Goal: Task Accomplishment & Management: Use online tool/utility

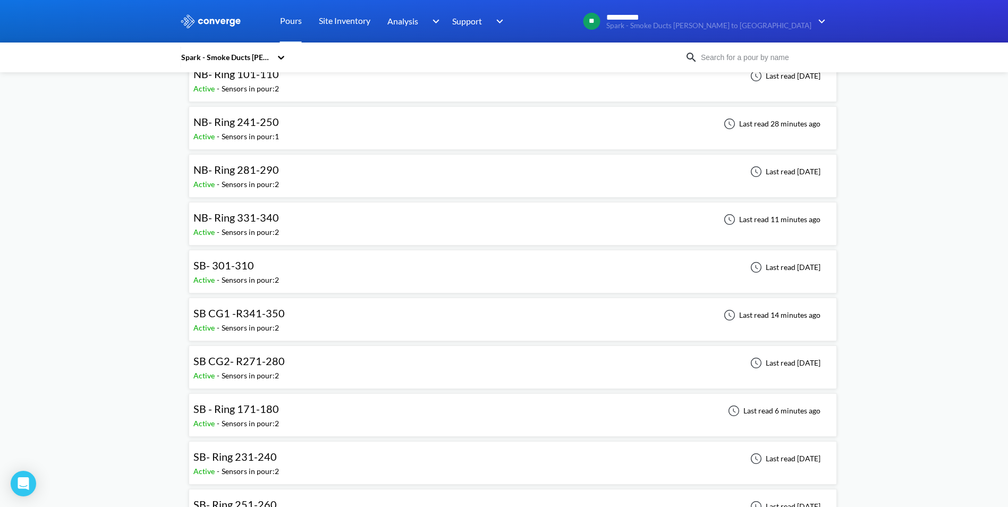
scroll to position [53, 0]
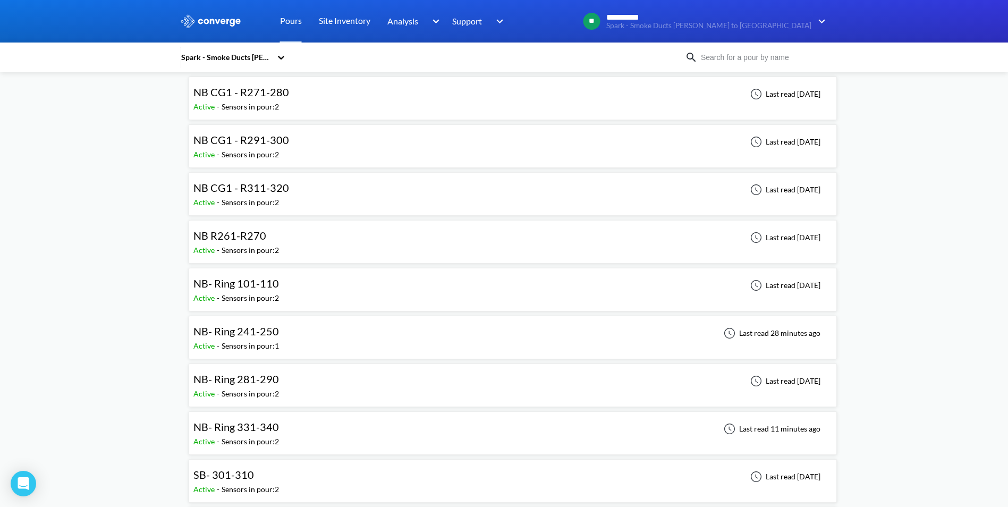
click at [260, 282] on span "NB- Ring 101-110" at bounding box center [236, 283] width 86 height 13
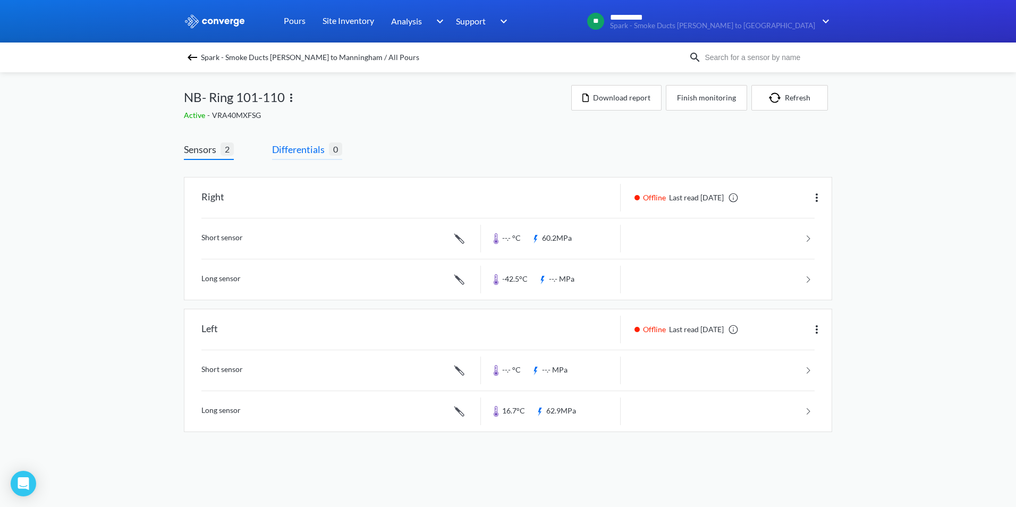
click at [293, 149] on span "Differentials" at bounding box center [300, 149] width 57 height 15
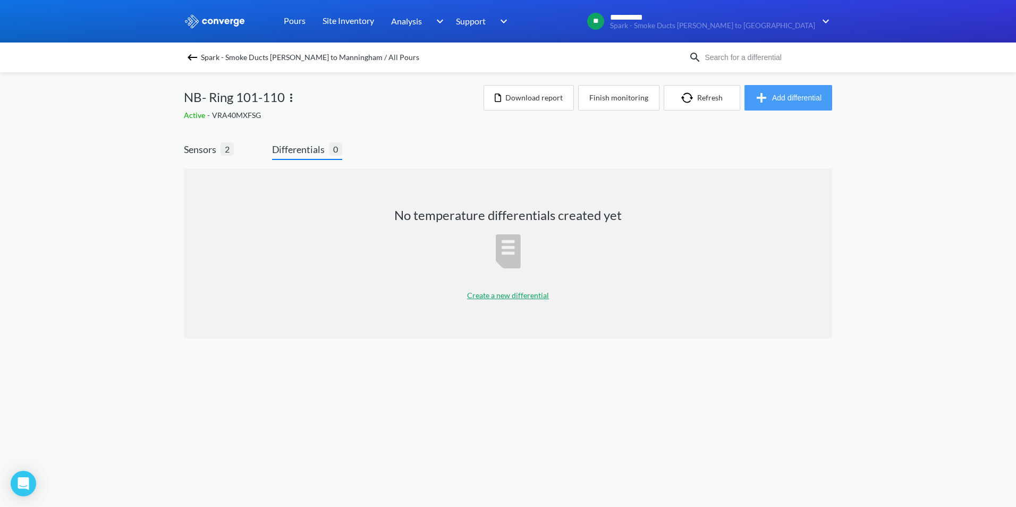
click at [802, 95] on button "Add differential" at bounding box center [789, 98] width 88 height 26
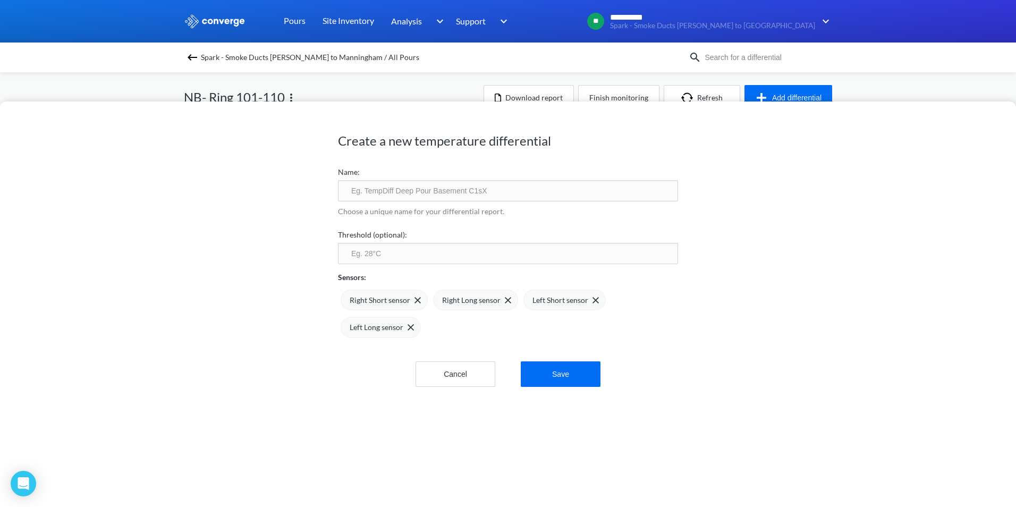
click at [382, 193] on input "text" at bounding box center [508, 190] width 340 height 21
type input "NB R101-110 TPD"
click at [593, 301] on img at bounding box center [596, 300] width 6 height 6
click at [590, 300] on img at bounding box center [593, 300] width 6 height 6
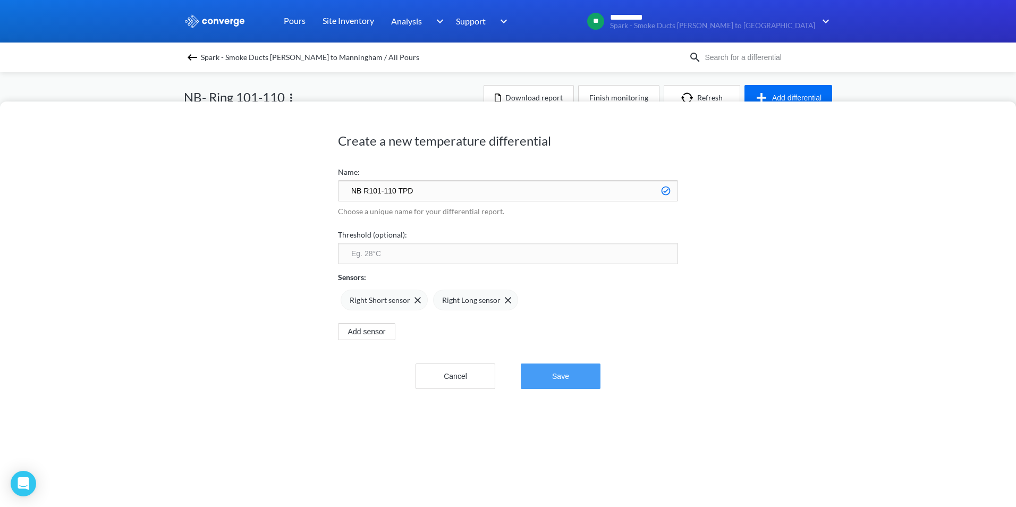
click at [569, 382] on button "Save" at bounding box center [561, 376] width 80 height 26
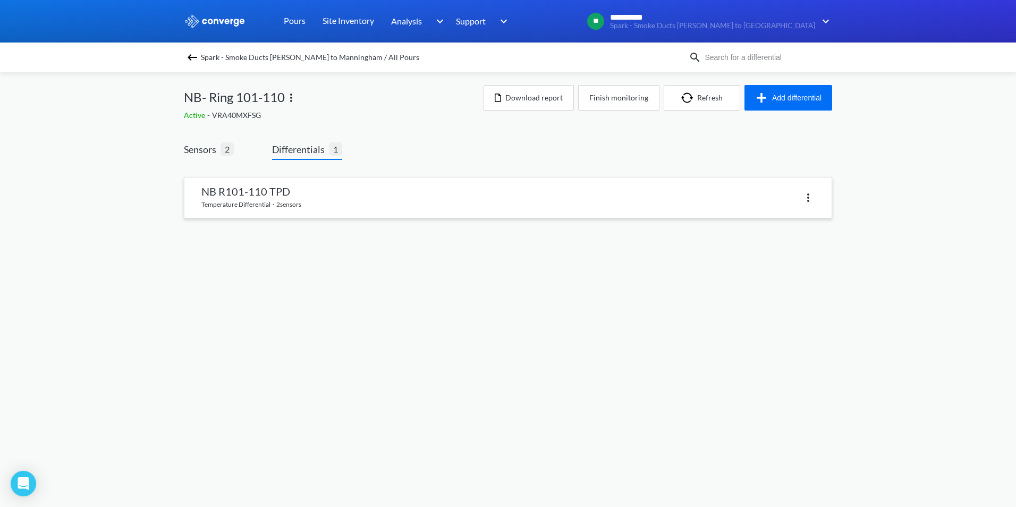
click at [268, 197] on link at bounding box center [507, 197] width 647 height 40
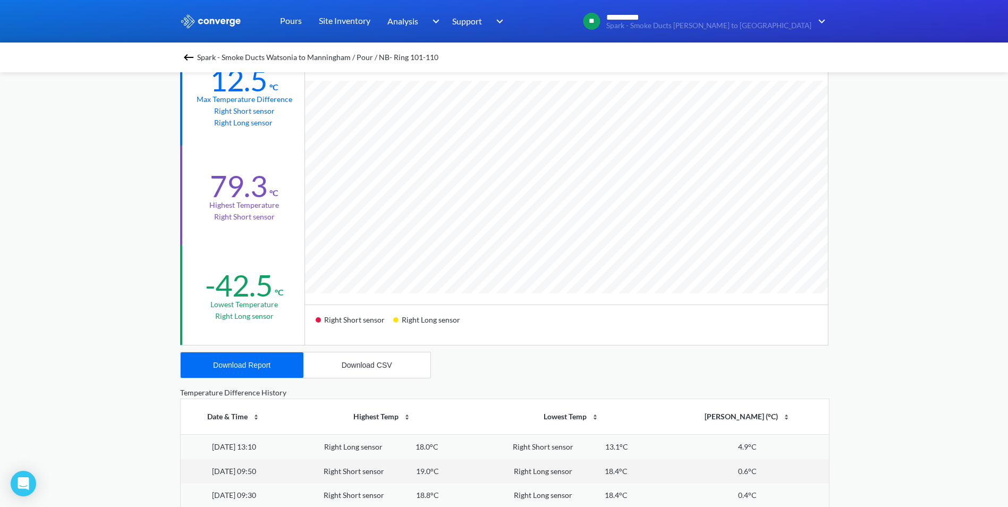
scroll to position [159, 0]
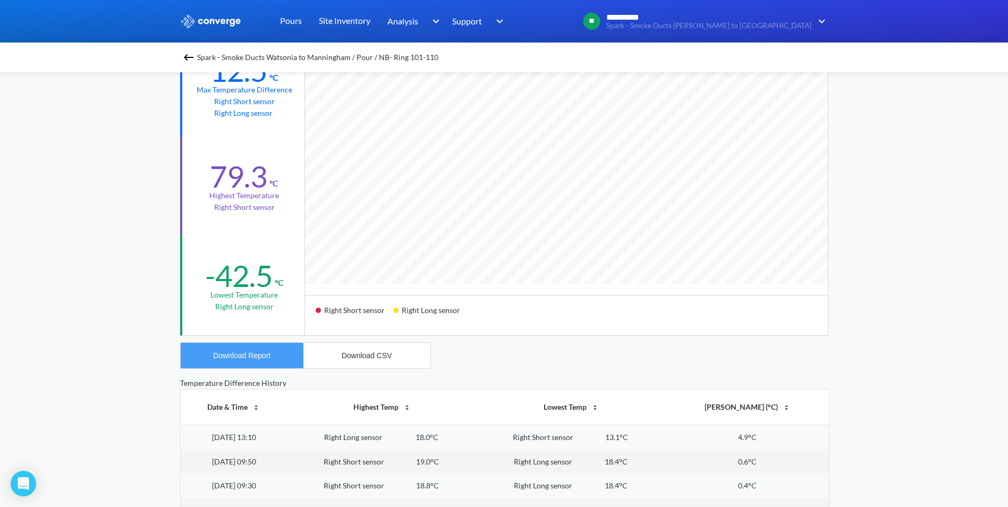
click at [252, 360] on button "Download Report" at bounding box center [242, 356] width 123 height 26
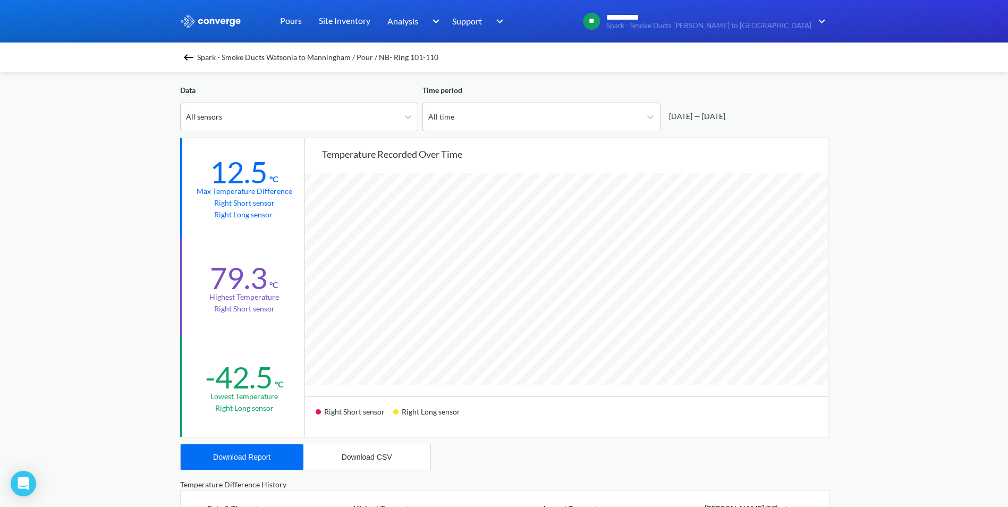
scroll to position [0, 0]
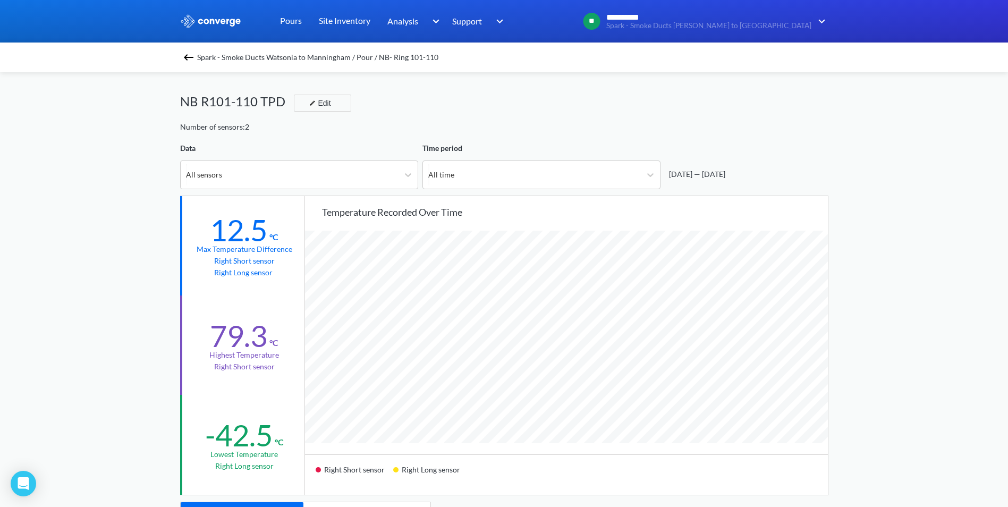
click at [189, 57] on img at bounding box center [188, 57] width 13 height 13
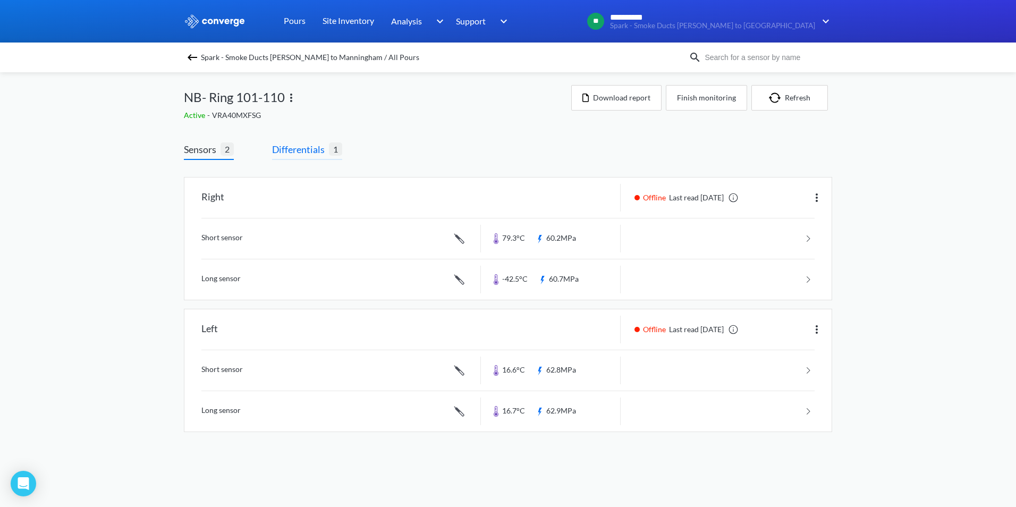
click at [298, 144] on span "Differentials" at bounding box center [300, 149] width 57 height 15
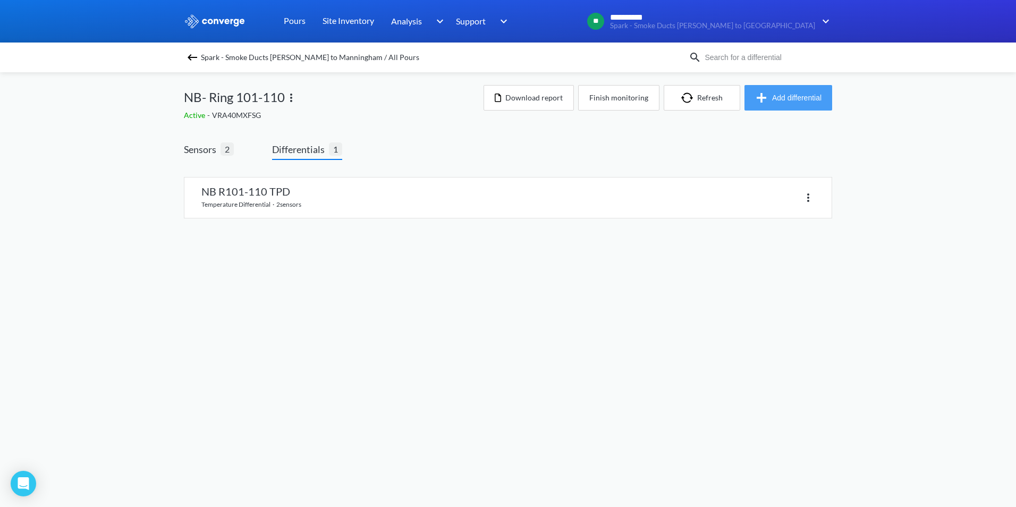
click at [788, 103] on button "Add differential" at bounding box center [789, 98] width 88 height 26
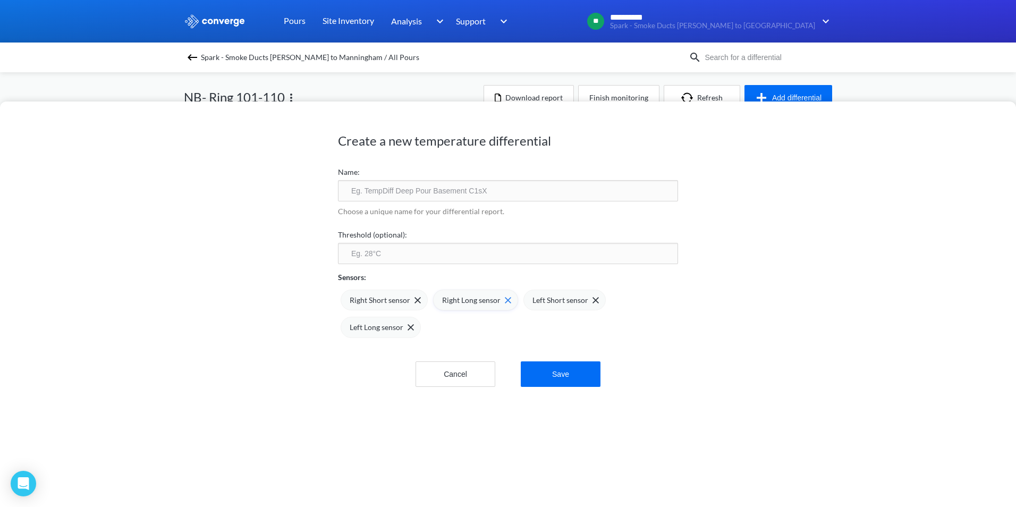
click at [502, 294] on div "Right Long sensor" at bounding box center [476, 300] width 69 height 12
drag, startPoint x: 407, startPoint y: 298, endPoint x: 412, endPoint y: 303, distance: 7.5
click at [0, 0] on span at bounding box center [0, 0] width 0 height 0
click at [432, 195] on input "text" at bounding box center [508, 190] width 340 height 21
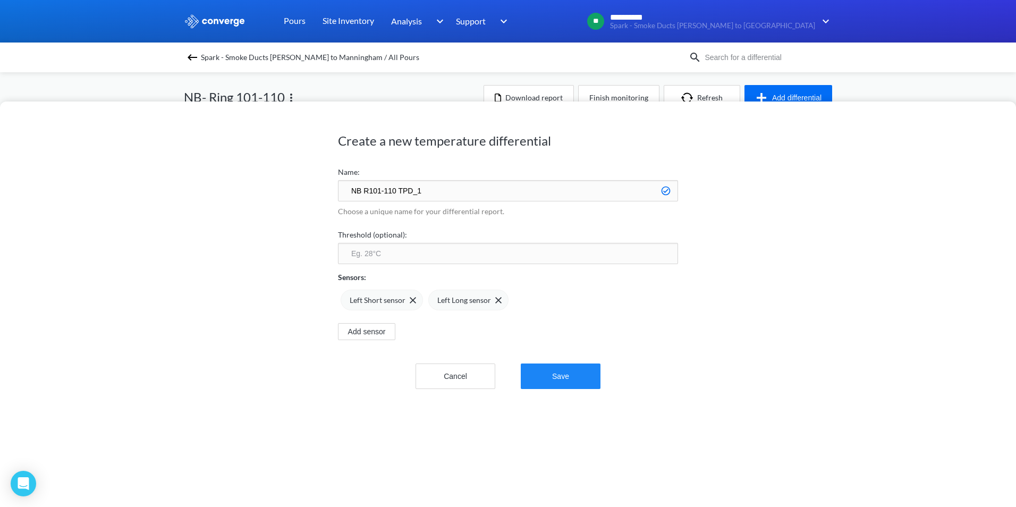
type input "NB R101-110 TPD_1"
click at [561, 370] on button "Save" at bounding box center [561, 376] width 80 height 26
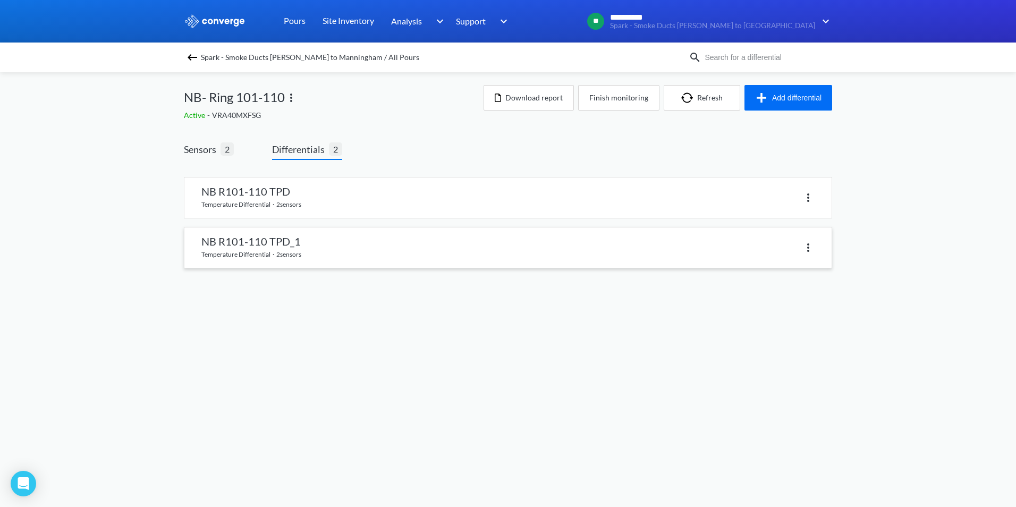
click at [405, 258] on link at bounding box center [507, 247] width 647 height 40
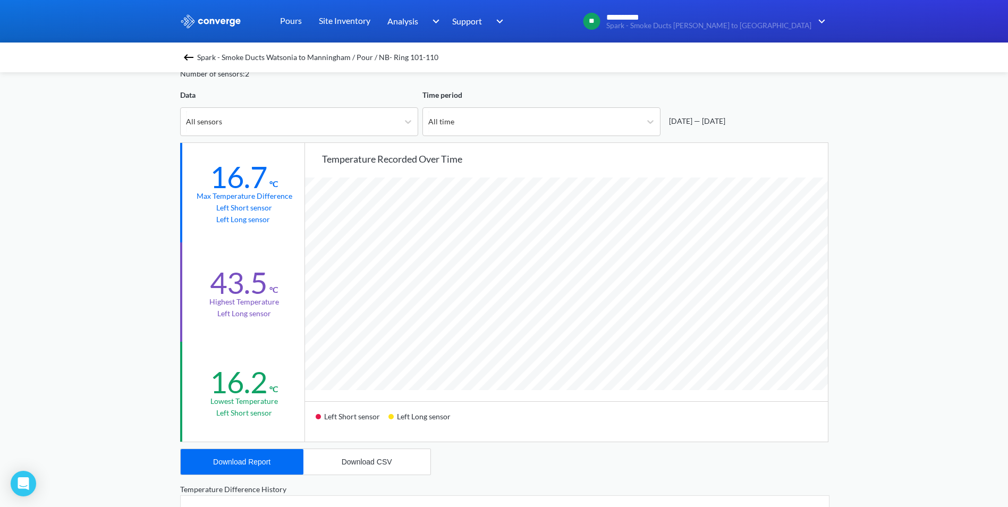
scroll to position [106, 0]
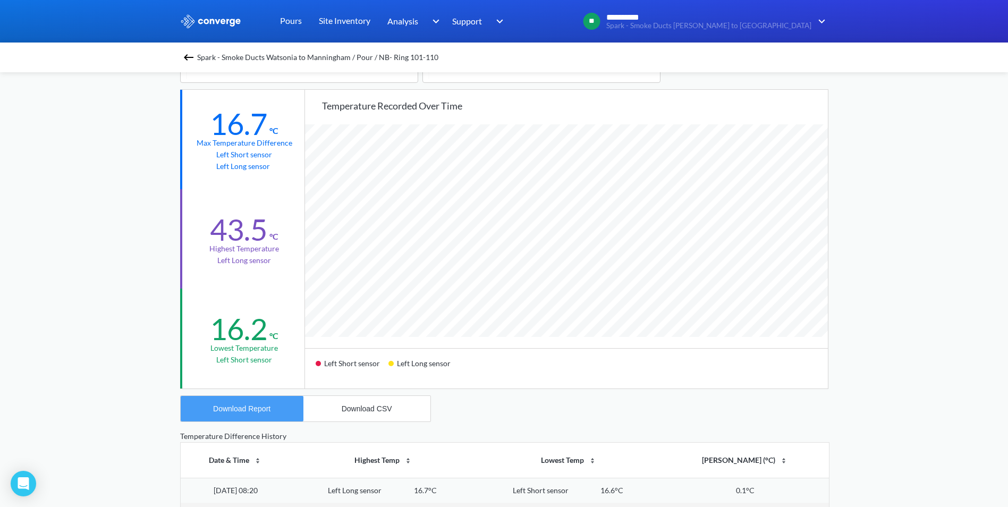
click at [265, 407] on div "Download Report" at bounding box center [241, 408] width 57 height 9
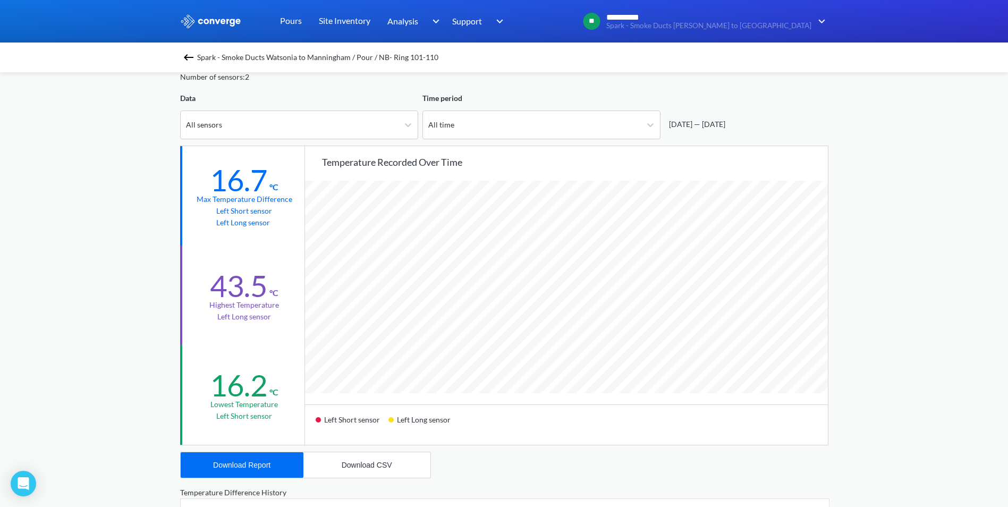
scroll to position [0, 0]
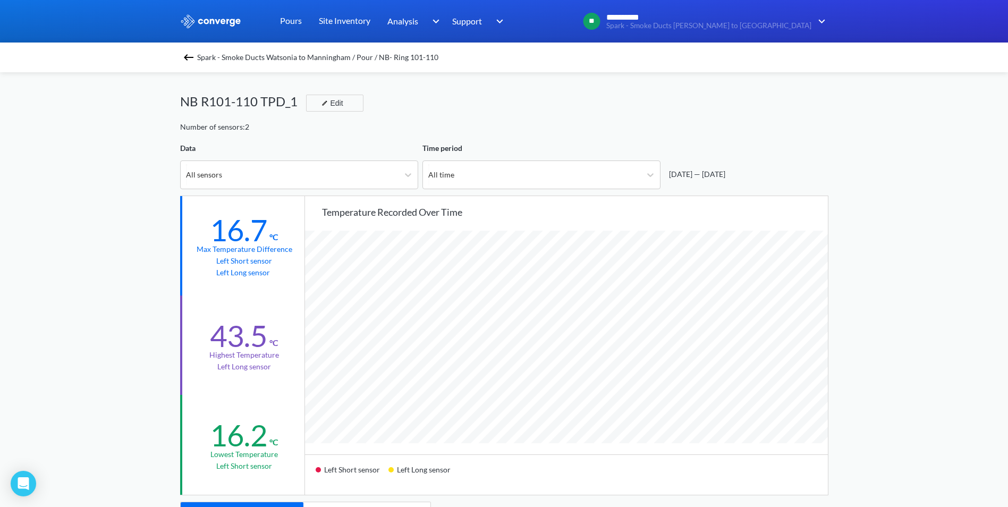
click at [195, 56] on img at bounding box center [188, 57] width 13 height 13
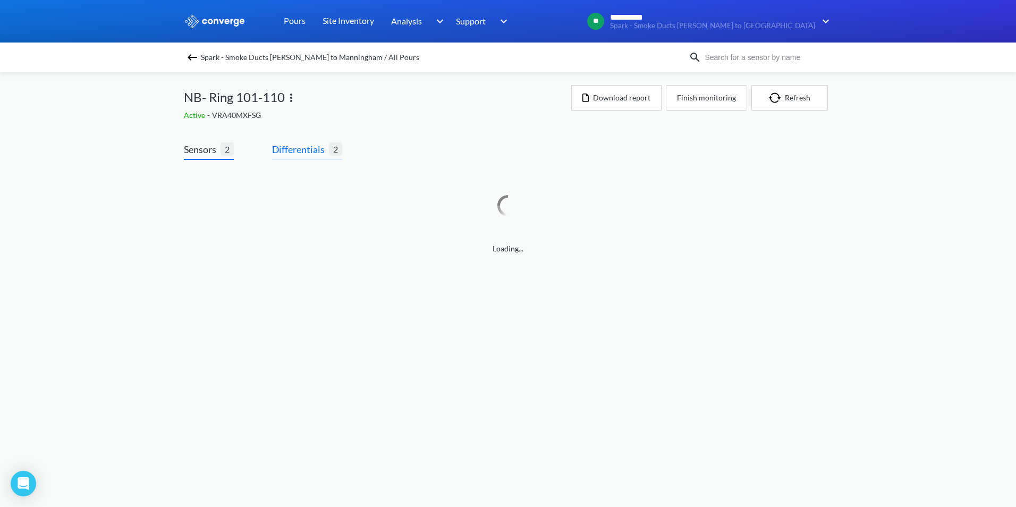
click at [308, 150] on span "Differentials" at bounding box center [300, 149] width 57 height 15
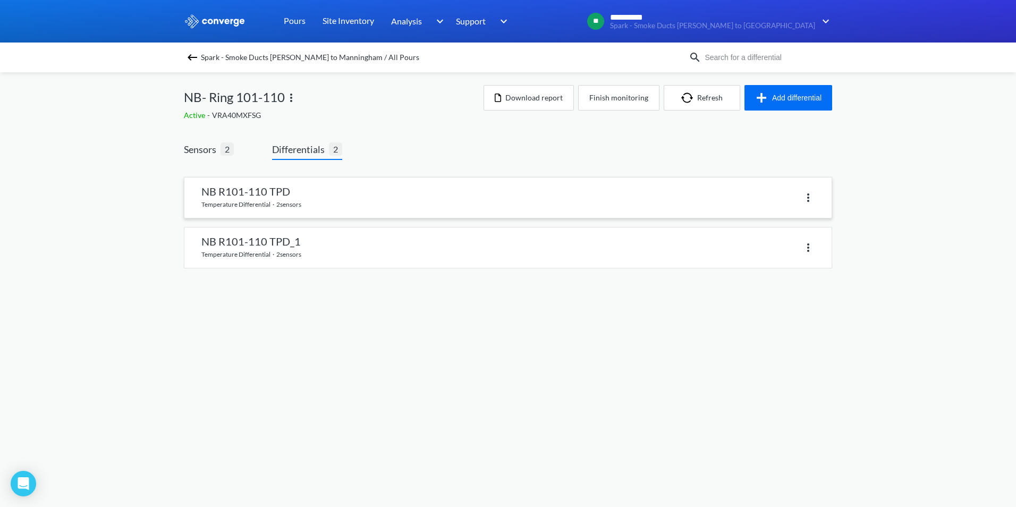
click at [810, 199] on img at bounding box center [808, 197] width 13 height 13
click at [776, 199] on div "Delete" at bounding box center [781, 198] width 68 height 20
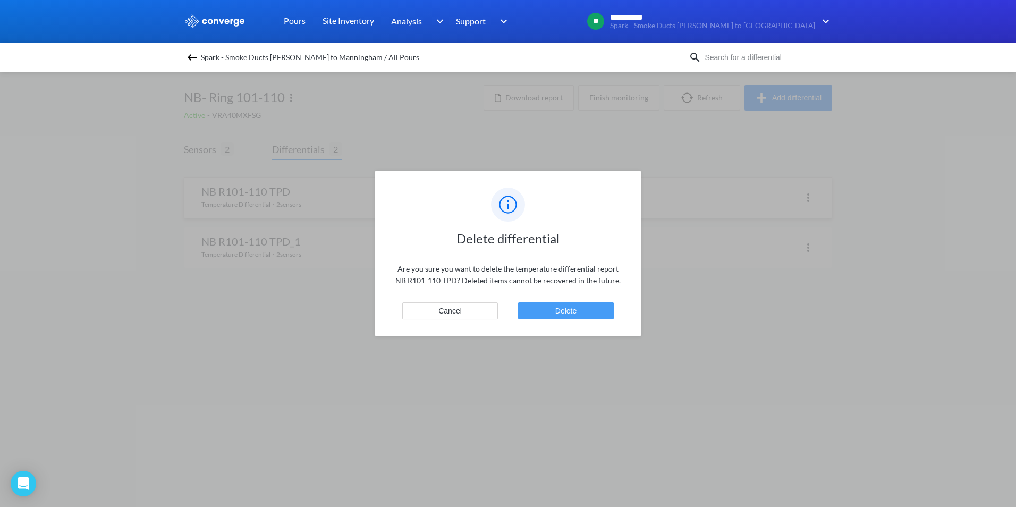
click at [572, 307] on button "Delete" at bounding box center [566, 310] width 96 height 17
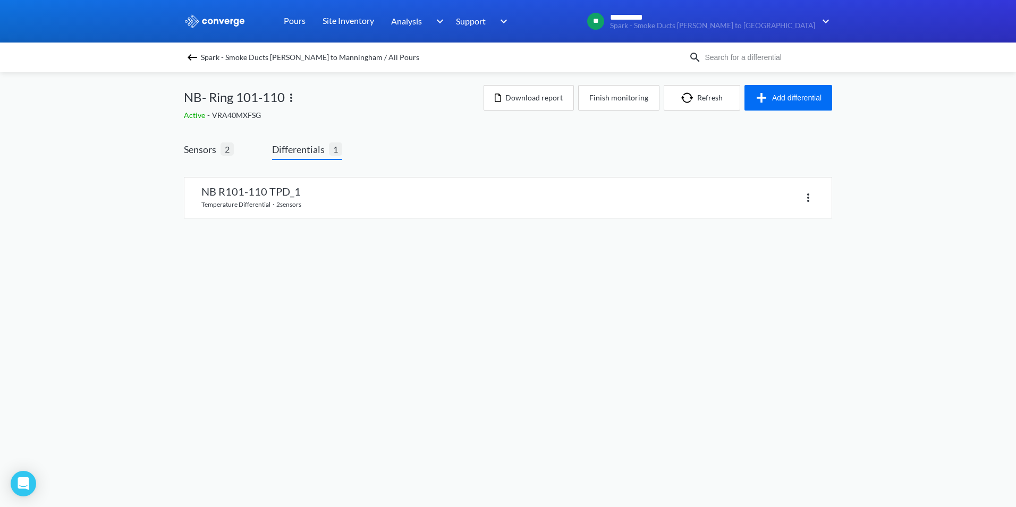
click at [189, 57] on img at bounding box center [192, 57] width 13 height 13
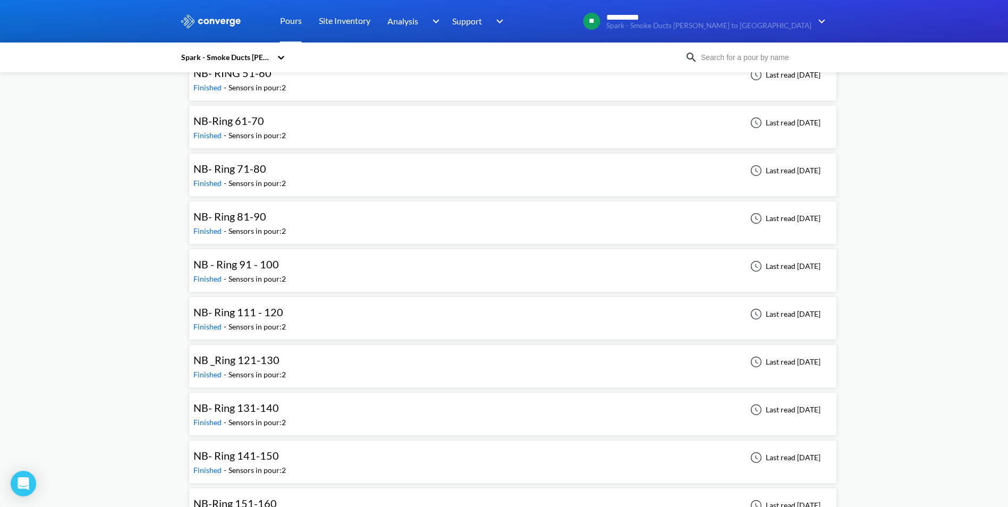
scroll to position [1382, 0]
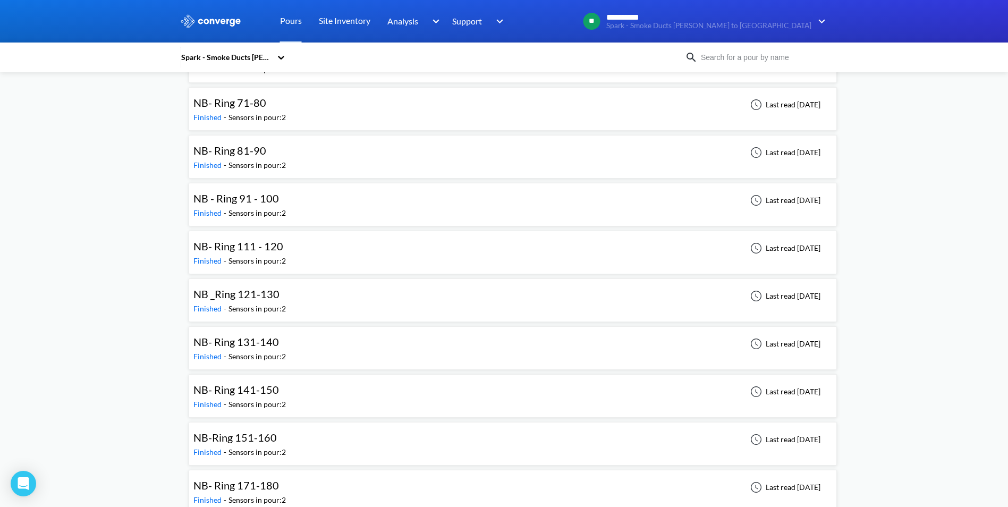
click at [252, 292] on span "NB _Ring 121-130" at bounding box center [236, 294] width 86 height 13
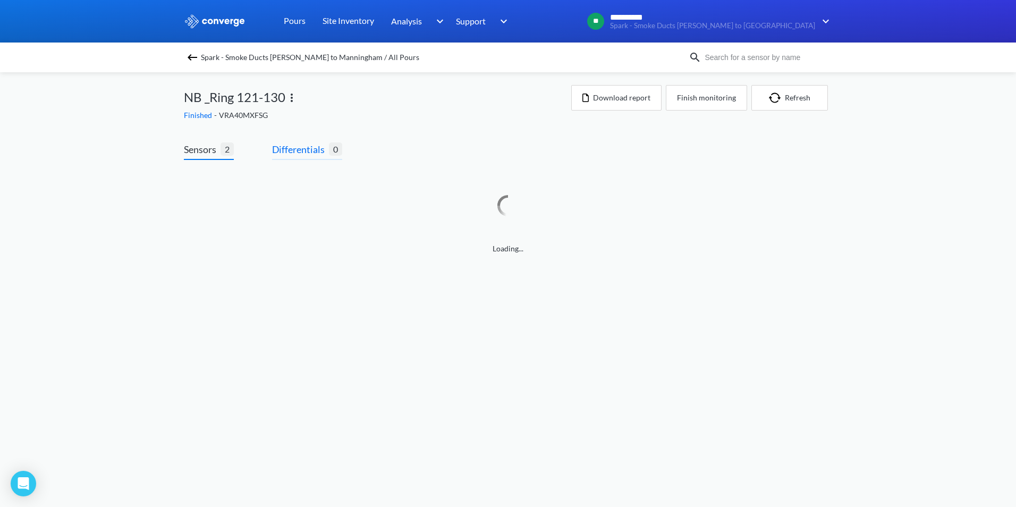
click at [301, 150] on span "Differentials" at bounding box center [300, 149] width 57 height 15
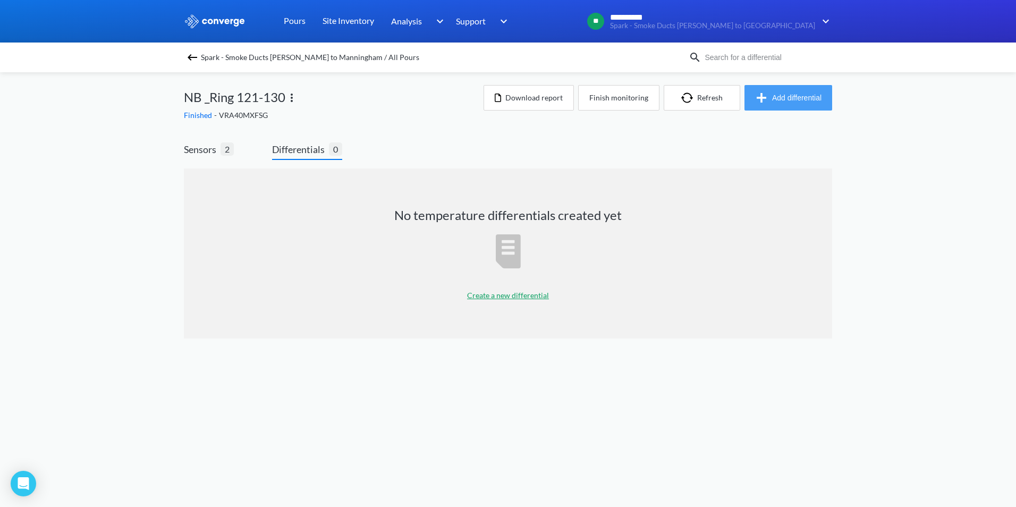
click at [774, 95] on button "Add differential" at bounding box center [789, 98] width 88 height 26
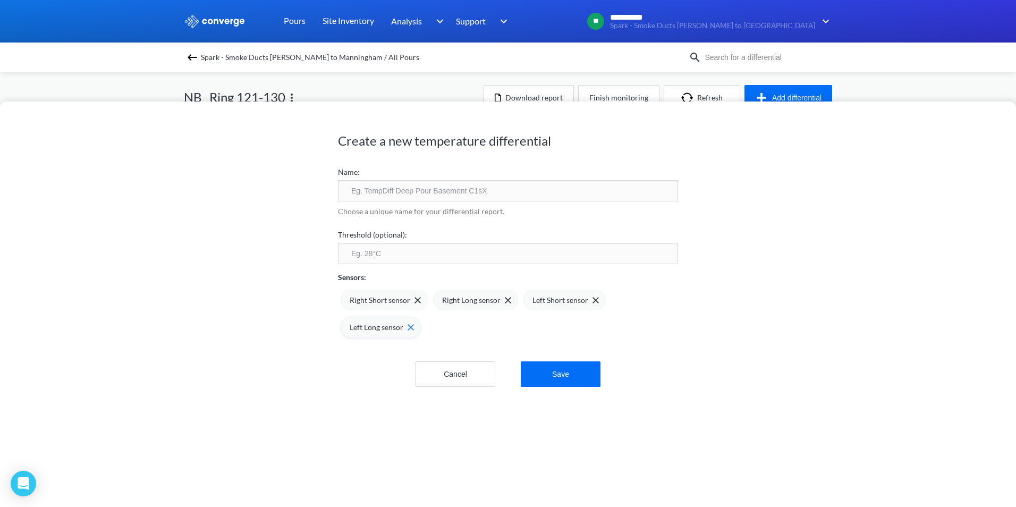
click at [404, 324] on div "Left Long sensor" at bounding box center [382, 328] width 64 height 12
click at [593, 298] on img at bounding box center [596, 300] width 6 height 6
click at [470, 193] on input "text" at bounding box center [508, 190] width 340 height 21
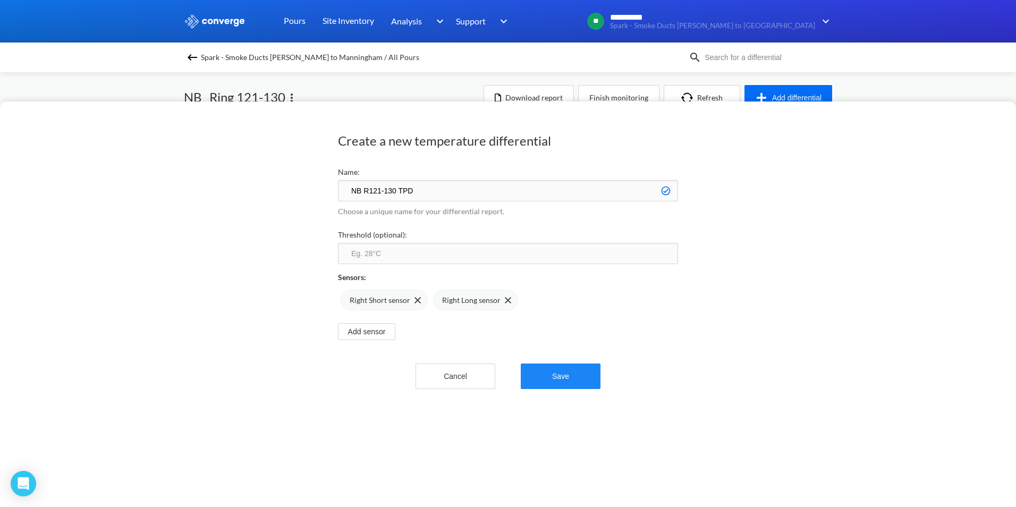
type input "NB R121-130 TPD"
click at [563, 375] on button "Save" at bounding box center [561, 376] width 80 height 26
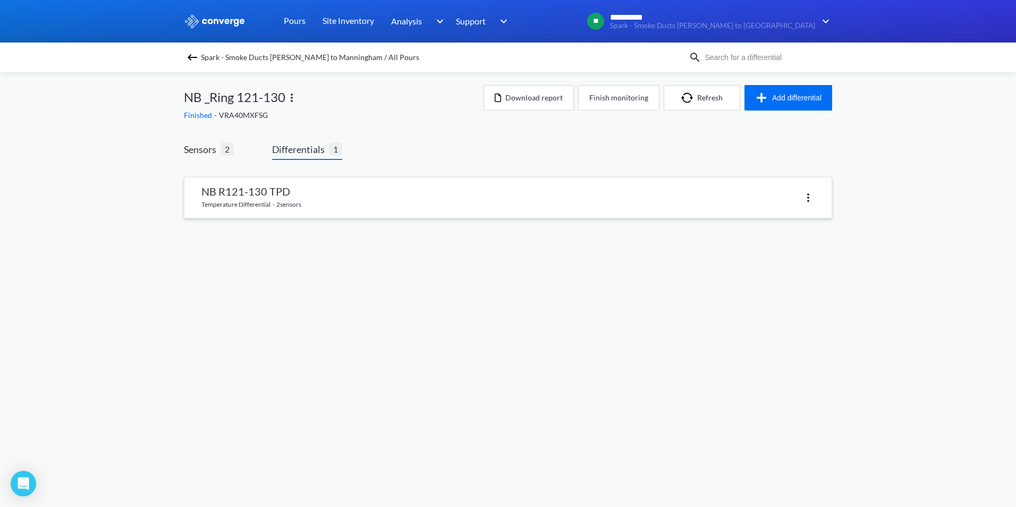
click at [348, 192] on link at bounding box center [507, 197] width 647 height 40
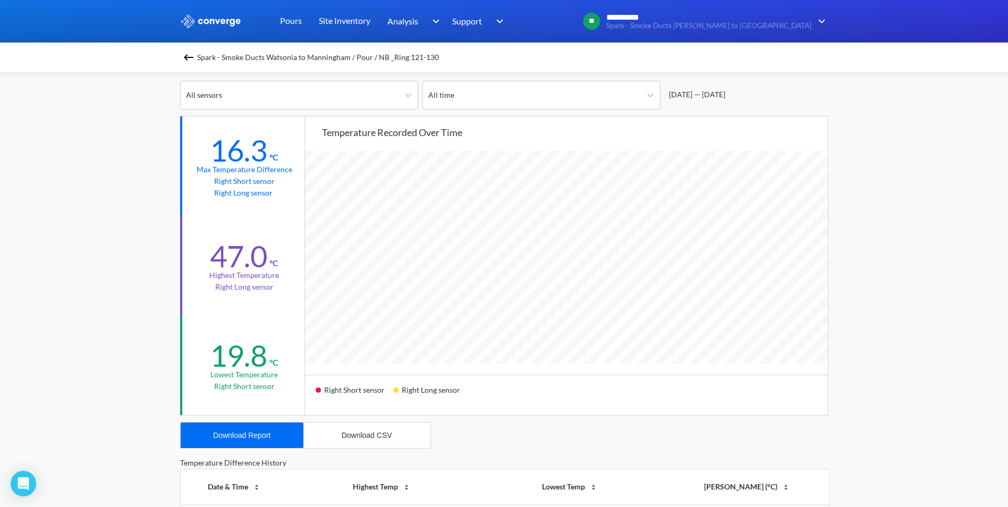
scroll to position [106, 0]
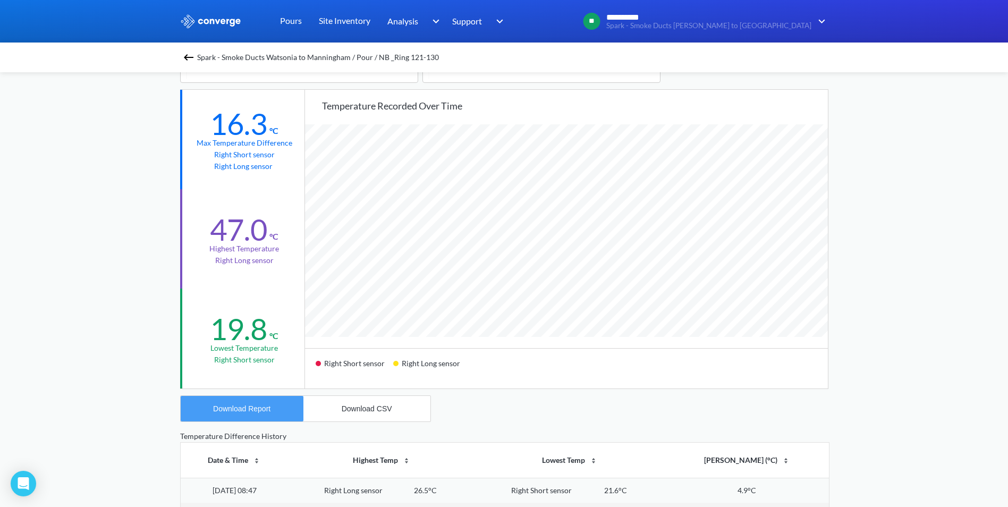
click at [264, 409] on div "Download Report" at bounding box center [241, 408] width 57 height 9
click at [192, 60] on img at bounding box center [188, 57] width 13 height 13
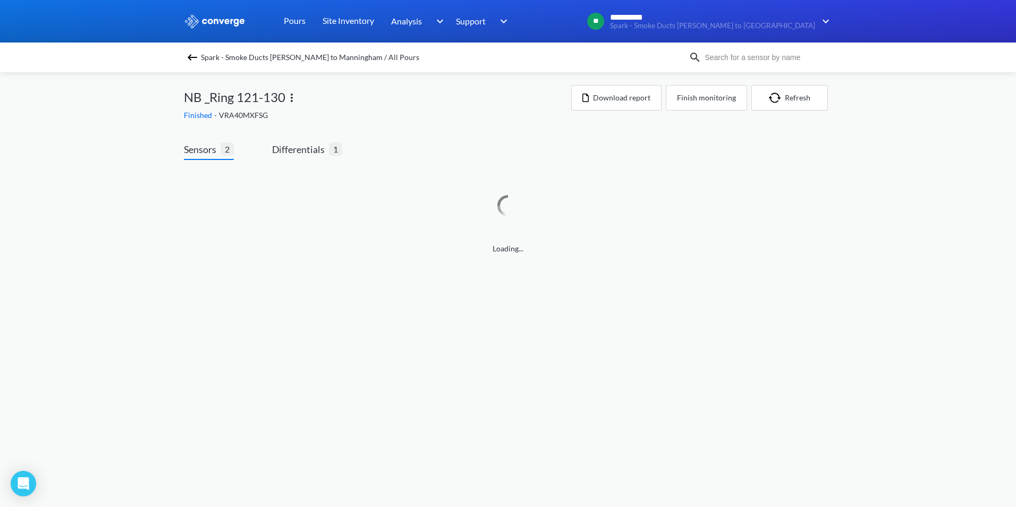
click at [190, 56] on img at bounding box center [192, 57] width 13 height 13
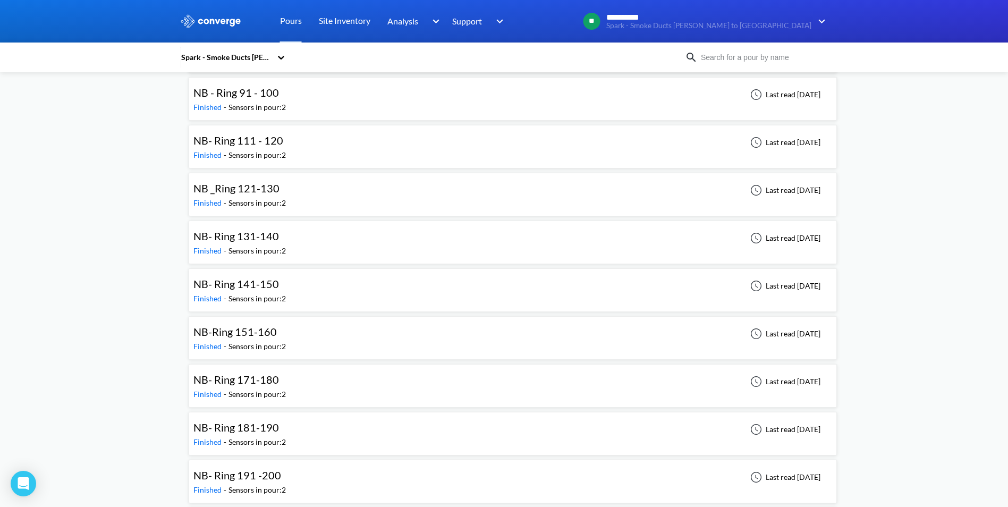
scroll to position [1488, 0]
drag, startPoint x: 253, startPoint y: 291, endPoint x: 259, endPoint y: 288, distance: 6.2
click at [253, 291] on div "NB- Ring 141-150" at bounding box center [236, 283] width 86 height 16
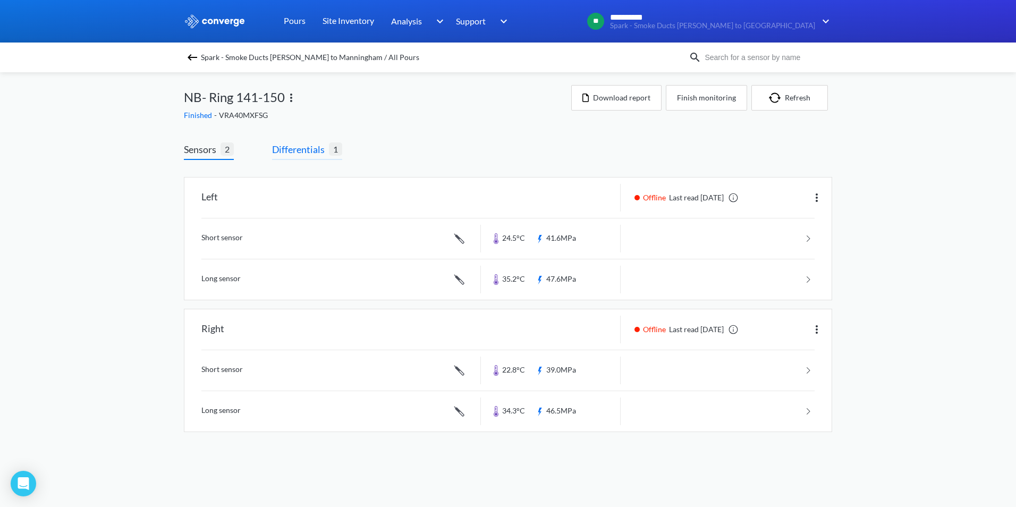
click at [300, 142] on span "Differentials" at bounding box center [300, 149] width 57 height 15
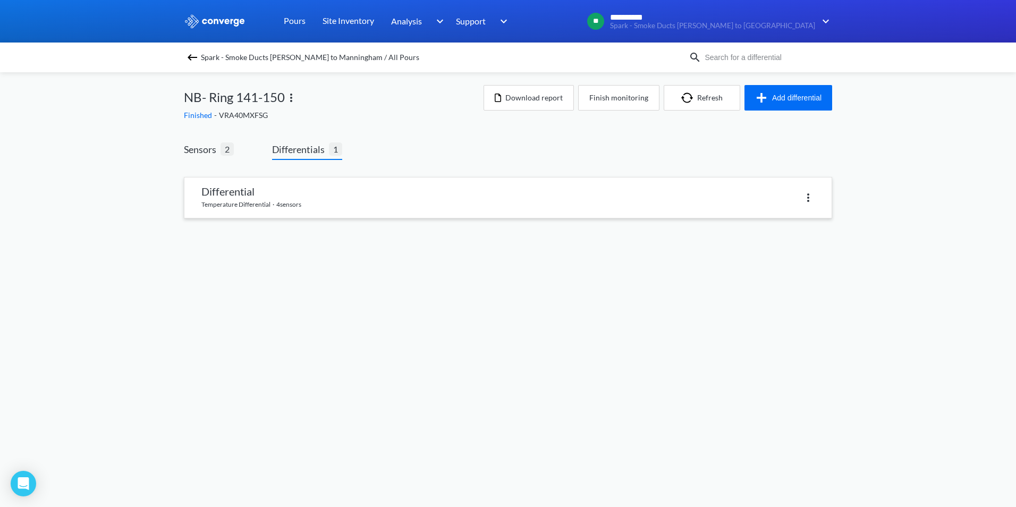
click at [327, 203] on link at bounding box center [507, 197] width 647 height 40
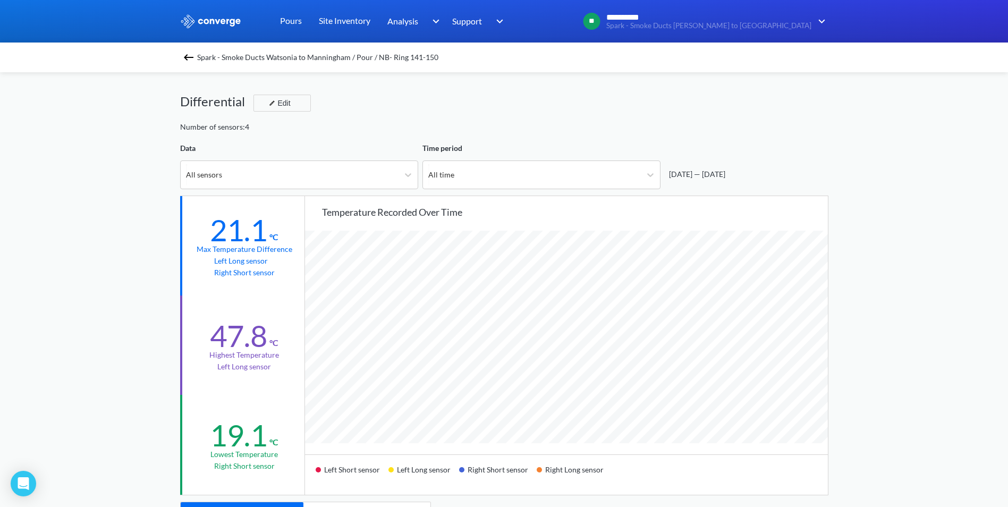
click at [194, 56] on img at bounding box center [188, 57] width 13 height 13
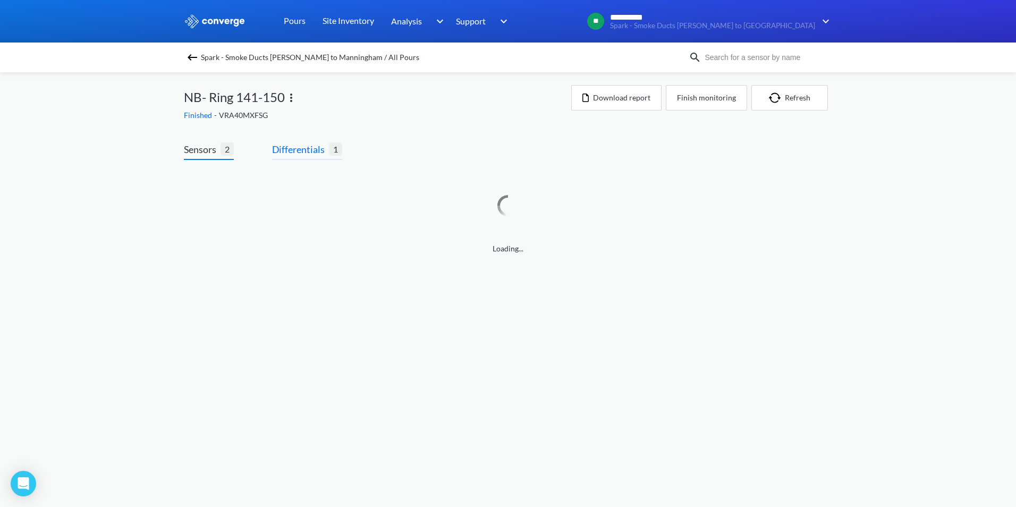
click at [310, 149] on span "Differentials" at bounding box center [300, 149] width 57 height 15
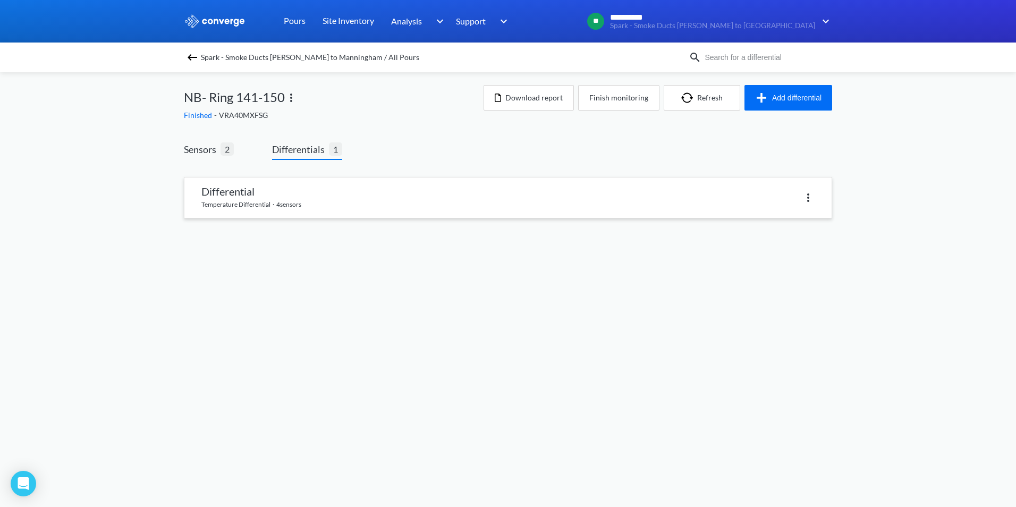
click at [810, 204] on div at bounding box center [661, 197] width 307 height 15
click at [810, 197] on img at bounding box center [808, 197] width 13 height 13
click at [771, 201] on div "Delete" at bounding box center [781, 198] width 68 height 20
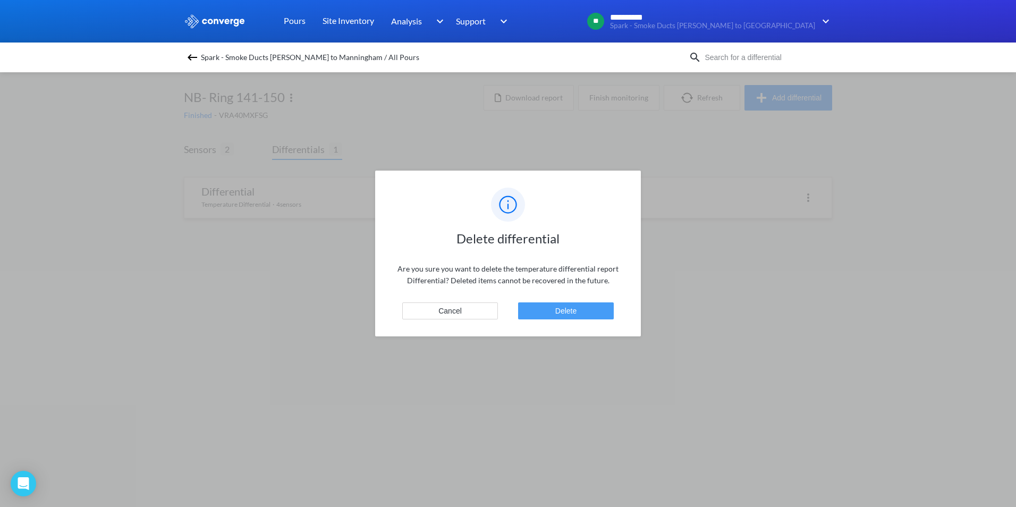
click at [576, 311] on button "Delete" at bounding box center [566, 310] width 96 height 17
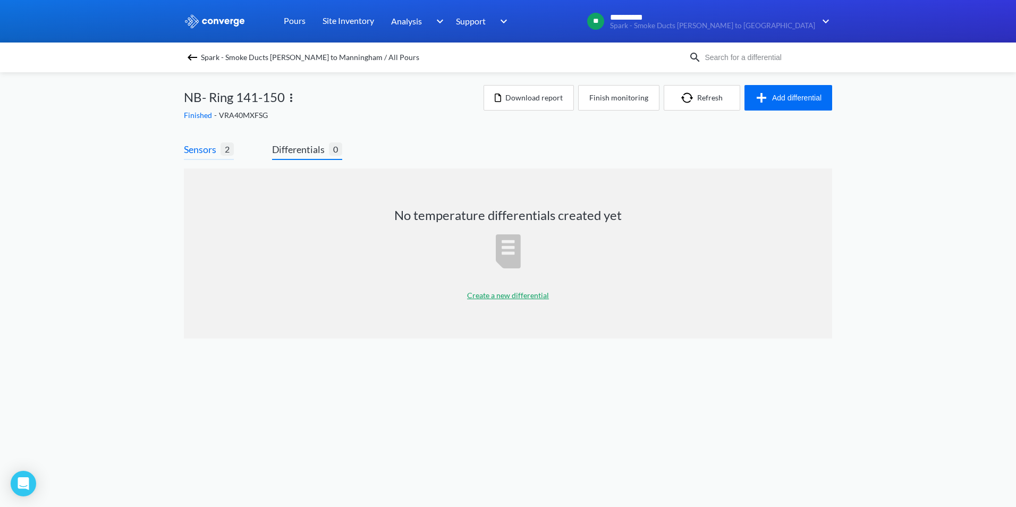
click at [209, 149] on span "Sensors" at bounding box center [202, 149] width 37 height 15
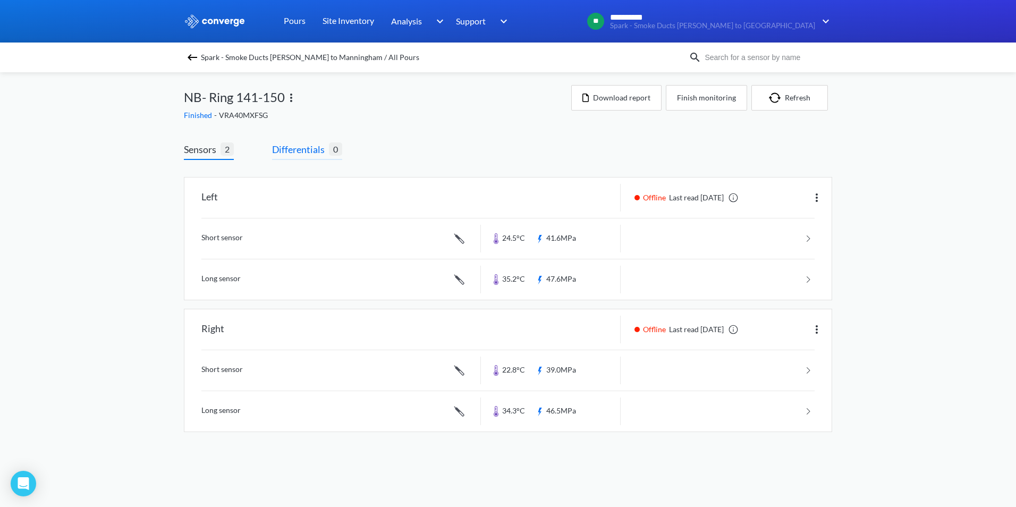
click at [306, 146] on span "Differentials" at bounding box center [300, 149] width 57 height 15
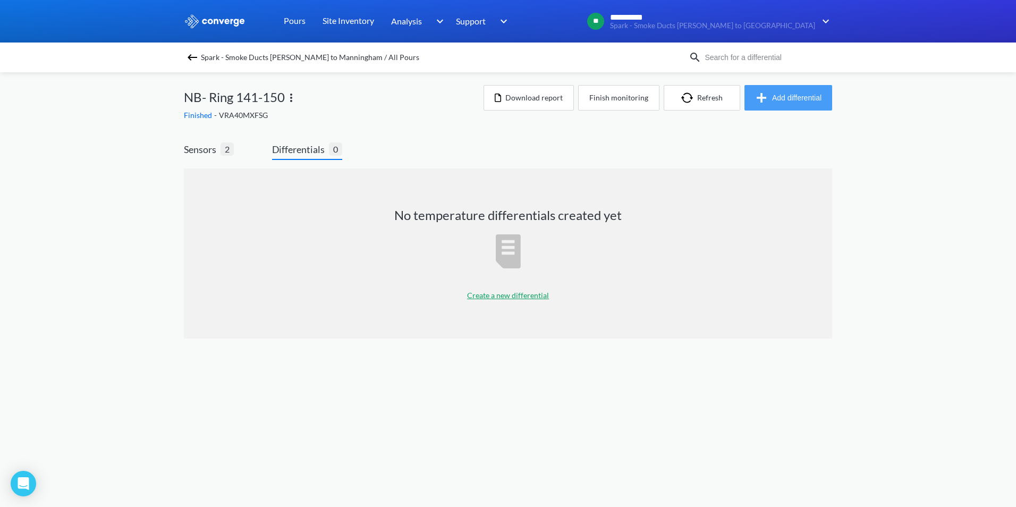
drag, startPoint x: 808, startPoint y: 100, endPoint x: 772, endPoint y: 120, distance: 41.1
click at [808, 101] on button "Add differential" at bounding box center [789, 98] width 88 height 26
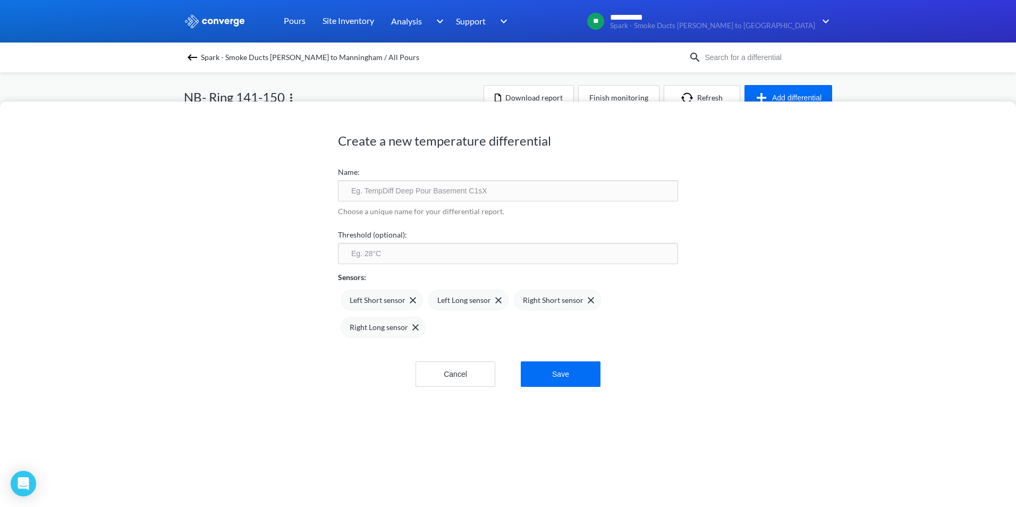
click at [376, 197] on input "text" at bounding box center [508, 190] width 340 height 21
type input "NB R141-150 TPD"
click at [584, 300] on span at bounding box center [589, 300] width 11 height 6
click at [586, 300] on img at bounding box center [589, 300] width 6 height 6
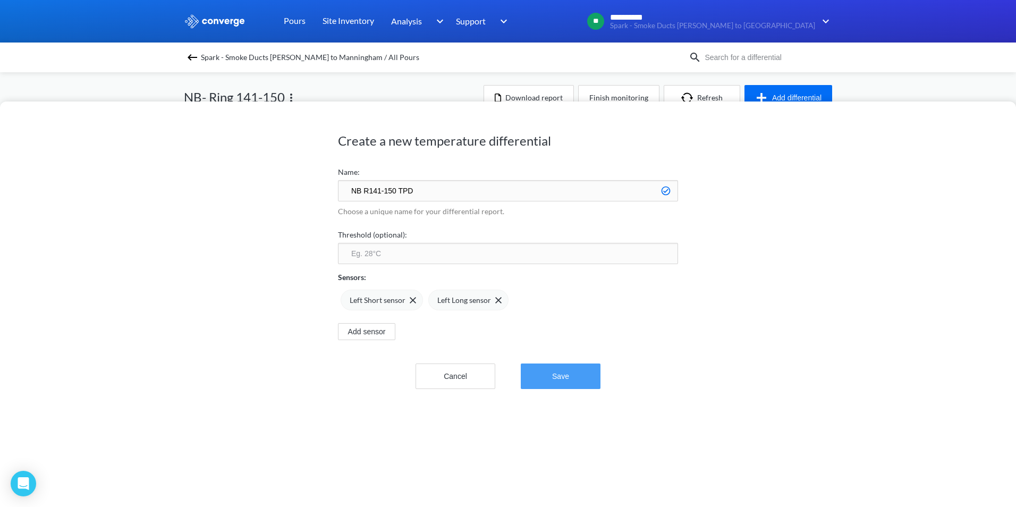
click at [546, 374] on button "Save" at bounding box center [561, 376] width 80 height 26
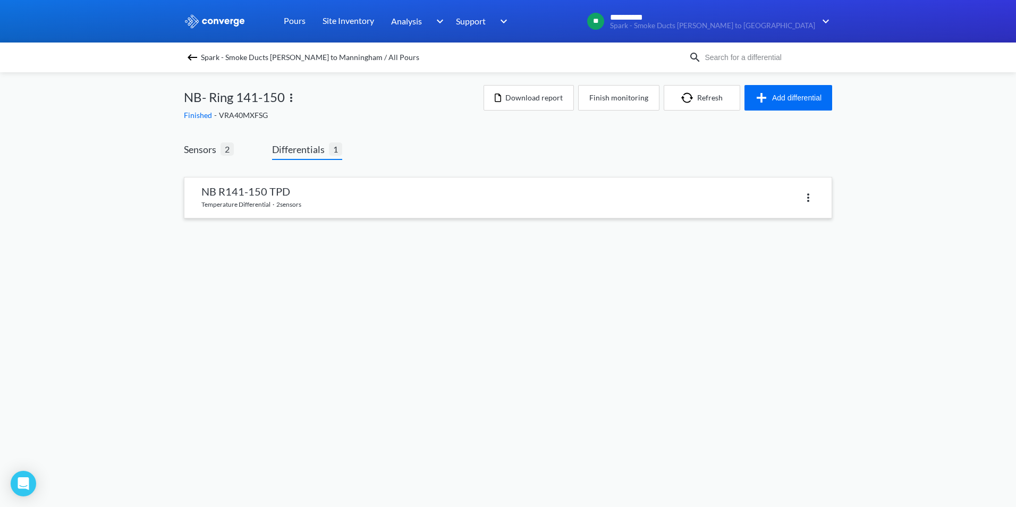
click at [436, 202] on link at bounding box center [507, 197] width 647 height 40
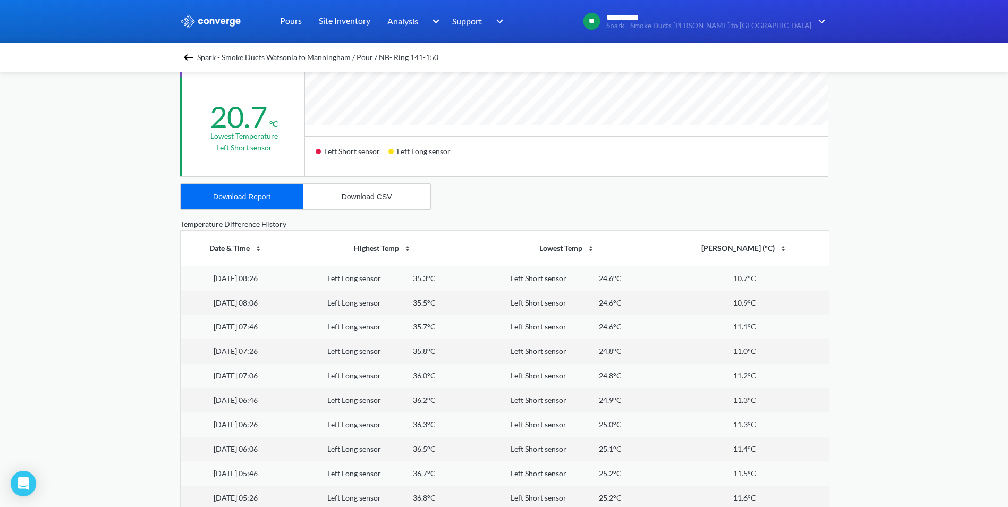
scroll to position [319, 0]
click at [264, 197] on div "Download Report" at bounding box center [241, 196] width 57 height 9
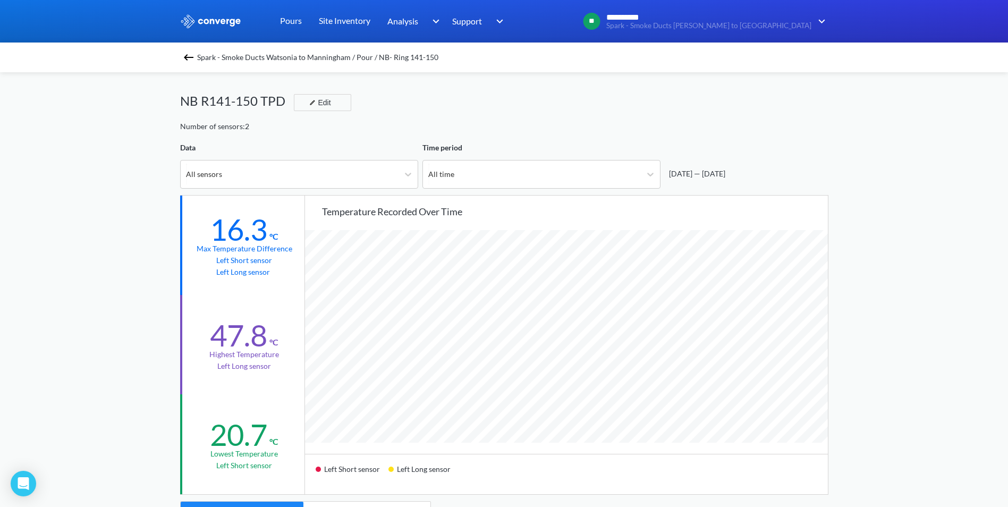
scroll to position [0, 0]
click at [191, 57] on img at bounding box center [188, 57] width 13 height 13
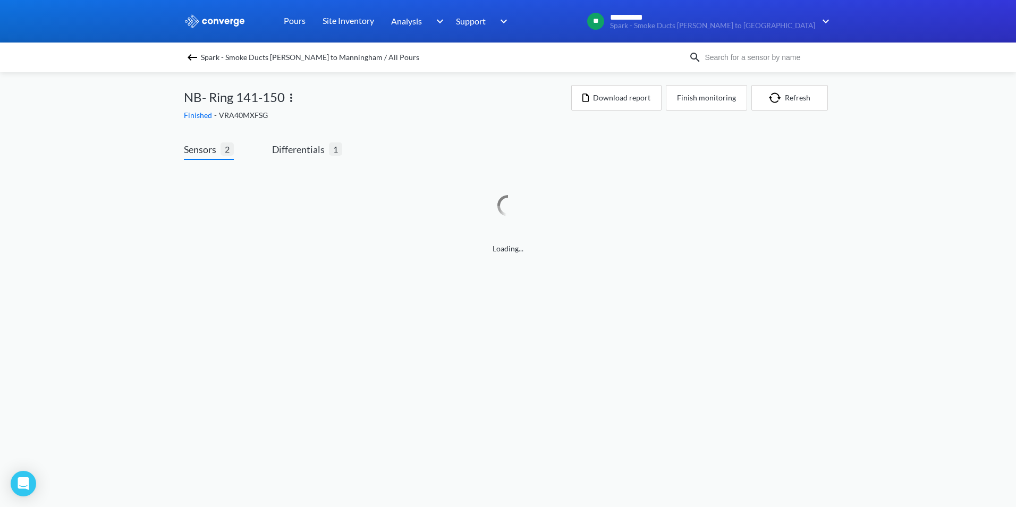
click at [189, 55] on img at bounding box center [192, 57] width 13 height 13
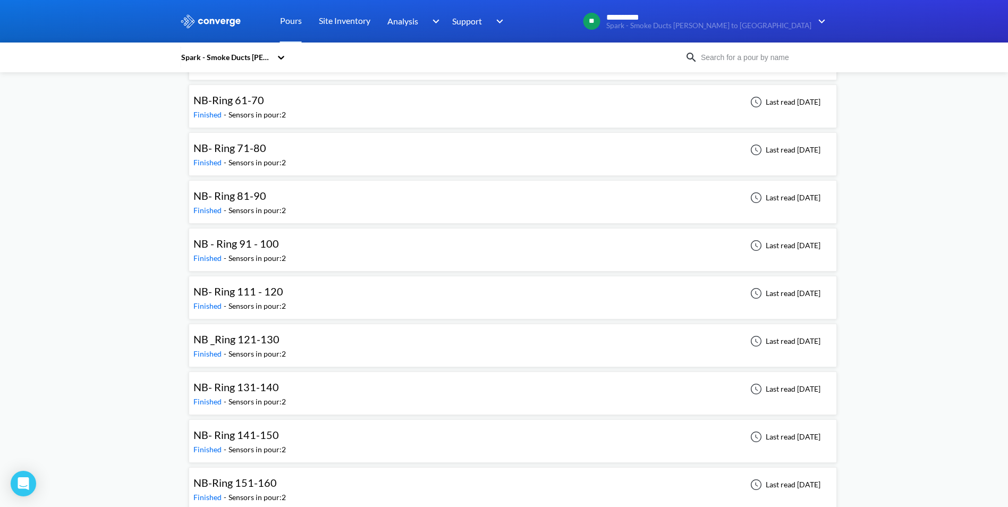
scroll to position [1488, 0]
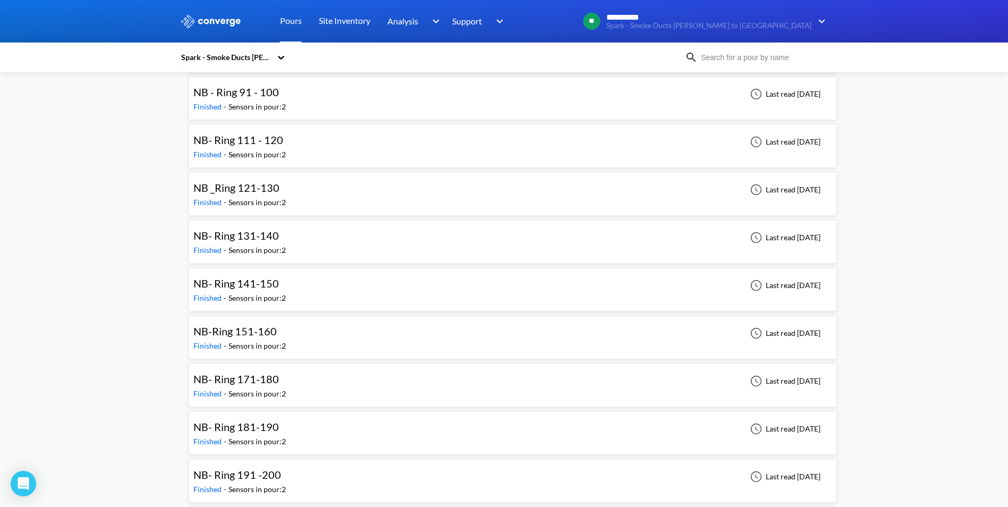
drag, startPoint x: 245, startPoint y: 376, endPoint x: 250, endPoint y: 371, distance: 6.8
click at [245, 376] on span "NB- Ring 171-180" at bounding box center [236, 379] width 86 height 13
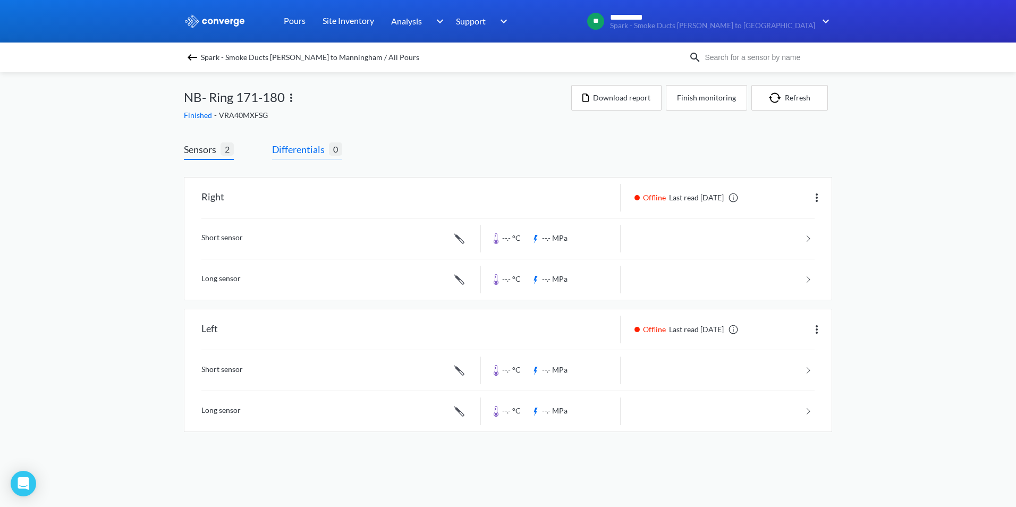
drag, startPoint x: 298, startPoint y: 152, endPoint x: 305, endPoint y: 152, distance: 6.4
click at [299, 152] on span "Differentials" at bounding box center [300, 149] width 57 height 15
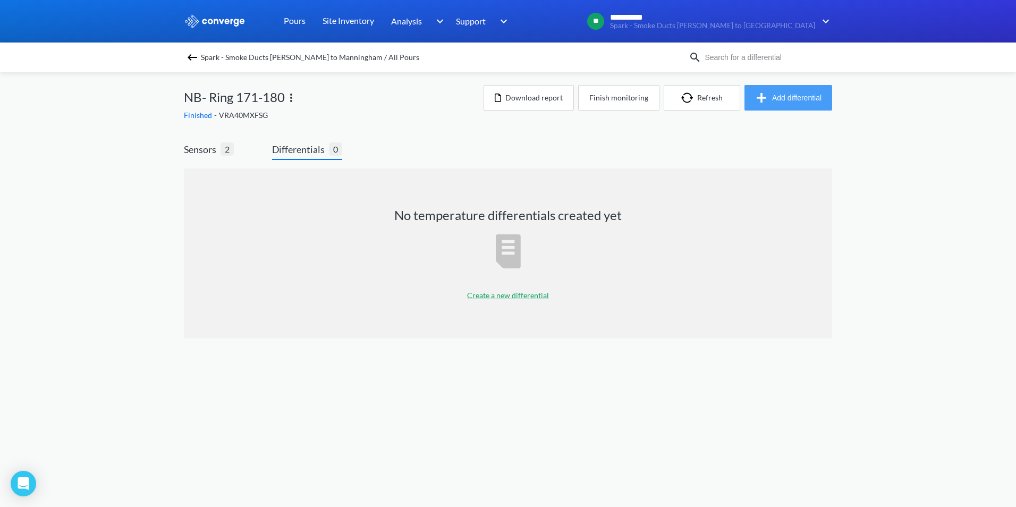
click at [785, 99] on button "Add differential" at bounding box center [789, 98] width 88 height 26
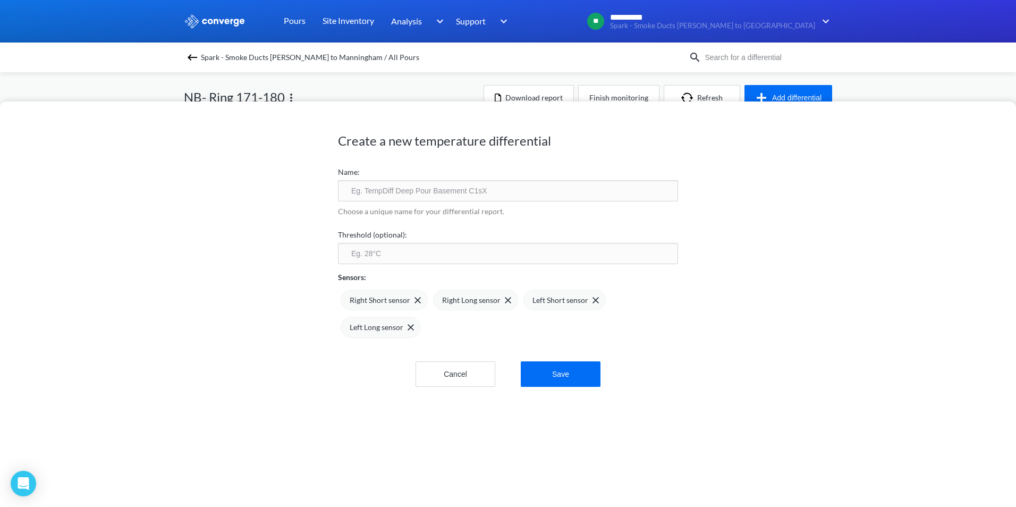
click at [420, 190] on input "text" at bounding box center [508, 190] width 340 height 21
type input "NB R171-180 TPD"
click at [593, 299] on img at bounding box center [596, 300] width 6 height 6
click at [591, 299] on div "Left Long sensor" at bounding box center [563, 300] width 80 height 21
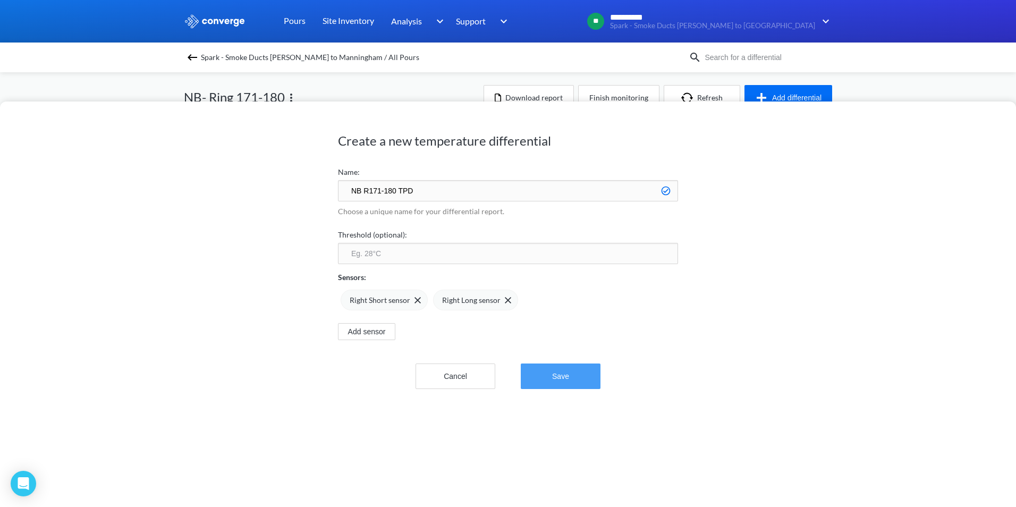
click at [571, 382] on button "Save" at bounding box center [561, 376] width 80 height 26
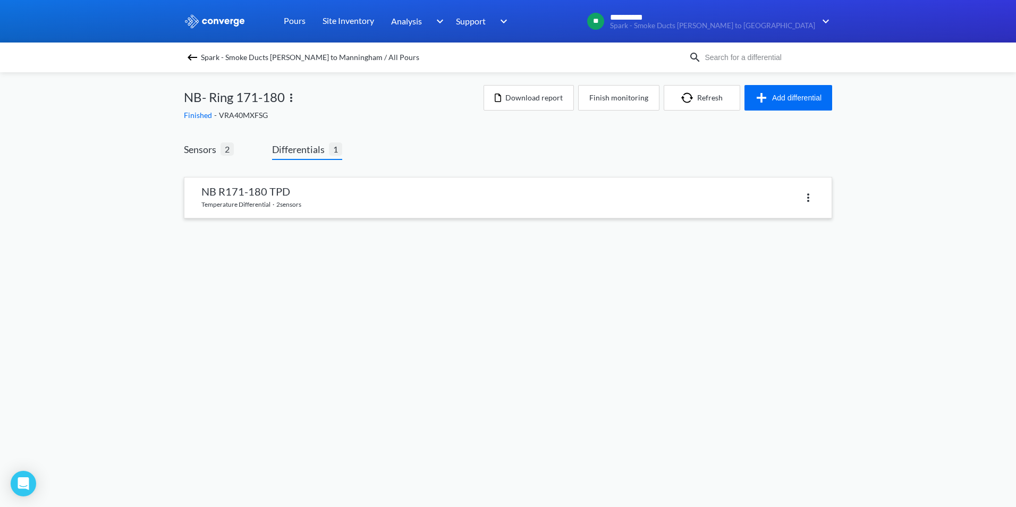
click at [353, 205] on link at bounding box center [507, 197] width 647 height 40
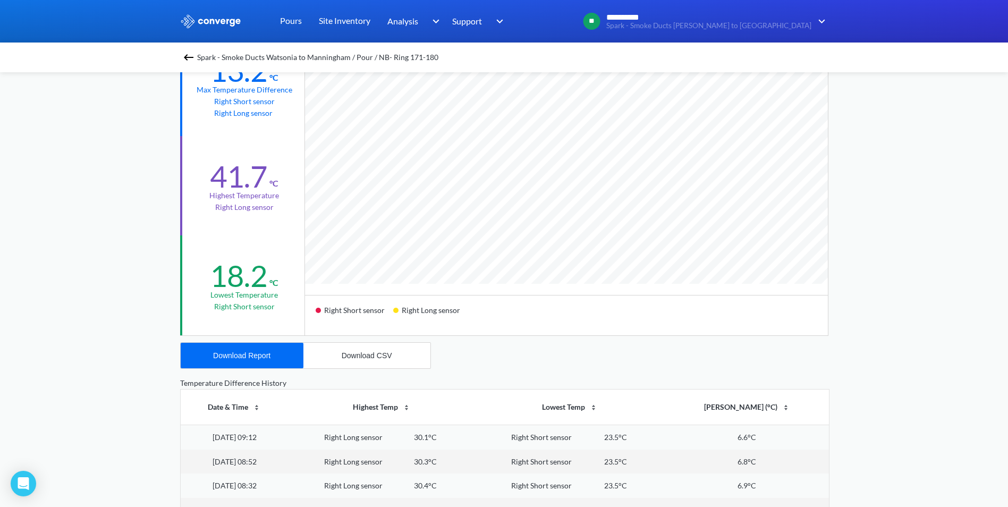
scroll to position [106, 0]
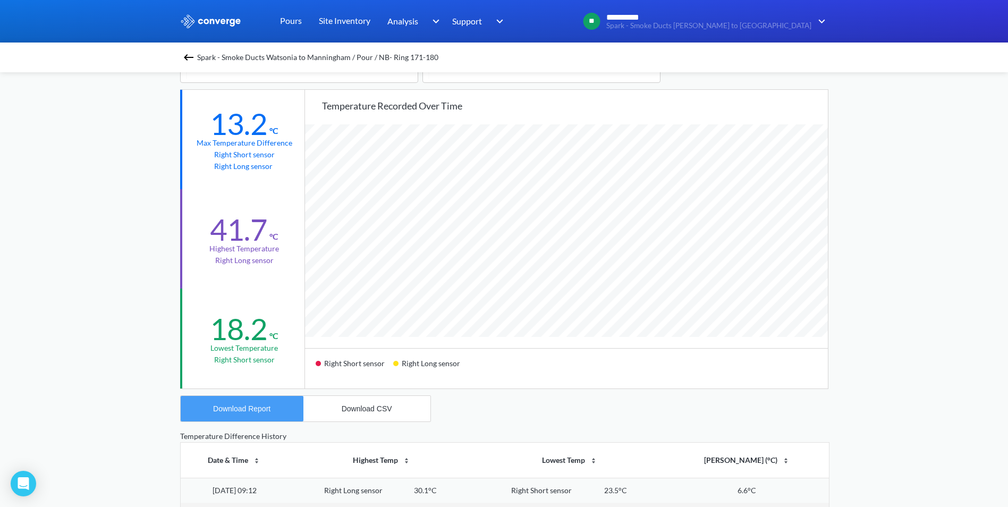
click at [279, 403] on button "Download Report" at bounding box center [242, 409] width 123 height 26
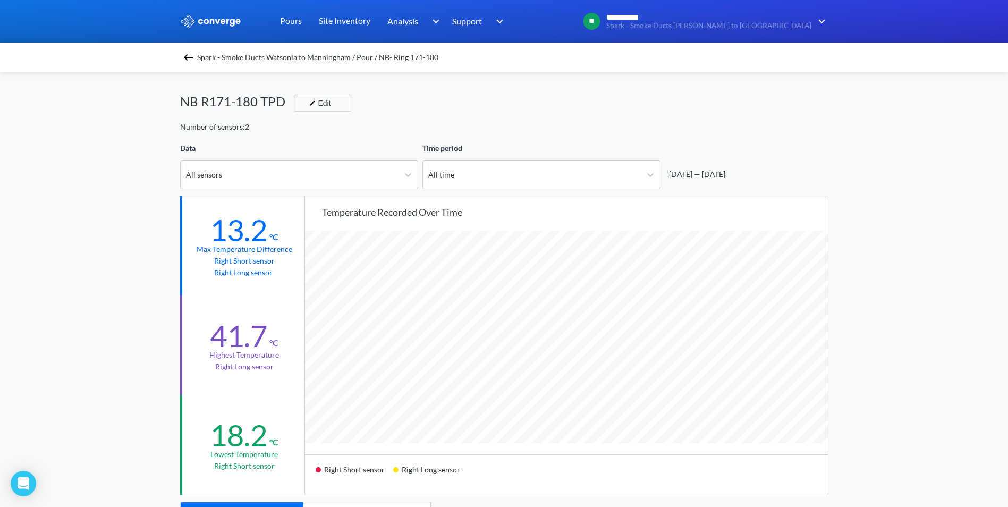
click at [192, 60] on img at bounding box center [188, 57] width 13 height 13
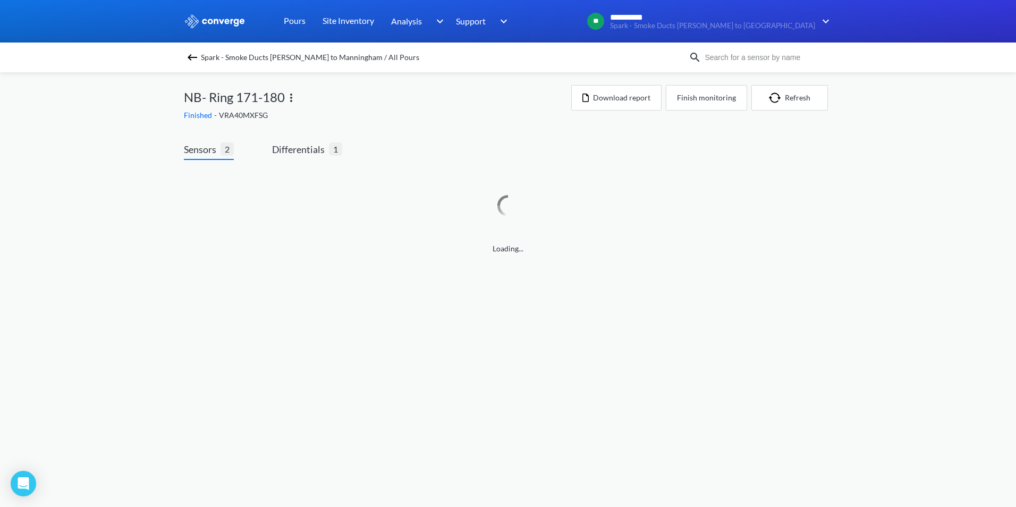
click at [189, 58] on img at bounding box center [192, 57] width 13 height 13
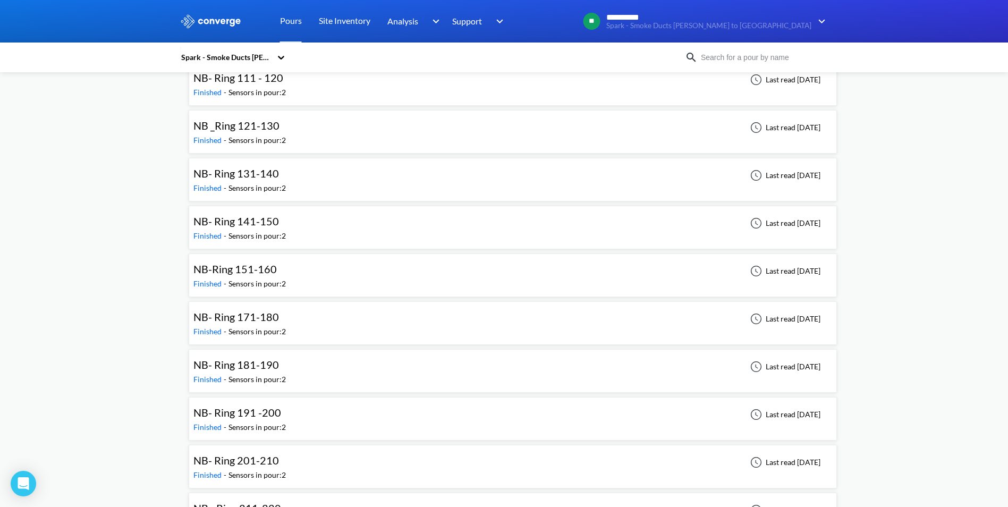
scroll to position [1647, 0]
click at [255, 322] on div "NB- Ring 191 -200" at bounding box center [237, 315] width 88 height 16
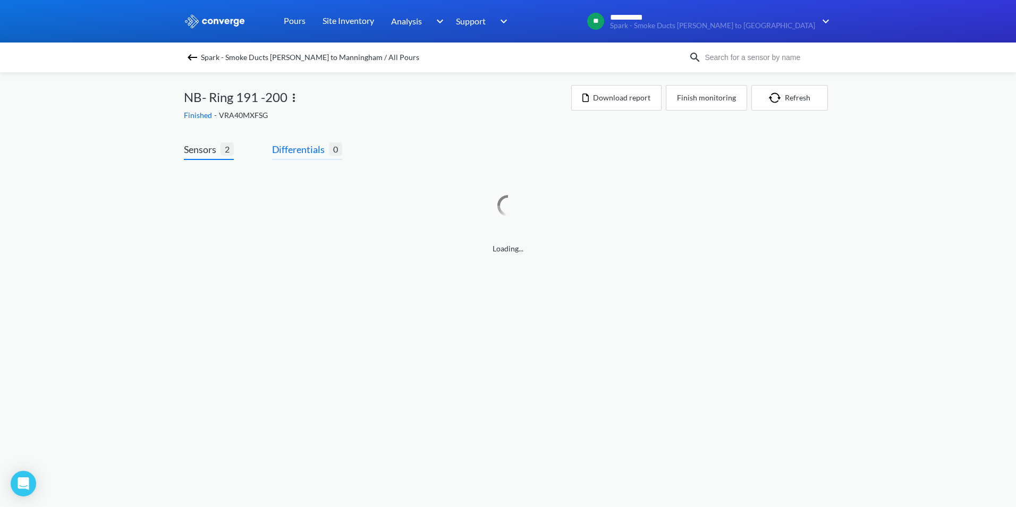
click at [294, 151] on span "Differentials" at bounding box center [300, 149] width 57 height 15
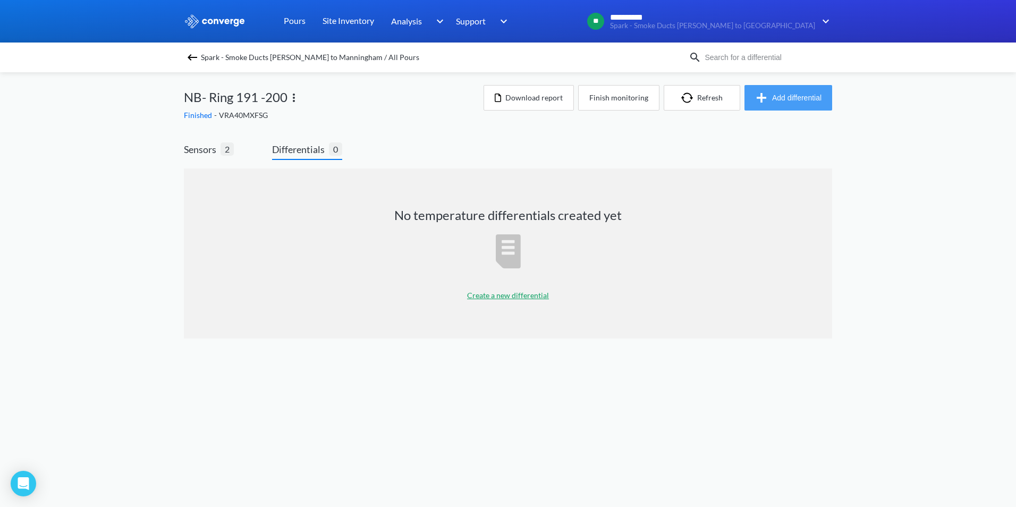
click at [773, 100] on button "Add differential" at bounding box center [789, 98] width 88 height 26
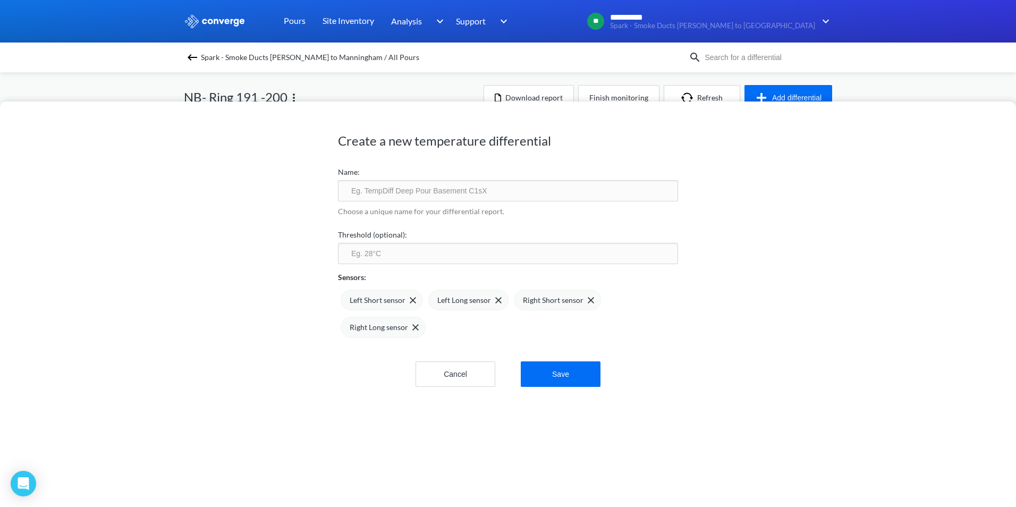
click at [394, 193] on input "text" at bounding box center [508, 190] width 340 height 21
type input "NB R191-200 TPD"
click at [588, 303] on img at bounding box center [591, 300] width 6 height 6
click at [587, 303] on div "Right Long sensor" at bounding box center [556, 300] width 85 height 21
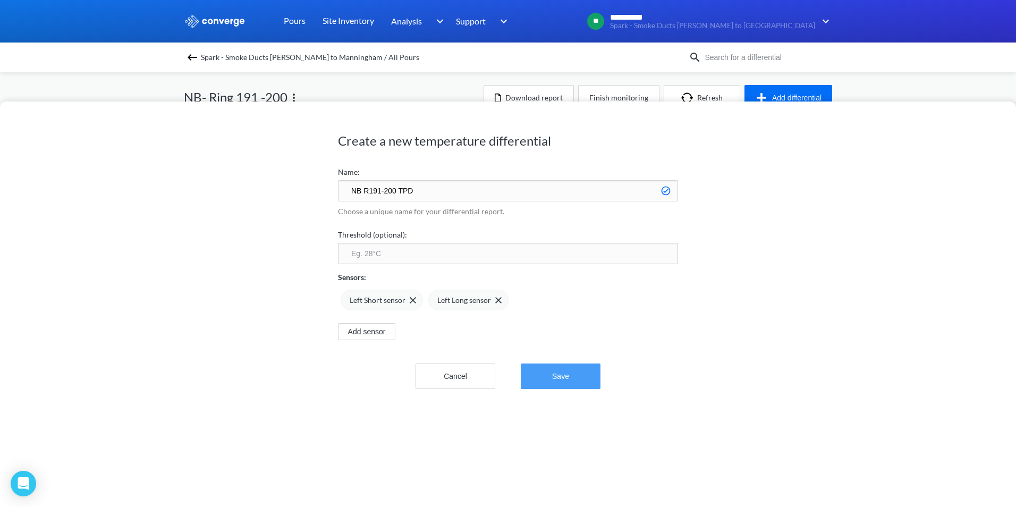
drag, startPoint x: 587, startPoint y: 303, endPoint x: 574, endPoint y: 377, distance: 75.6
click at [575, 379] on button "Save" at bounding box center [561, 376] width 80 height 26
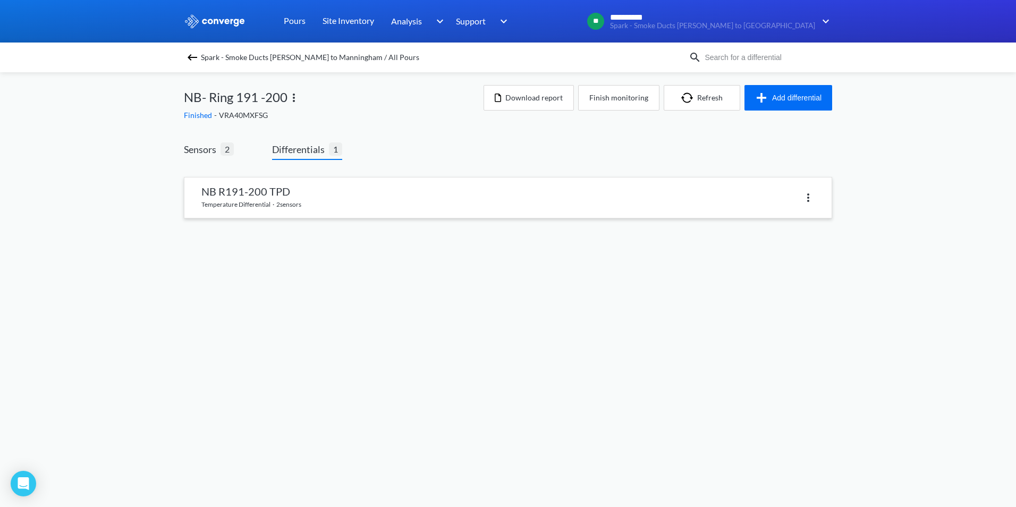
click at [386, 209] on link at bounding box center [507, 197] width 647 height 40
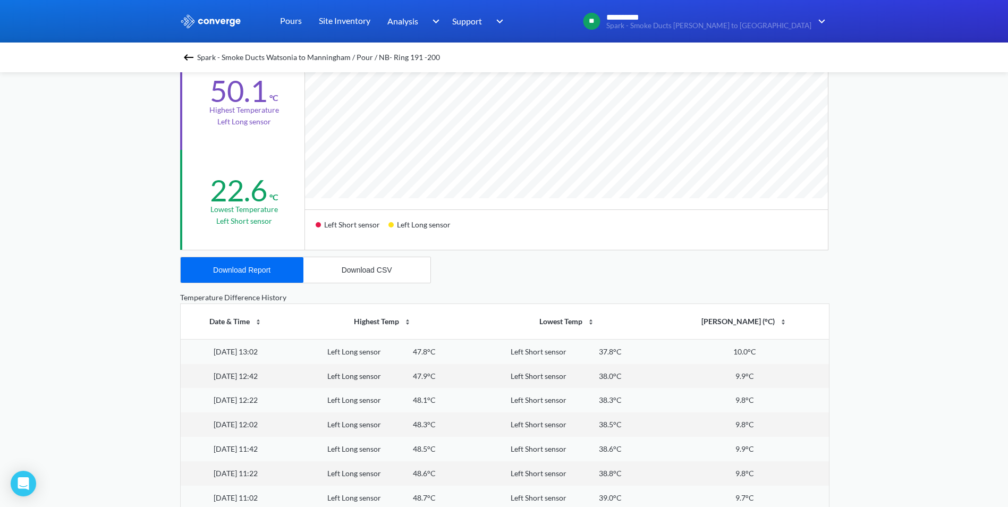
scroll to position [213, 0]
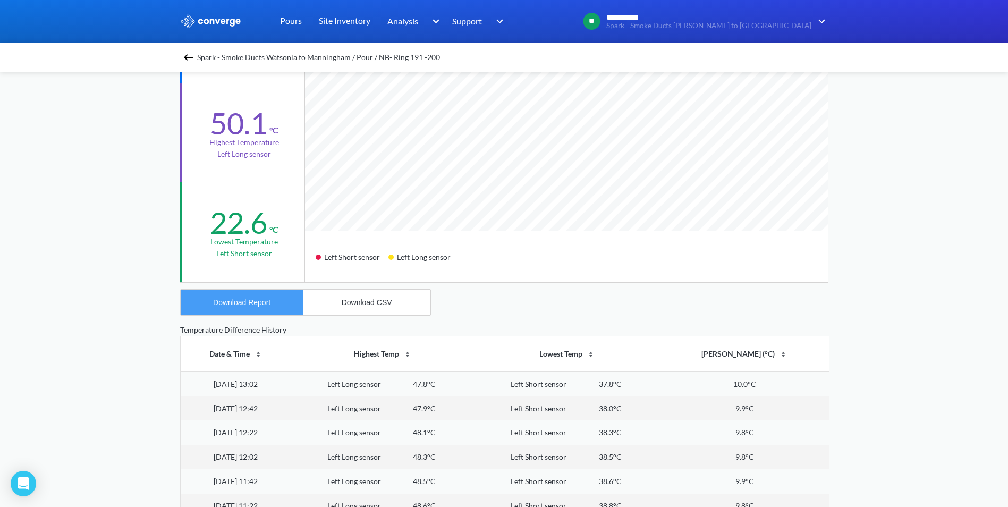
click at [250, 304] on div "Download Report" at bounding box center [241, 302] width 57 height 9
click at [190, 58] on img at bounding box center [188, 57] width 13 height 13
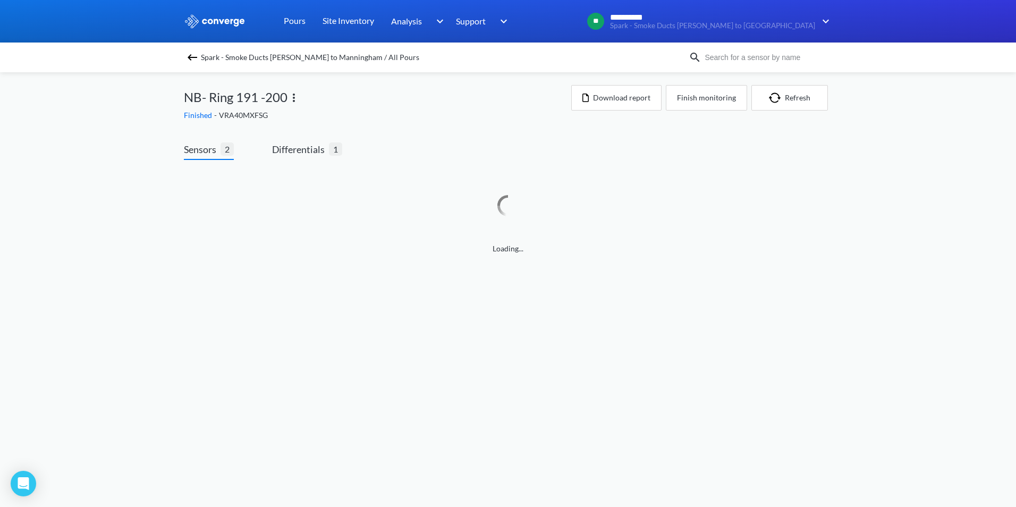
click at [184, 61] on div "Spark - Smoke Ducts [PERSON_NAME] to Manningham / All Pours" at bounding box center [436, 57] width 505 height 15
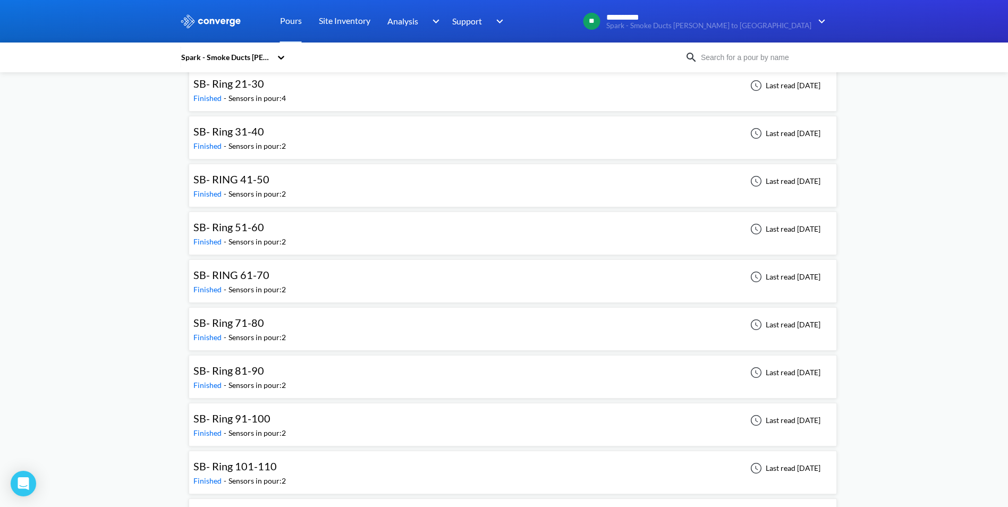
scroll to position [2338, 0]
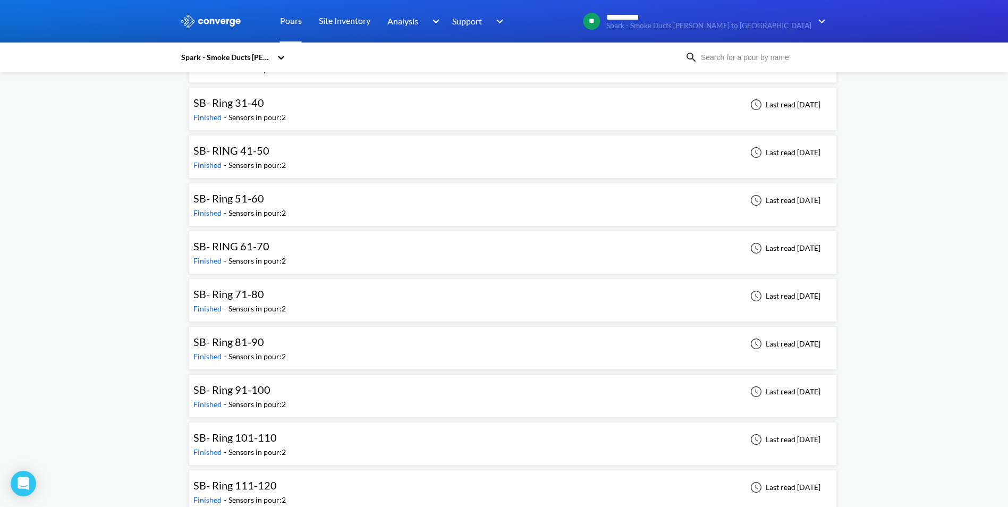
click at [269, 393] on div "SB- Ring 91-100" at bounding box center [239, 390] width 92 height 16
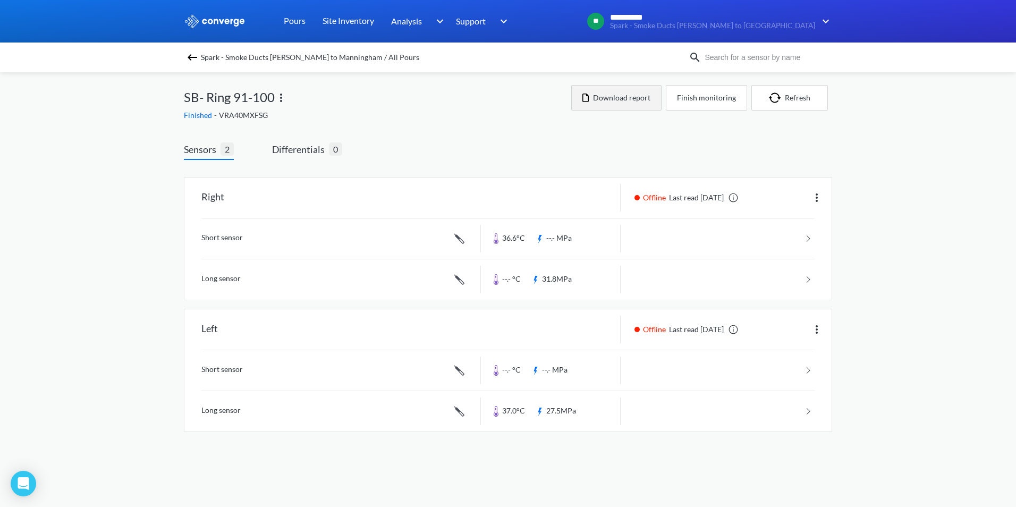
click at [619, 106] on button "Download report" at bounding box center [616, 98] width 90 height 26
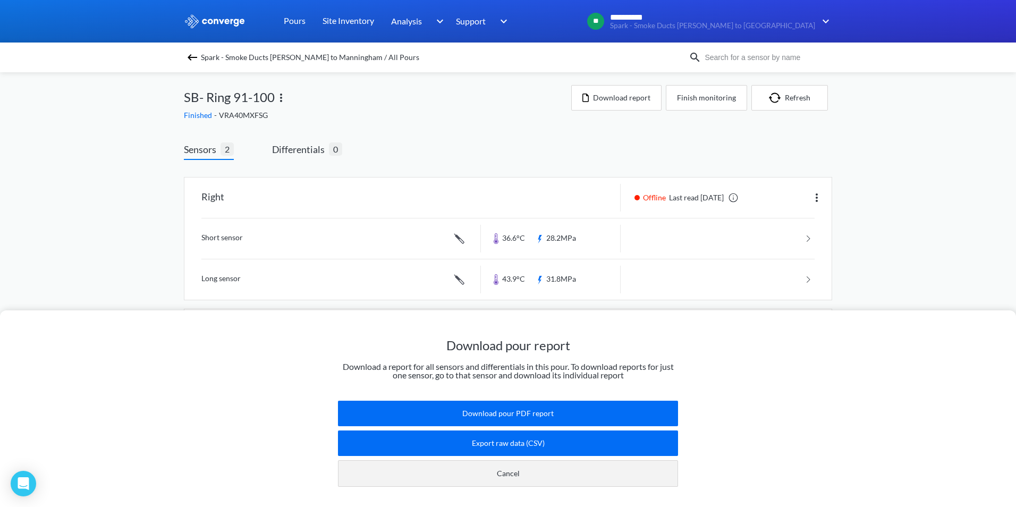
drag, startPoint x: 502, startPoint y: 468, endPoint x: 497, endPoint y: 450, distance: 18.7
click at [500, 468] on button "Cancel" at bounding box center [508, 473] width 340 height 27
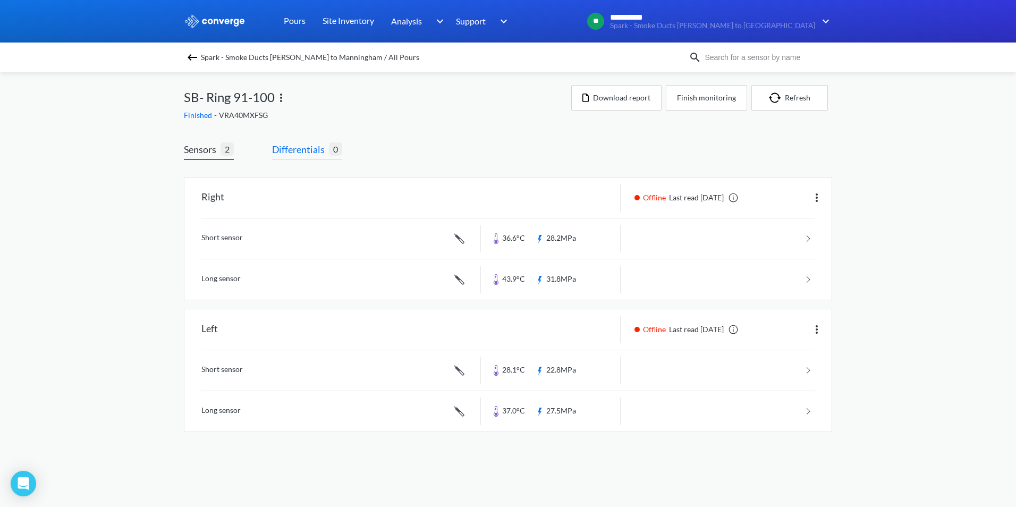
click at [309, 150] on span "Differentials" at bounding box center [300, 149] width 57 height 15
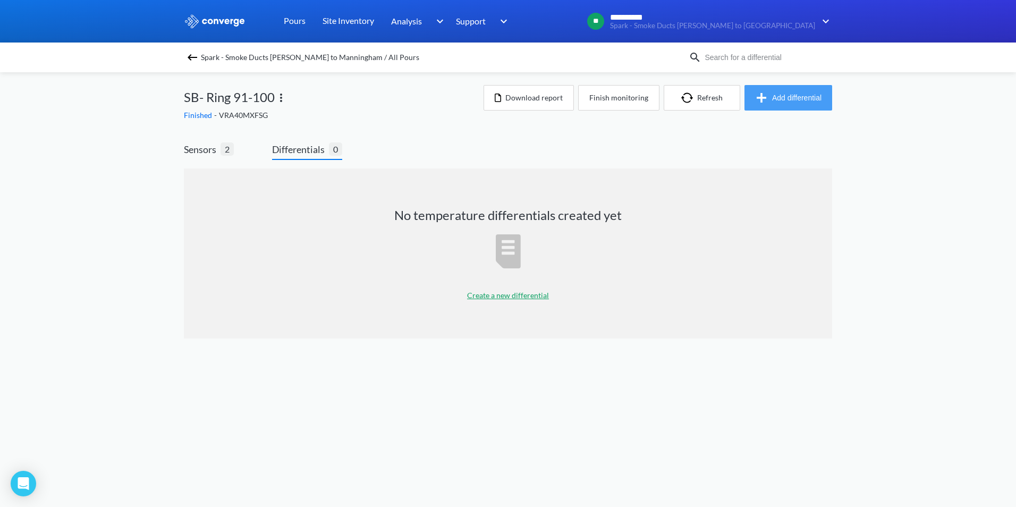
click at [783, 99] on button "Add differential" at bounding box center [789, 98] width 88 height 26
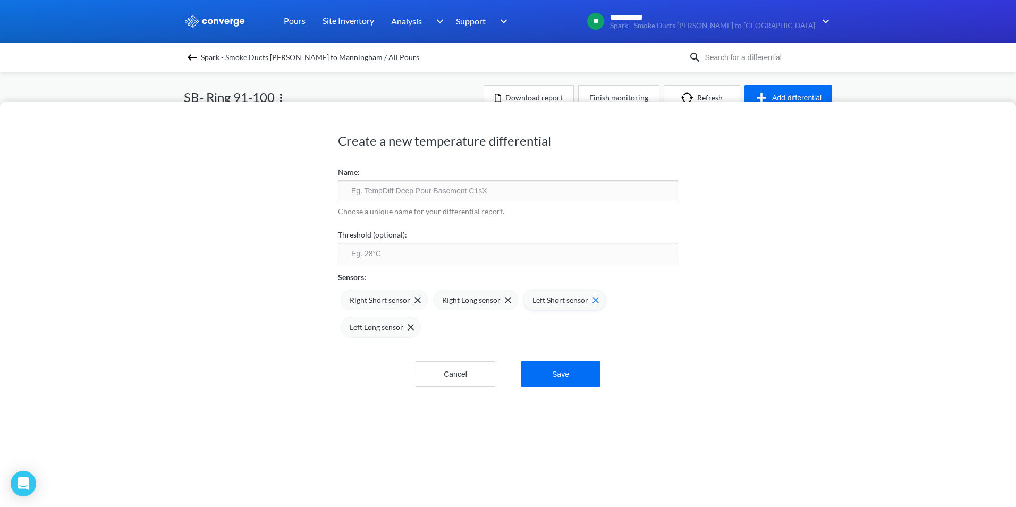
click at [593, 298] on img at bounding box center [596, 300] width 6 height 6
click at [421, 317] on div "Left Long sensor" at bounding box center [381, 327] width 80 height 21
click at [417, 192] on input "text" at bounding box center [508, 190] width 340 height 21
type input "N"
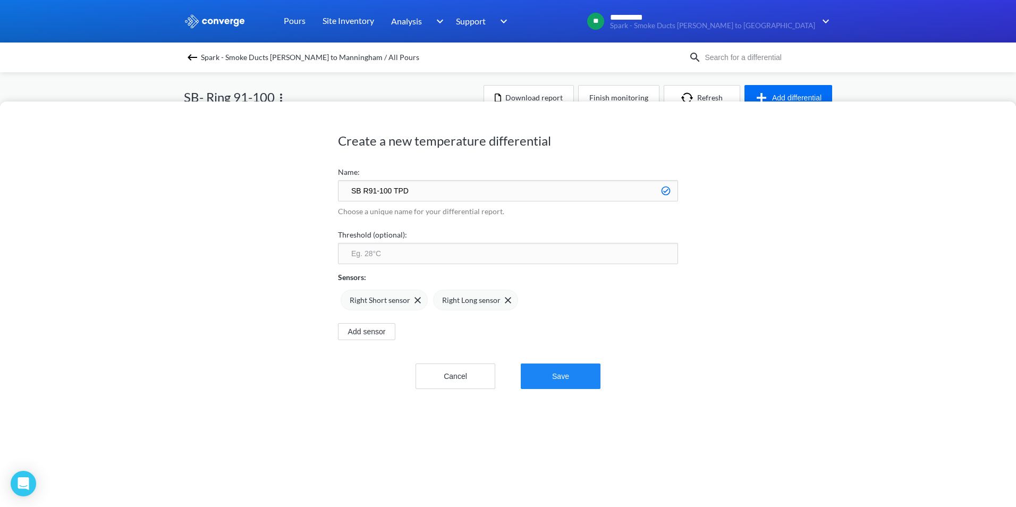
type input "SB R91-100 TPD"
click at [572, 378] on button "Save" at bounding box center [561, 376] width 80 height 26
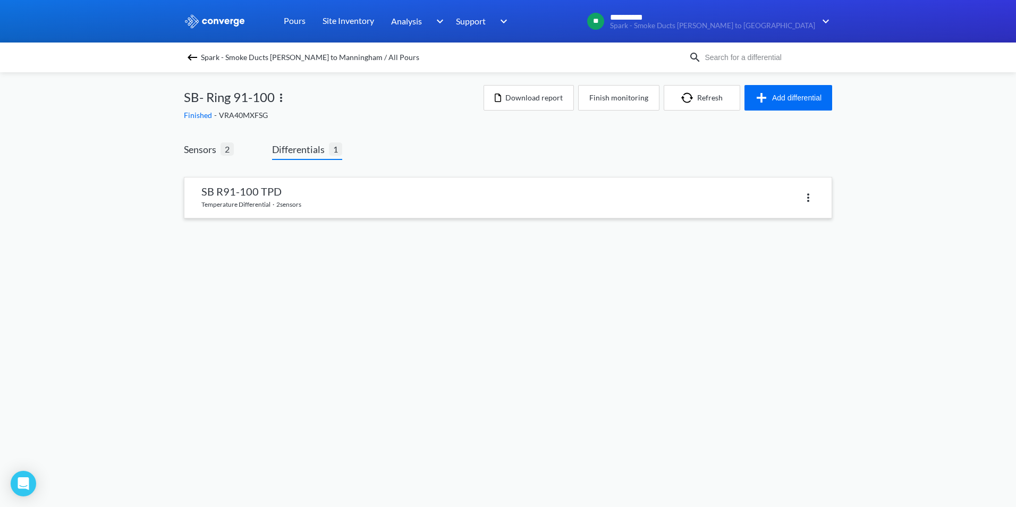
click at [465, 195] on link at bounding box center [507, 197] width 647 height 40
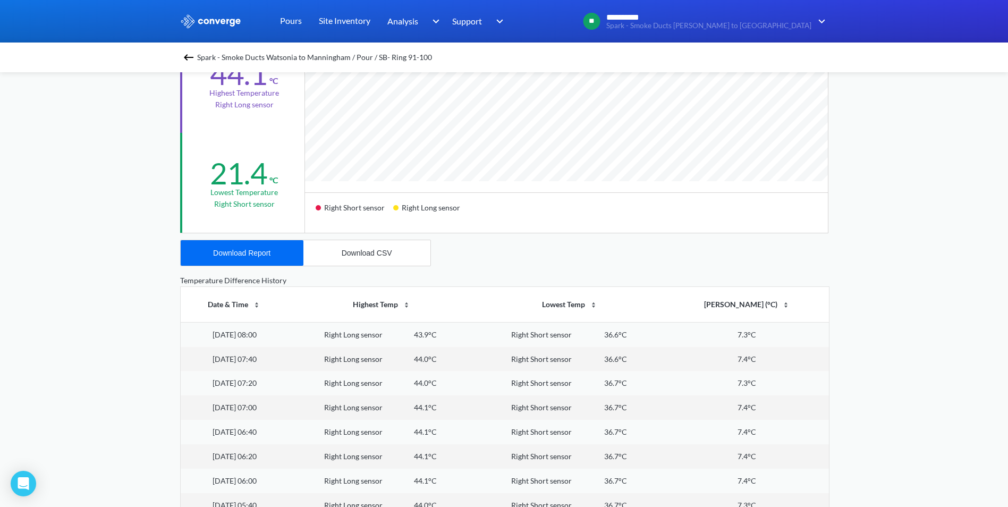
scroll to position [266, 0]
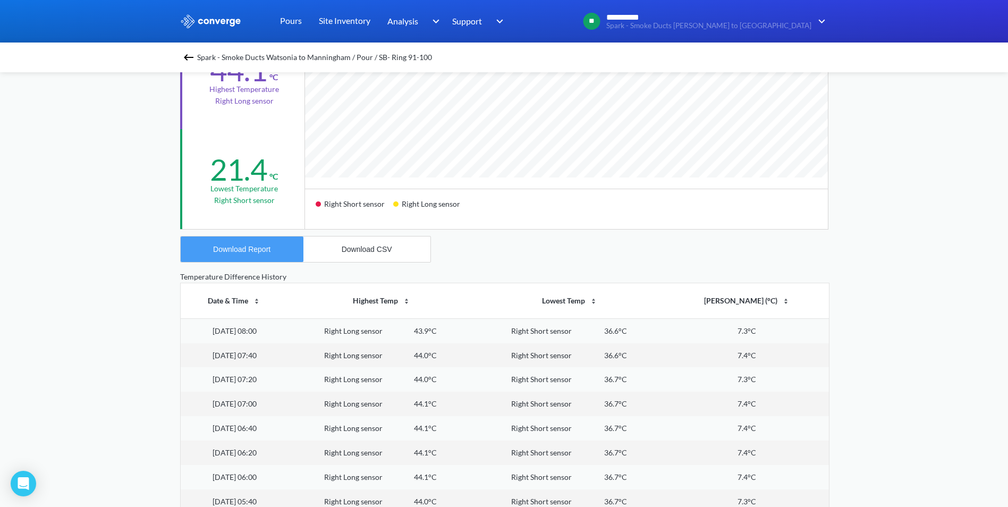
click at [233, 246] on div "Download Report" at bounding box center [241, 249] width 57 height 9
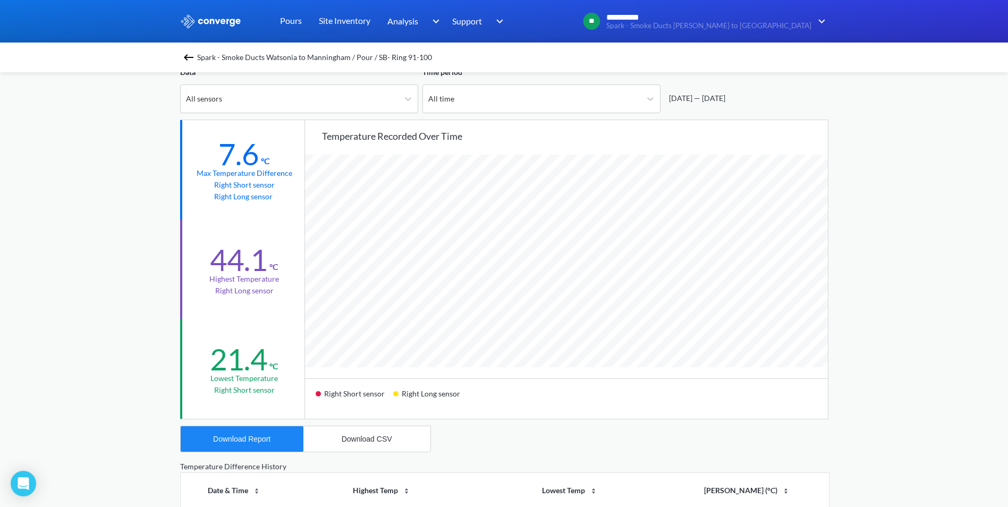
scroll to position [0, 0]
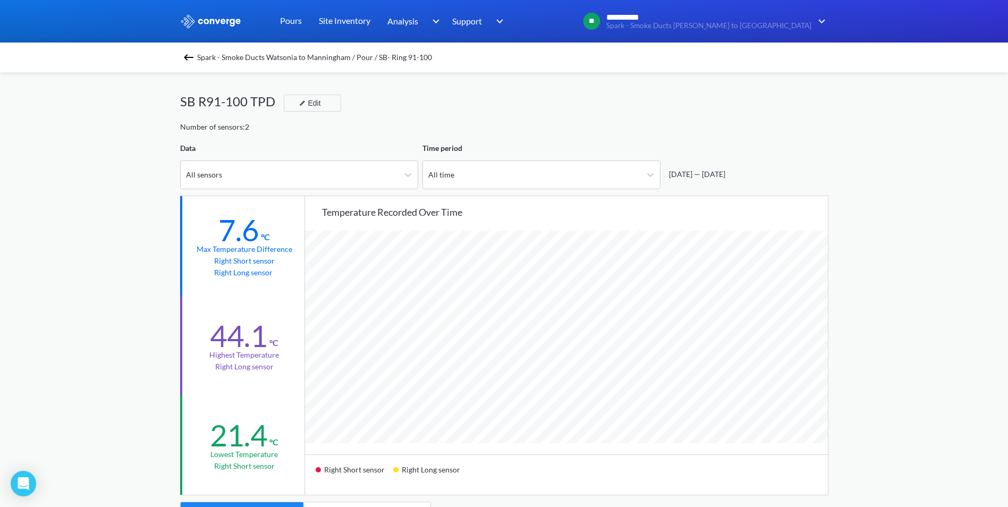
click at [187, 54] on img at bounding box center [188, 57] width 13 height 13
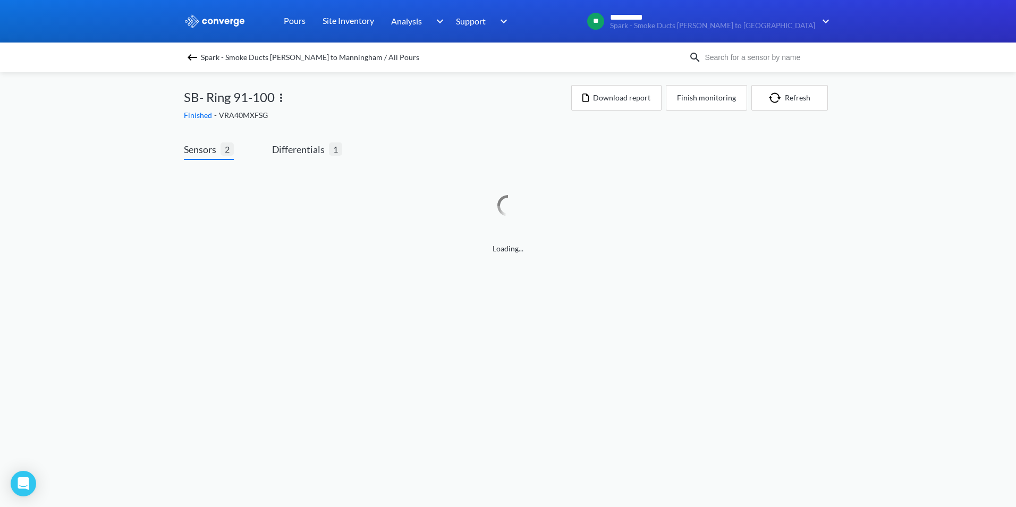
click at [192, 57] on img at bounding box center [192, 57] width 13 height 13
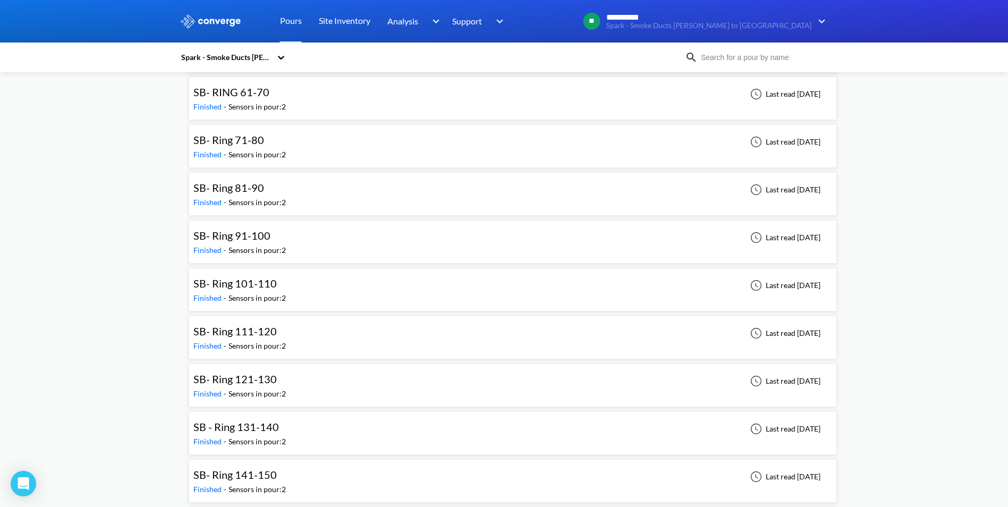
scroll to position [2498, 0]
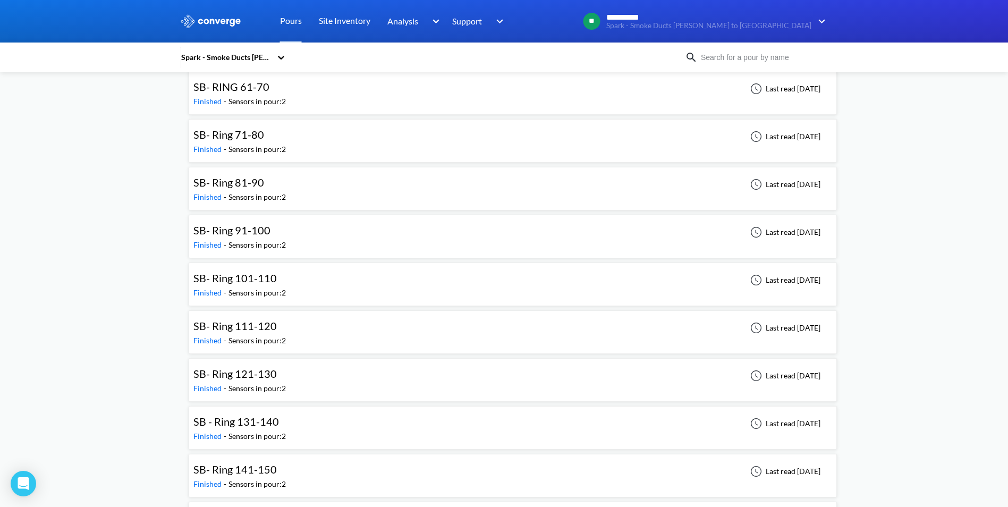
click at [252, 327] on span "SB- Ring 111-120" at bounding box center [234, 325] width 83 height 13
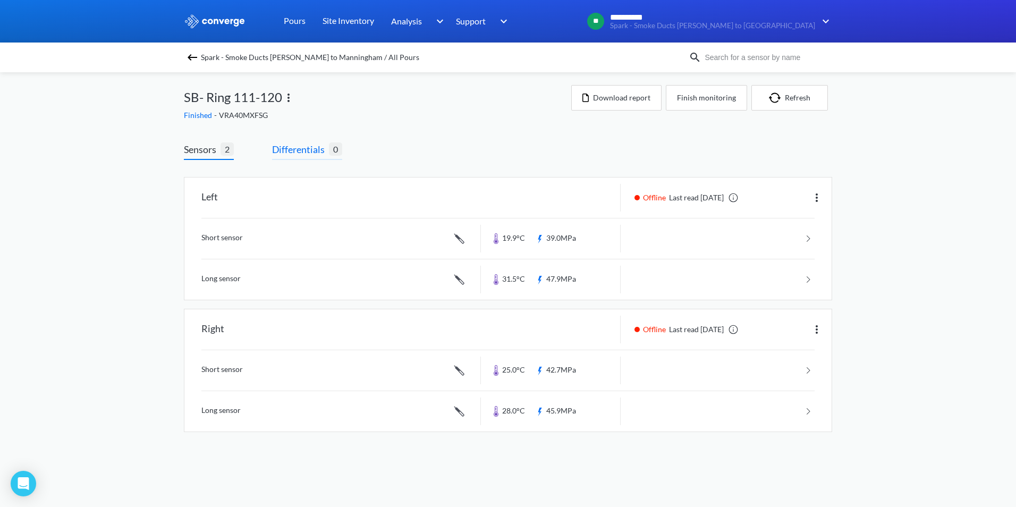
click at [297, 151] on span "Differentials" at bounding box center [300, 149] width 57 height 15
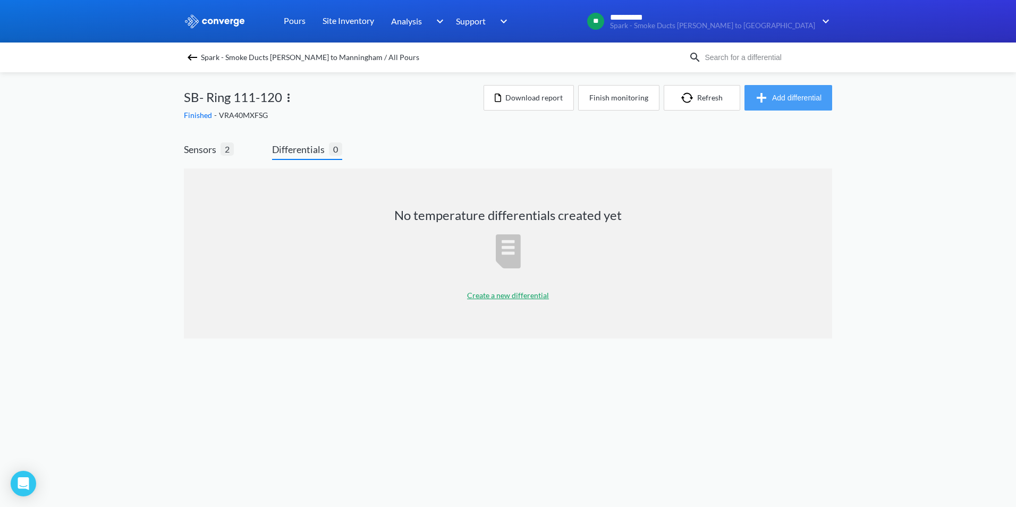
click at [768, 99] on img "button" at bounding box center [763, 97] width 17 height 13
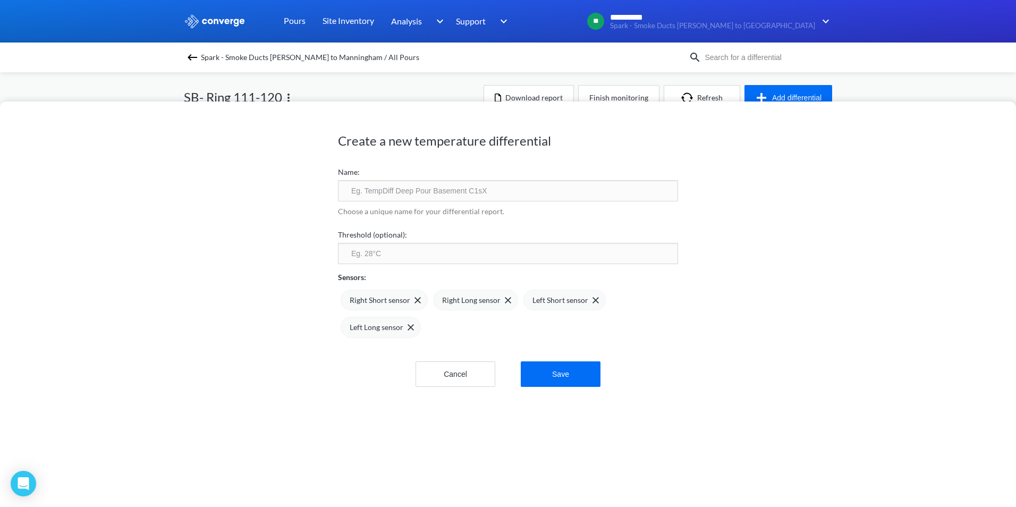
click at [379, 182] on input "text" at bounding box center [508, 190] width 340 height 21
type input "SB R111-120 TPD"
click at [505, 298] on img at bounding box center [508, 300] width 6 height 6
click at [415, 301] on img at bounding box center [418, 300] width 6 height 6
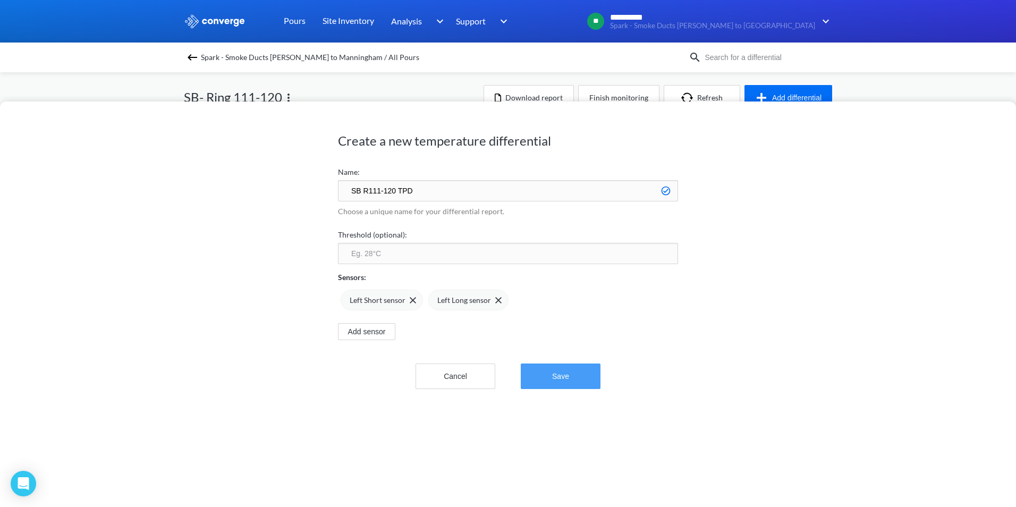
click at [564, 383] on button "Save" at bounding box center [561, 376] width 80 height 26
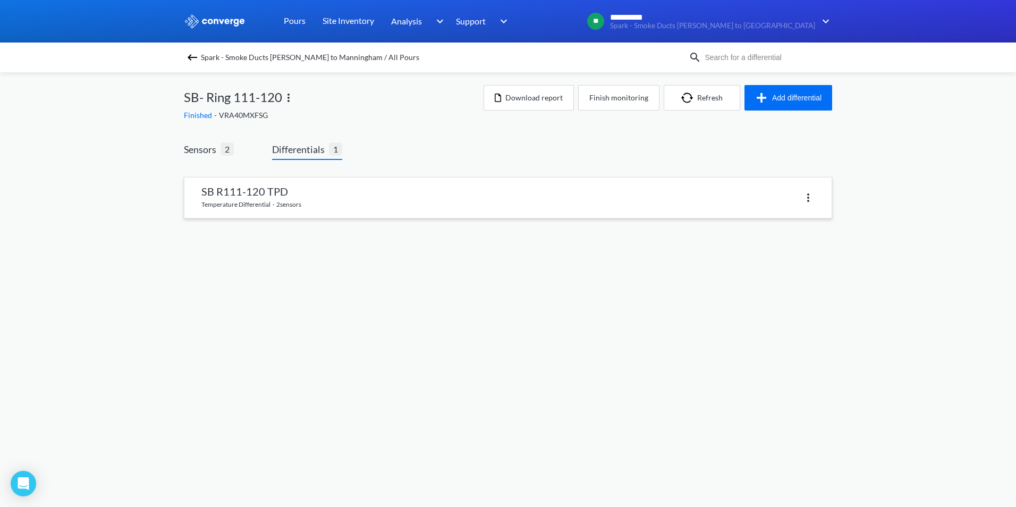
click at [323, 192] on link at bounding box center [507, 197] width 647 height 40
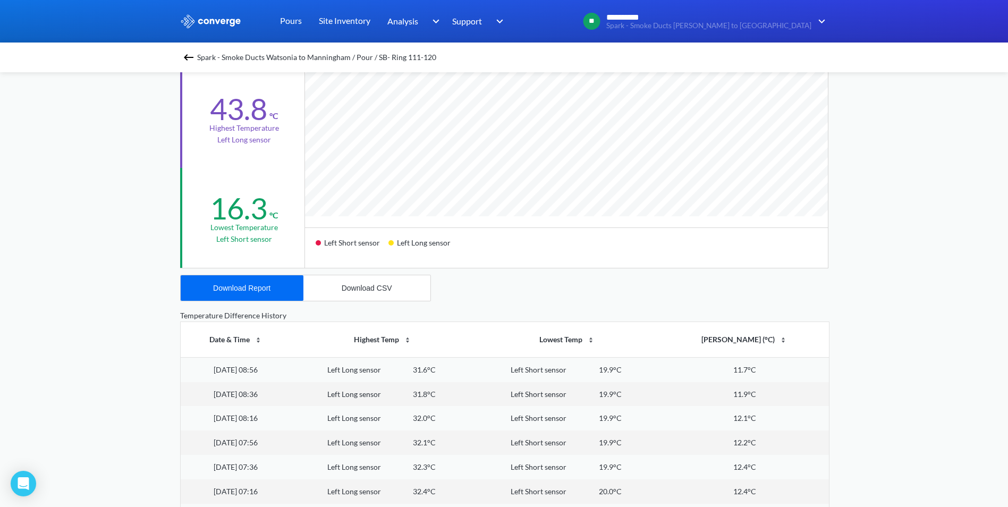
scroll to position [224, 0]
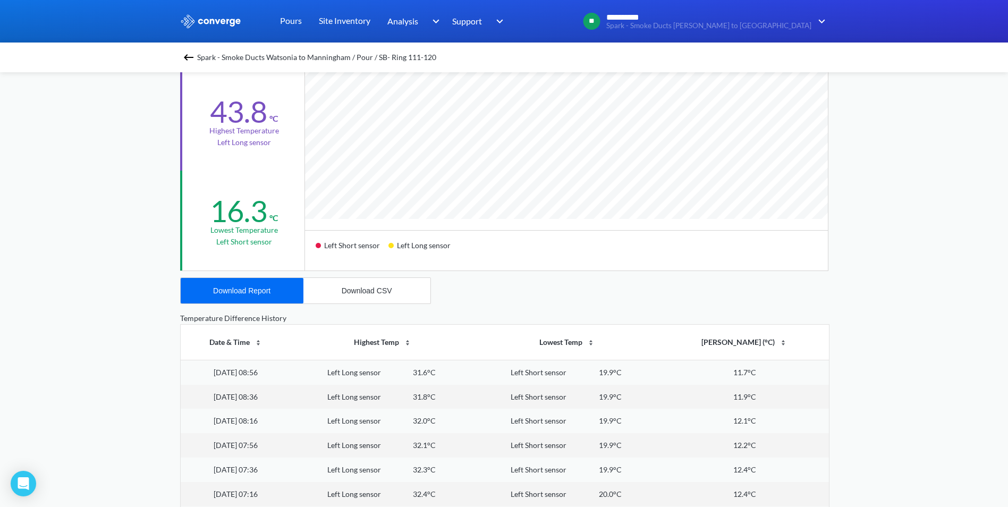
click at [188, 58] on img at bounding box center [188, 57] width 13 height 13
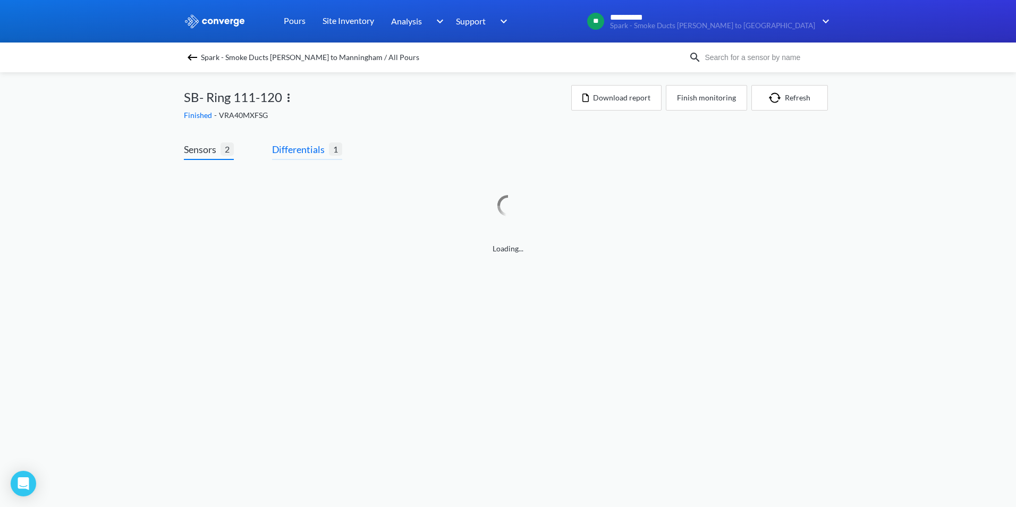
click at [311, 151] on span "Differentials" at bounding box center [300, 149] width 57 height 15
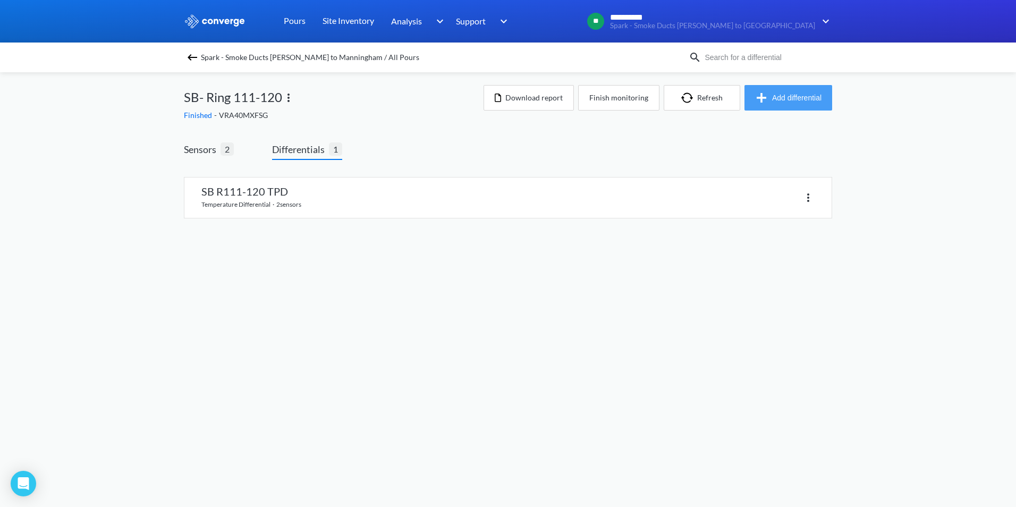
click at [774, 102] on button "Add differential" at bounding box center [789, 98] width 88 height 26
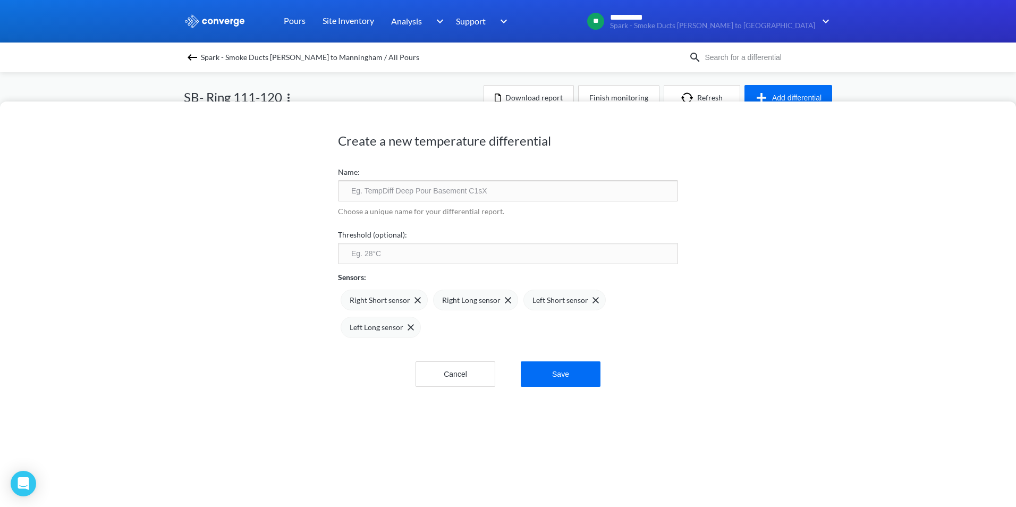
click at [899, 91] on div "Create a new temperature differential Name: Choose a unique name for your diffe…" at bounding box center [508, 253] width 1016 height 507
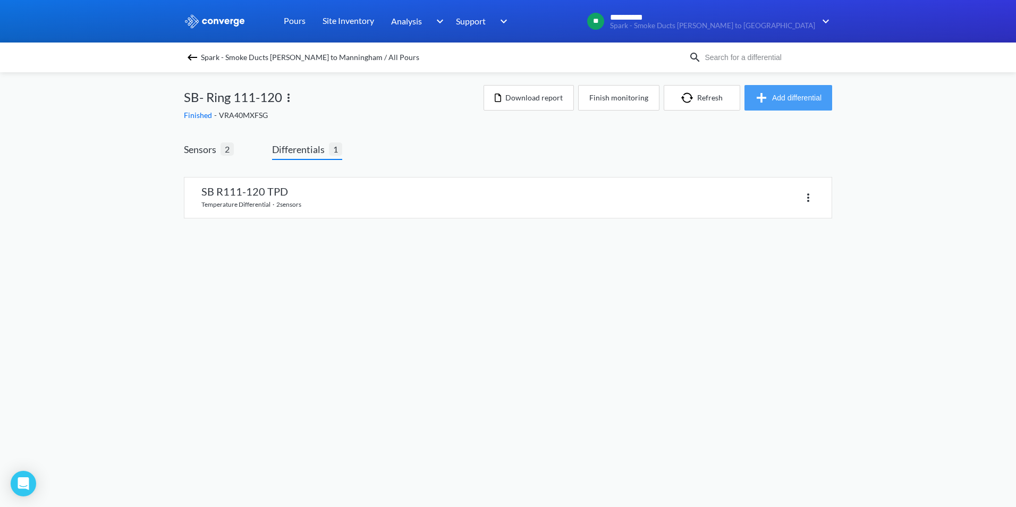
click at [790, 102] on button "Add differential" at bounding box center [789, 98] width 88 height 26
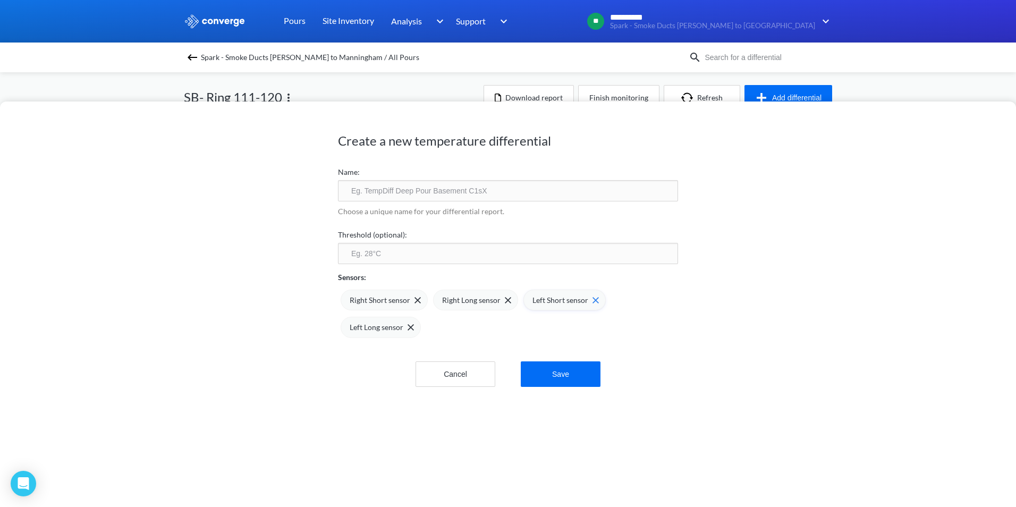
click at [593, 298] on img at bounding box center [596, 300] width 6 height 6
click at [590, 298] on img at bounding box center [593, 300] width 6 height 6
click at [408, 190] on input "text" at bounding box center [508, 190] width 340 height 21
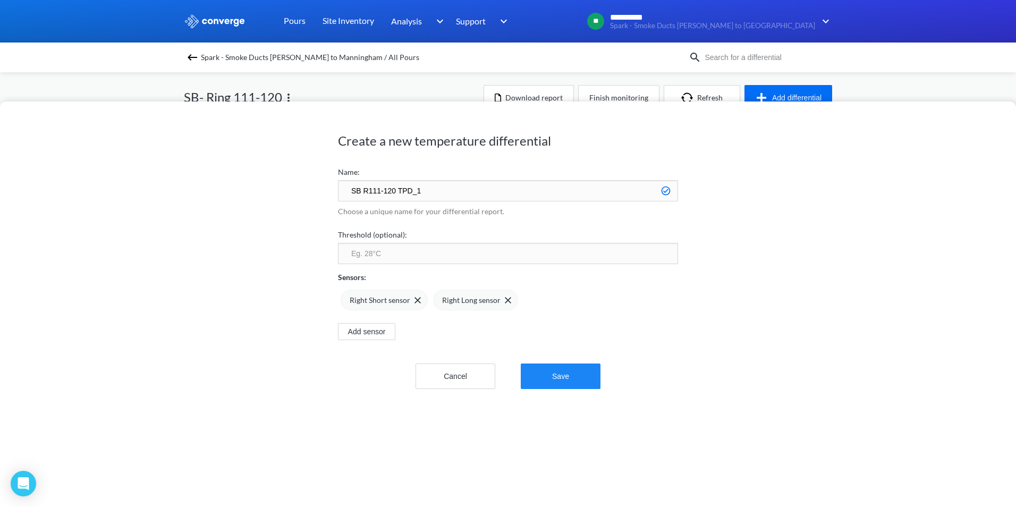
type input "SB R111-120 TPD_1"
click at [559, 373] on button "Save" at bounding box center [561, 376] width 80 height 26
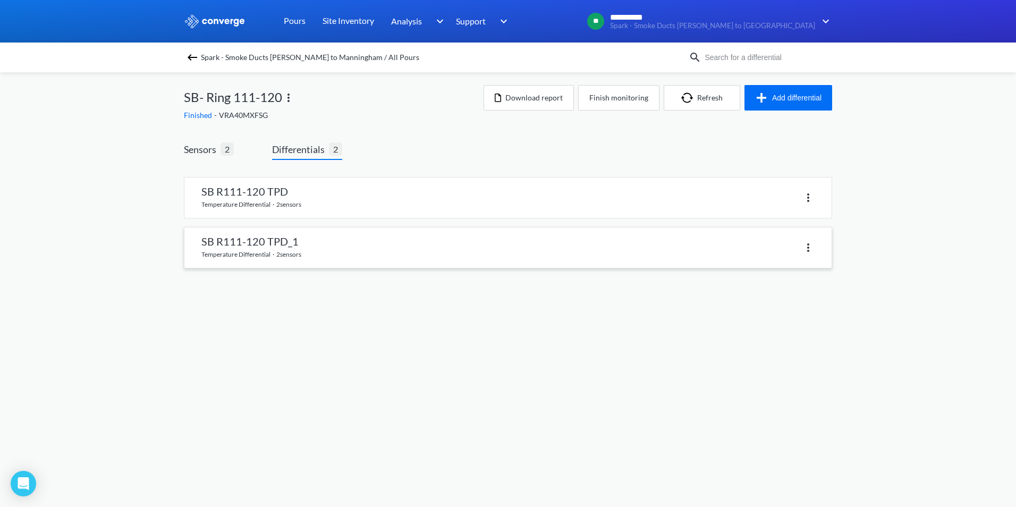
click at [375, 248] on link at bounding box center [507, 247] width 647 height 40
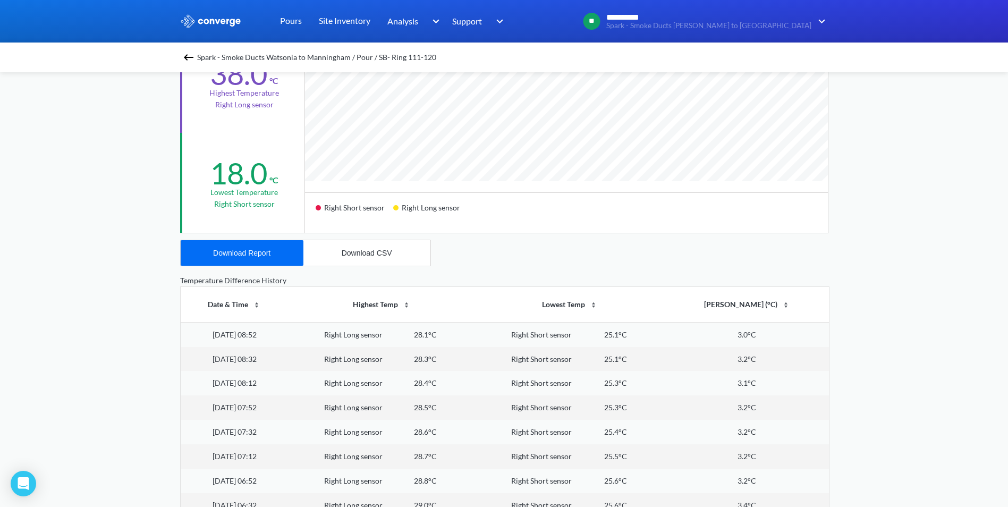
scroll to position [266, 0]
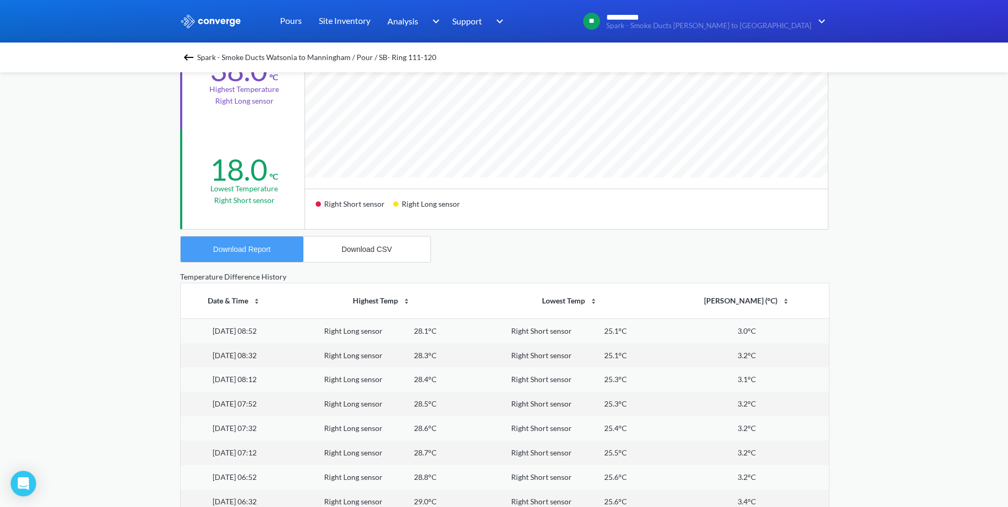
click at [246, 249] on div "Download Report" at bounding box center [241, 249] width 57 height 9
click at [191, 54] on img at bounding box center [188, 57] width 13 height 13
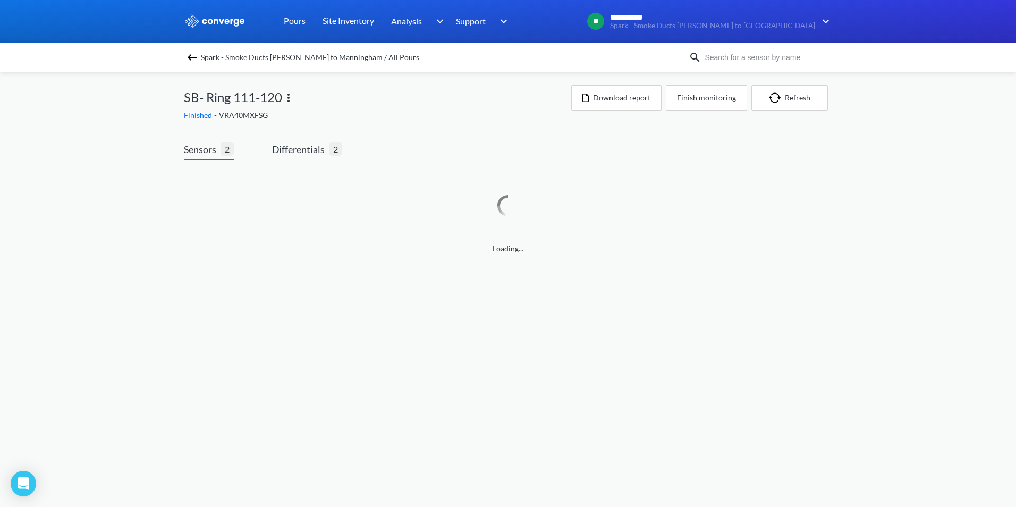
click at [195, 56] on img at bounding box center [192, 57] width 13 height 13
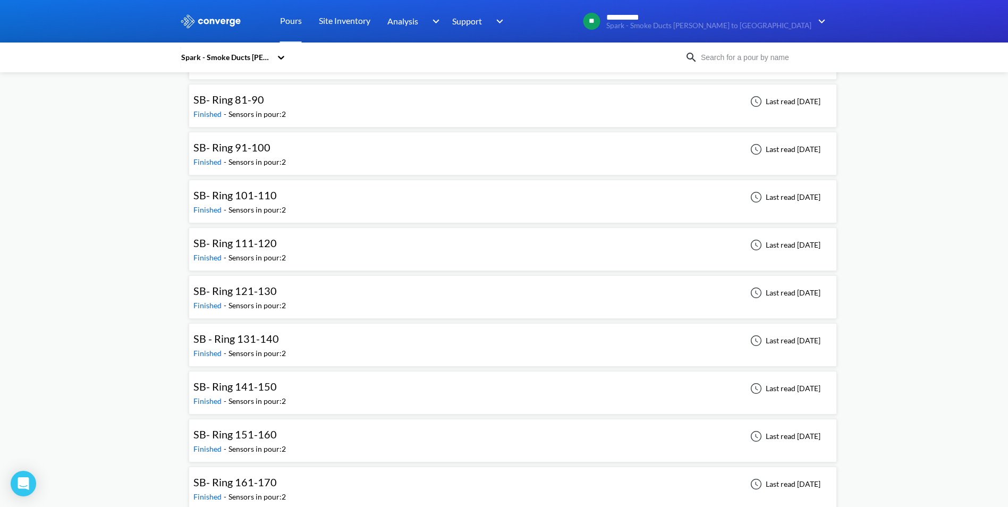
scroll to position [2604, 0]
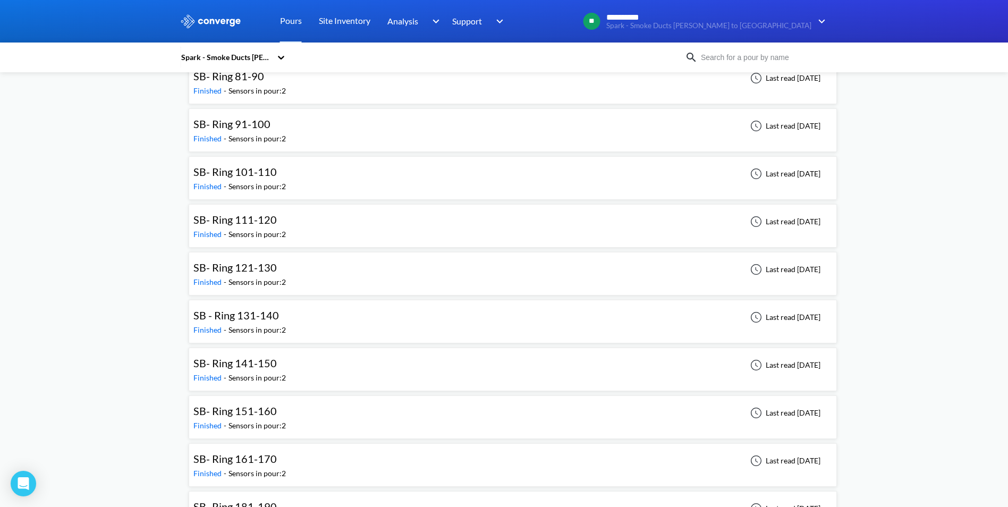
click at [496, 323] on div "SB - Ring 131-140 Finished - Sensors in pour: 2 Last read [DATE]" at bounding box center [512, 322] width 639 height 34
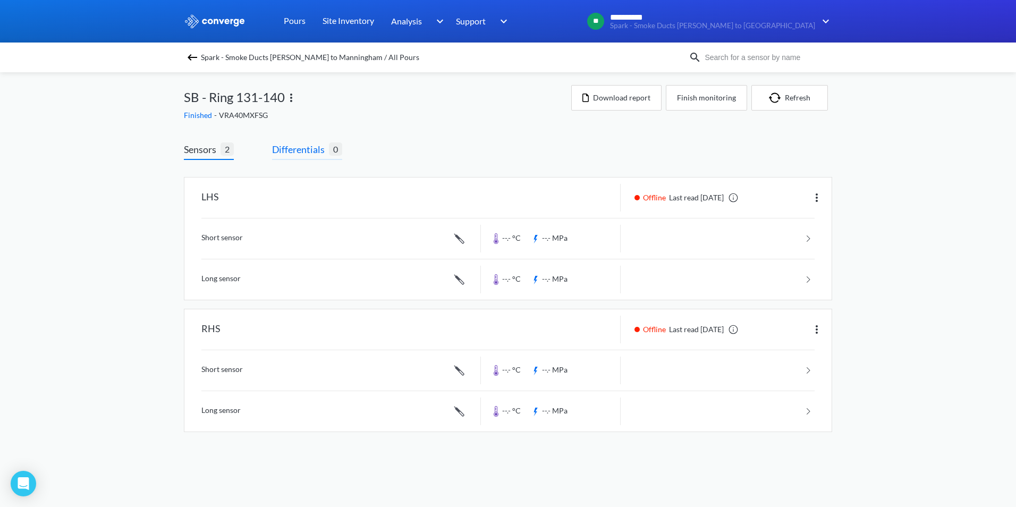
click at [311, 149] on span "Differentials" at bounding box center [300, 149] width 57 height 15
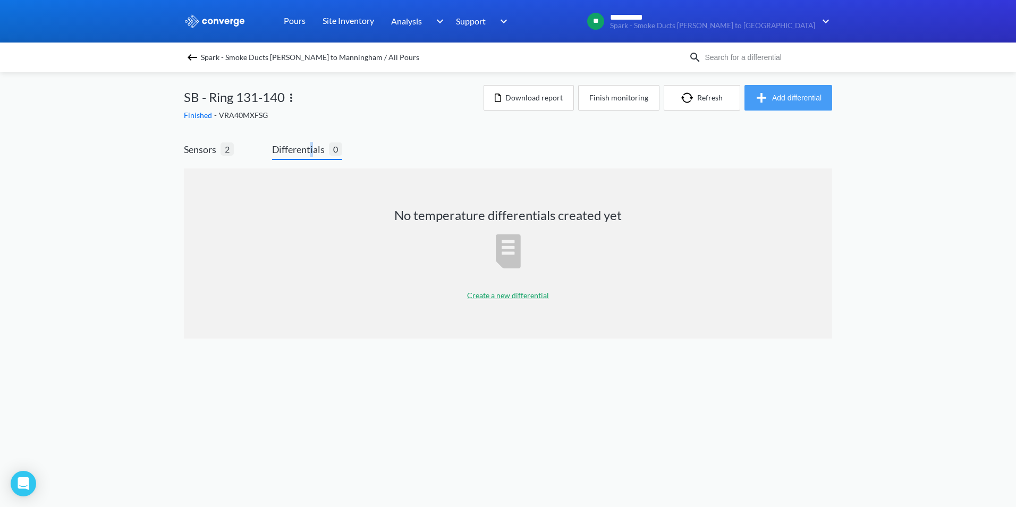
click at [795, 98] on button "Add differential" at bounding box center [789, 98] width 88 height 26
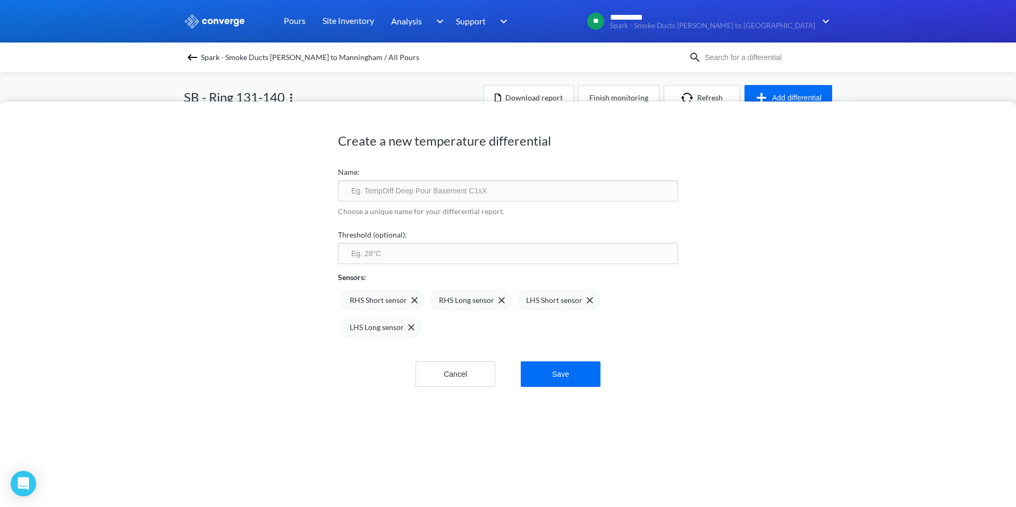
click at [391, 191] on input "text" at bounding box center [508, 190] width 340 height 21
type input "SB R131-140 TPD"
click at [404, 294] on div "RHS Short sensor" at bounding box center [384, 300] width 68 height 12
click at [409, 300] on img at bounding box center [412, 300] width 6 height 6
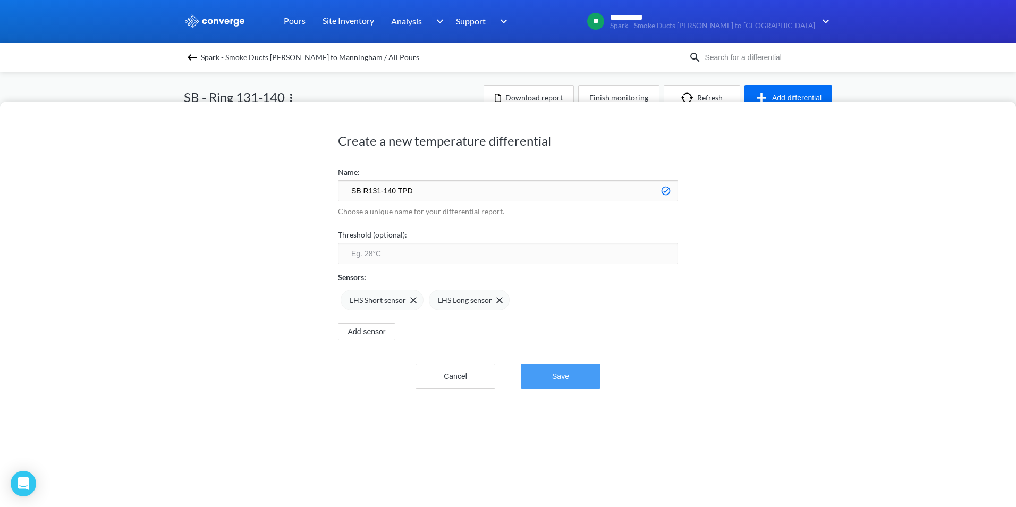
click at [573, 383] on button "Save" at bounding box center [561, 376] width 80 height 26
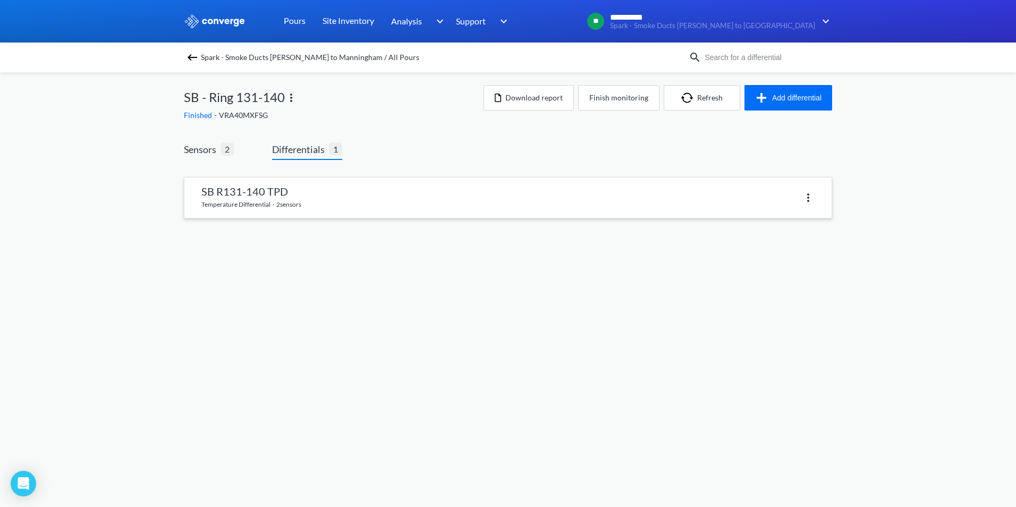
click at [589, 208] on link at bounding box center [507, 197] width 647 height 40
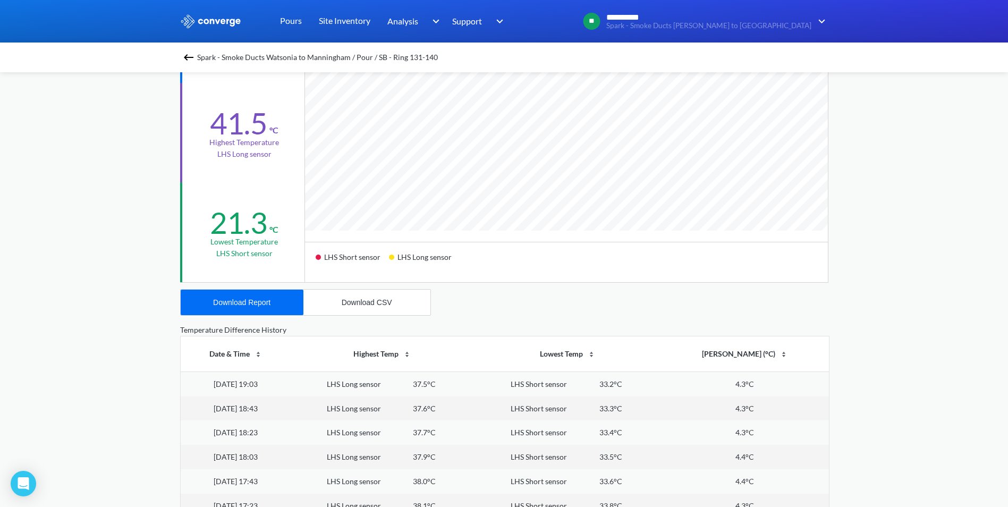
scroll to position [266, 0]
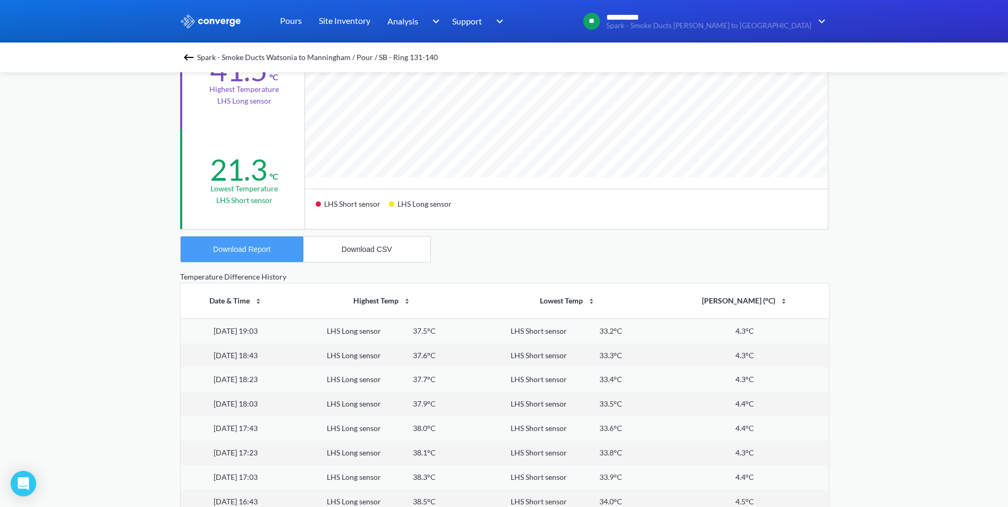
click at [267, 247] on div "Download Report" at bounding box center [241, 249] width 57 height 9
click at [525, 269] on div "Spark - Smoke Ducts Watsonia to Manningham / Pour / SB - Ring 131-140 SB R131-1…" at bounding box center [504, 216] width 648 height 818
click at [185, 53] on div "Spark - Smoke Ducts Watsonia to Manningham / Pour / SB - Ring 131-140" at bounding box center [504, 57] width 648 height 15
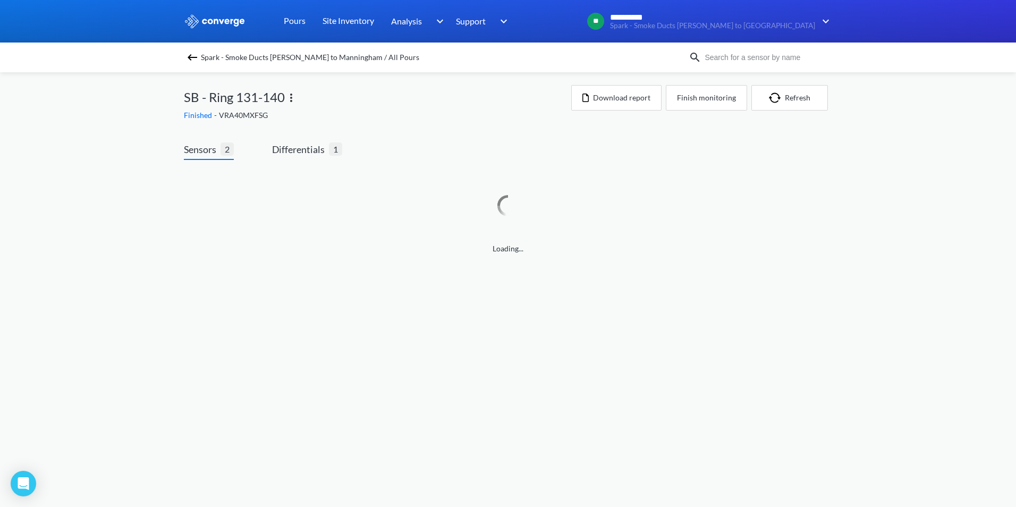
click at [190, 54] on img at bounding box center [192, 57] width 13 height 13
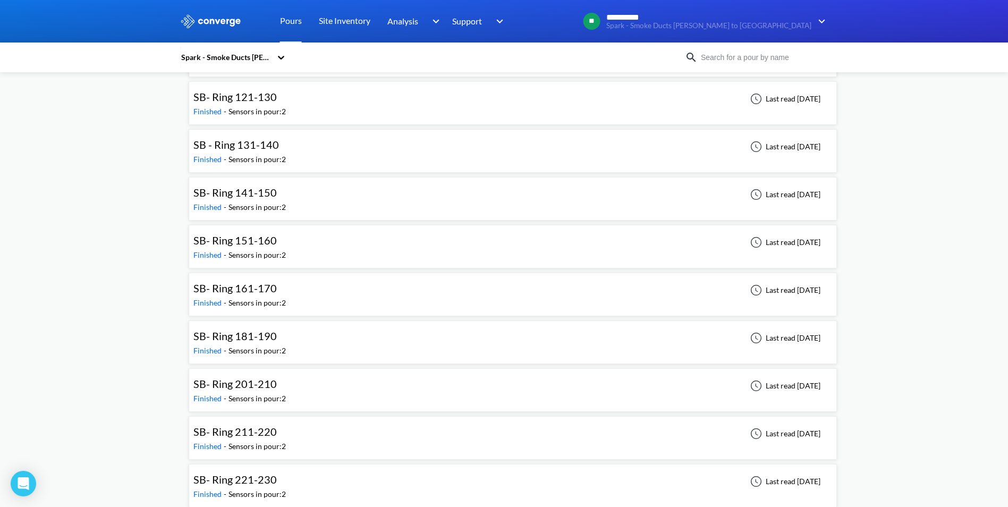
scroll to position [2784, 0]
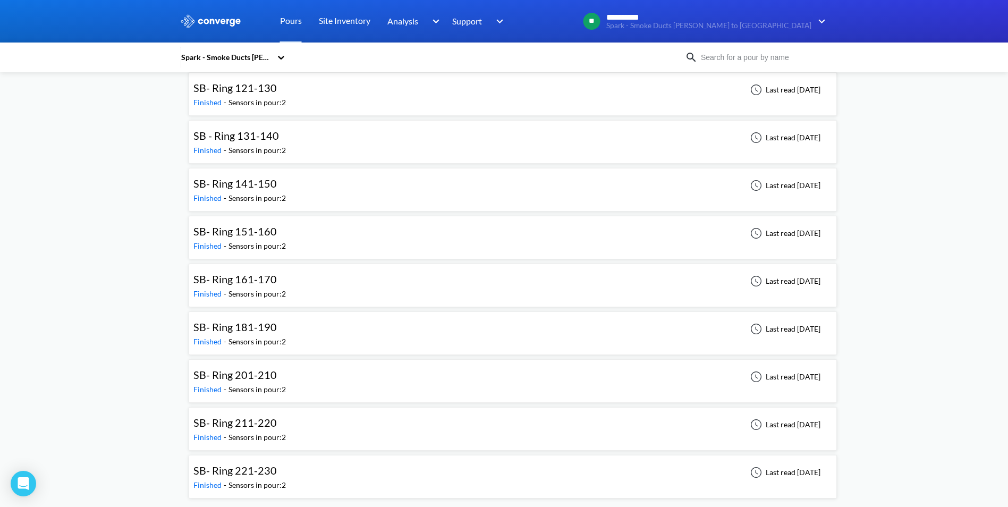
click at [238, 282] on span "SB- Ring 161-170" at bounding box center [234, 279] width 83 height 13
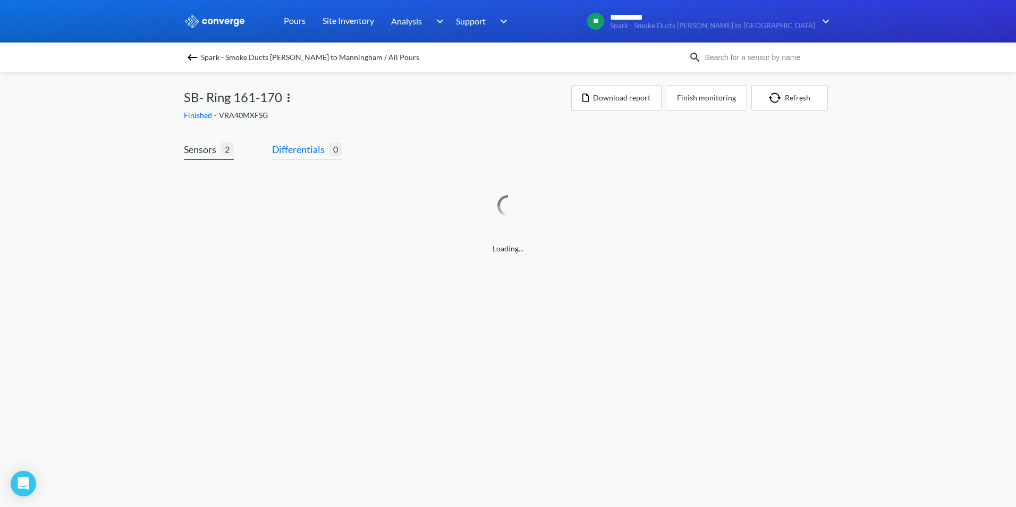
click at [308, 144] on span "Differentials" at bounding box center [300, 149] width 57 height 15
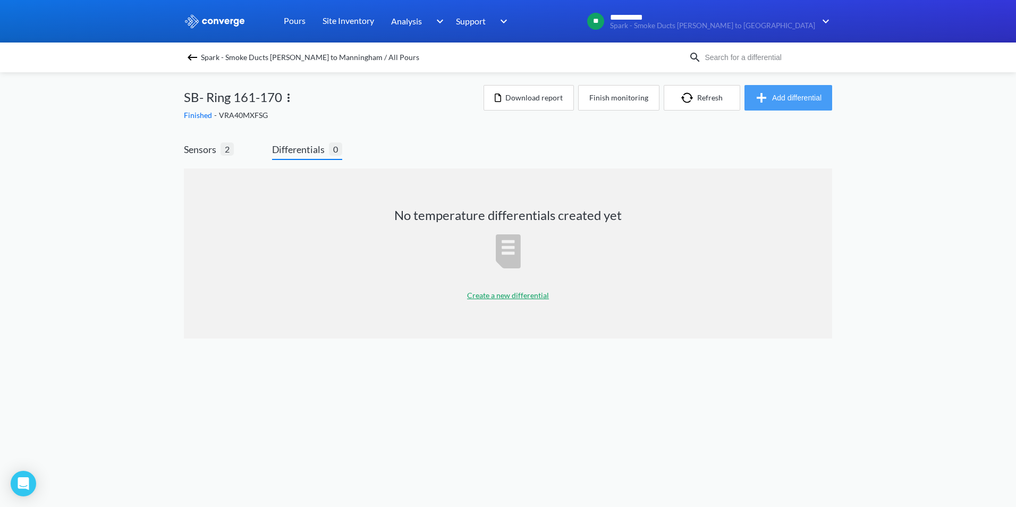
click at [798, 95] on button "Add differential" at bounding box center [789, 98] width 88 height 26
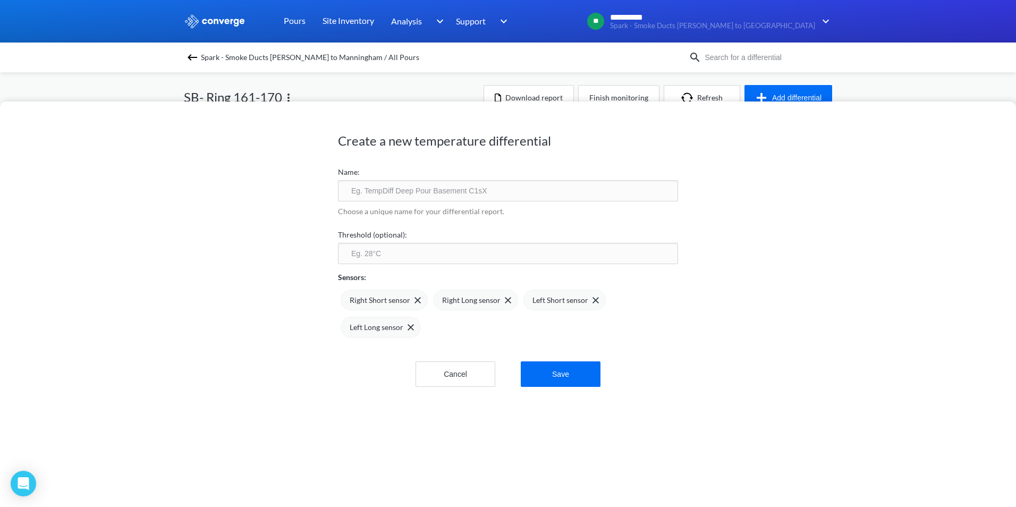
click at [384, 192] on input "text" at bounding box center [508, 190] width 340 height 21
type input "SB R161-170 TPD"
click at [410, 299] on span at bounding box center [415, 300] width 11 height 6
click at [0, 0] on span at bounding box center [0, 0] width 0 height 0
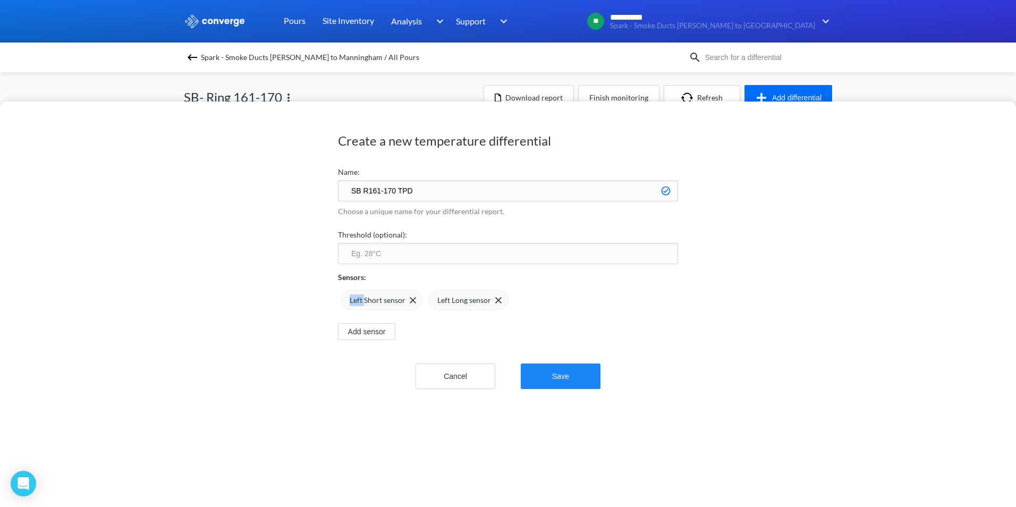
click at [576, 375] on button "Save" at bounding box center [561, 376] width 80 height 26
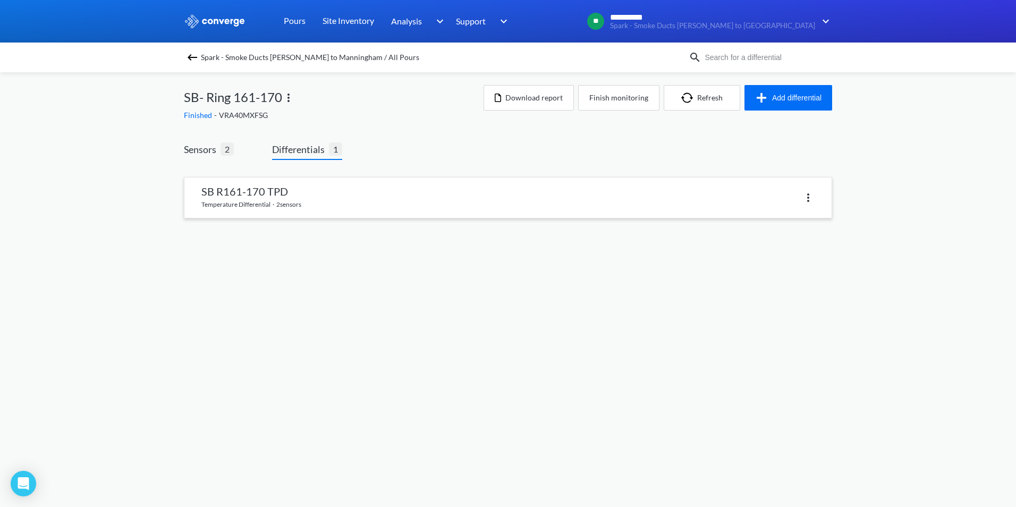
click at [411, 204] on link at bounding box center [507, 197] width 647 height 40
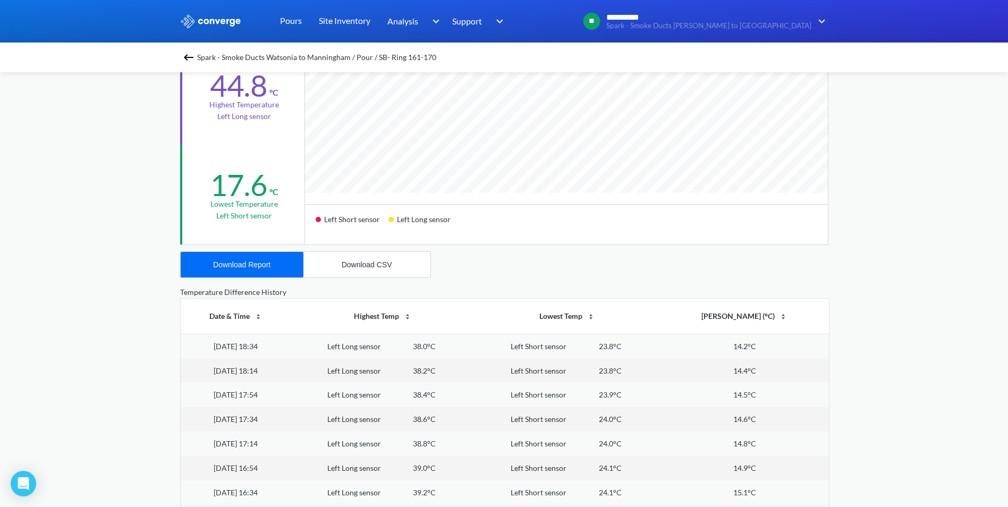
scroll to position [266, 0]
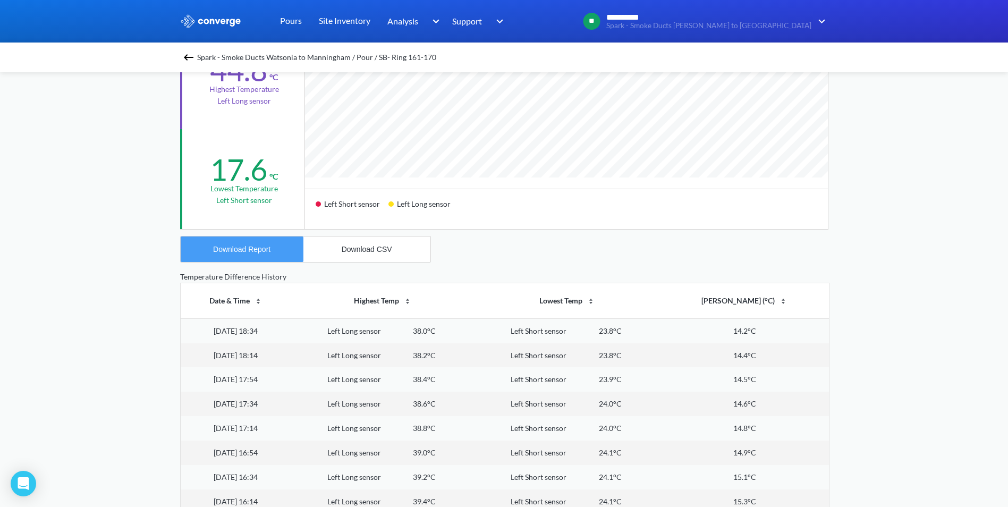
click at [259, 243] on button "Download Report" at bounding box center [242, 249] width 123 height 26
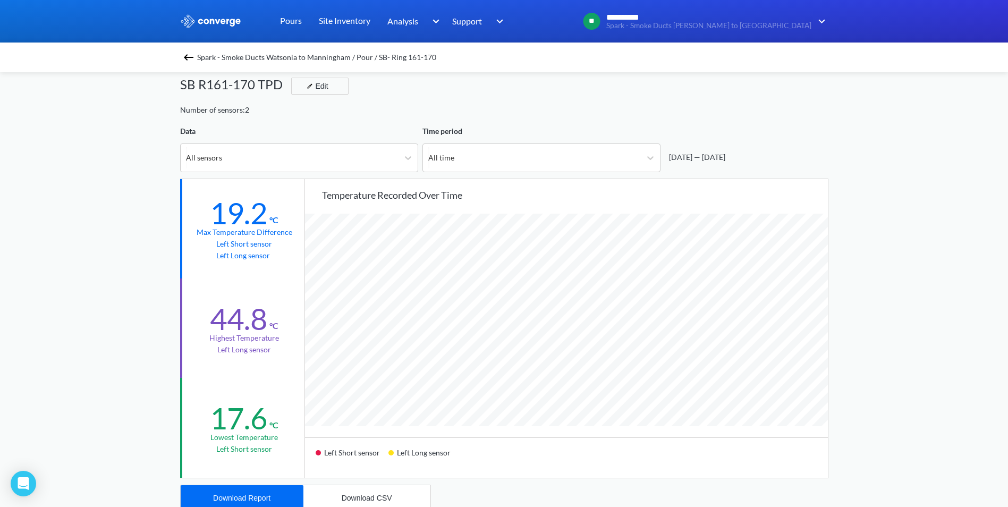
scroll to position [0, 0]
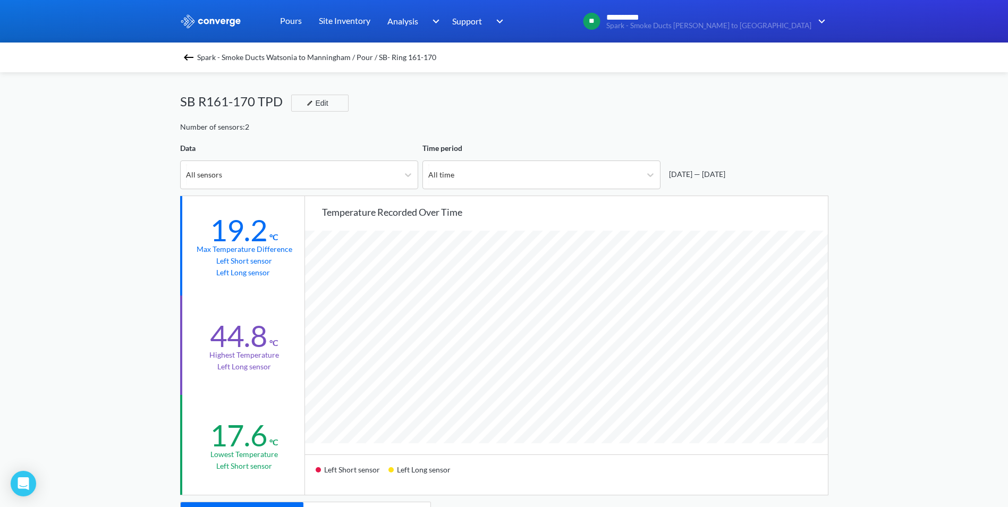
click at [188, 57] on img at bounding box center [188, 57] width 13 height 13
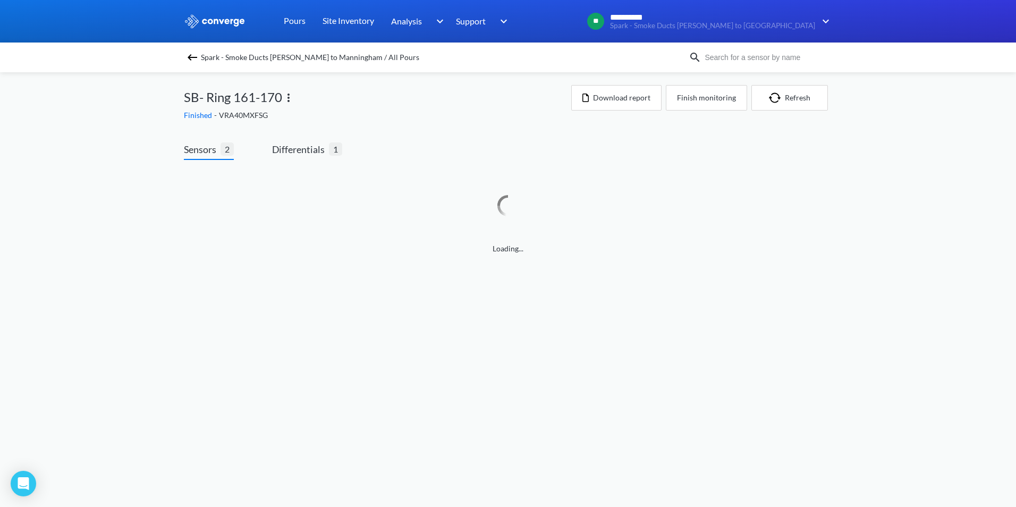
click at [189, 61] on img at bounding box center [192, 57] width 13 height 13
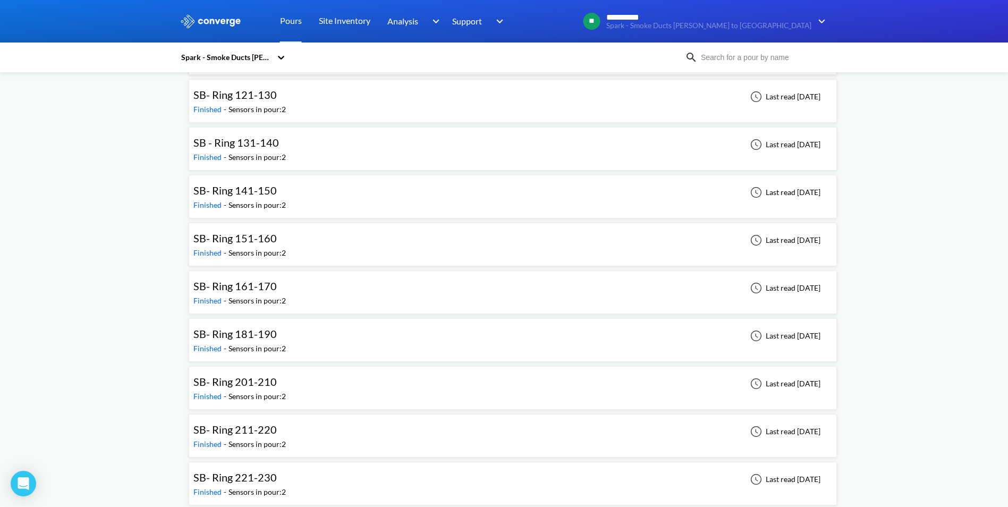
scroll to position [2784, 0]
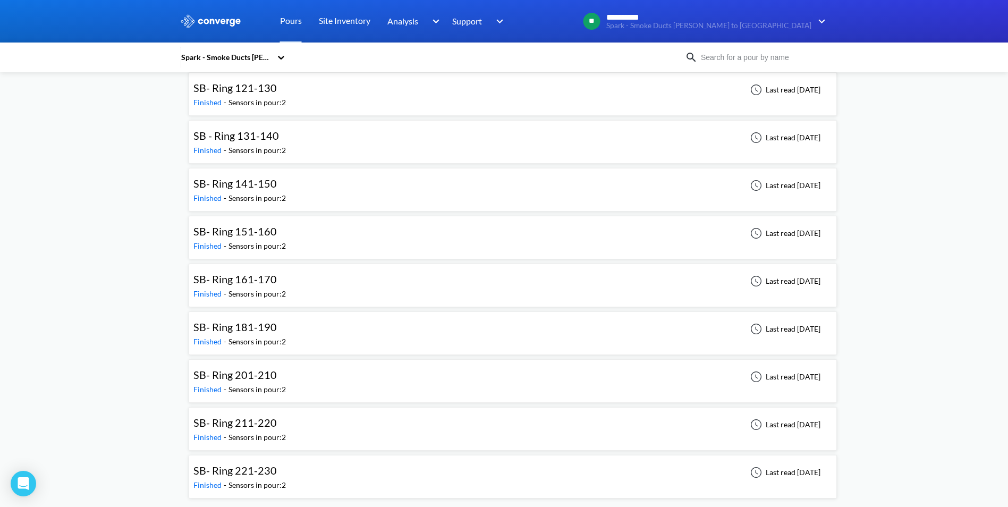
click at [250, 325] on span "SB- Ring 181-190" at bounding box center [234, 326] width 83 height 13
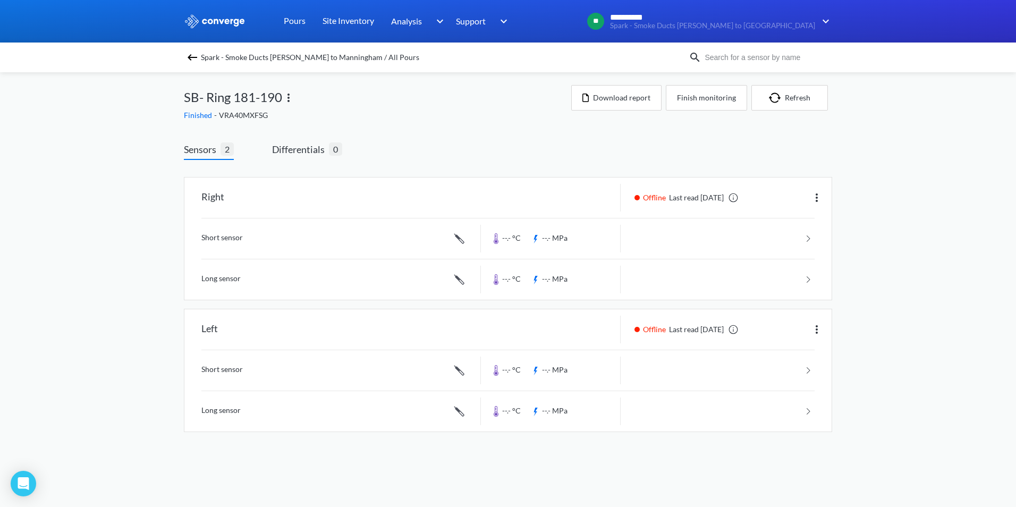
click at [297, 140] on div "Sensors 2 Differentials 0 Right Offline Last read [DATE] Short sensor --.- °C -…" at bounding box center [508, 289] width 648 height 327
click at [305, 145] on span "Differentials" at bounding box center [300, 149] width 57 height 15
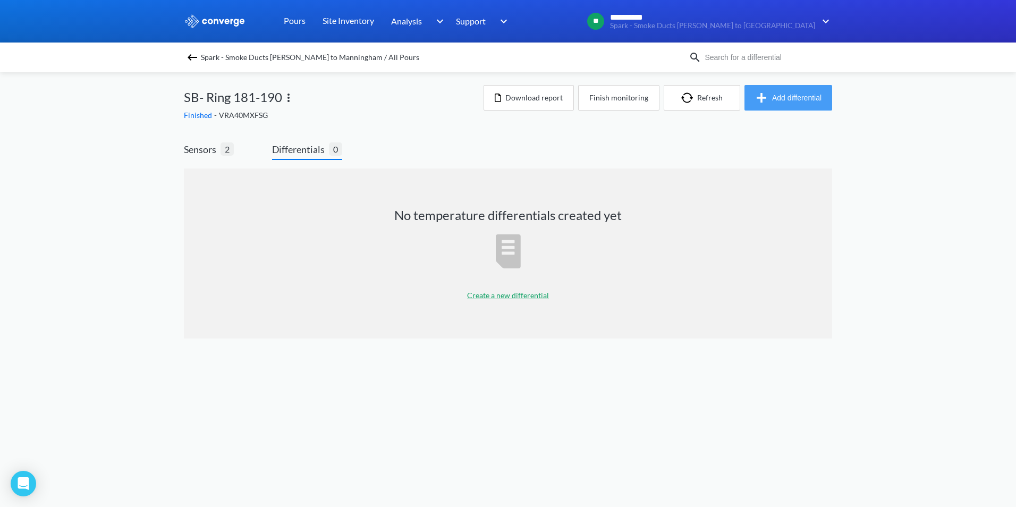
click at [775, 91] on button "Add differential" at bounding box center [789, 98] width 88 height 26
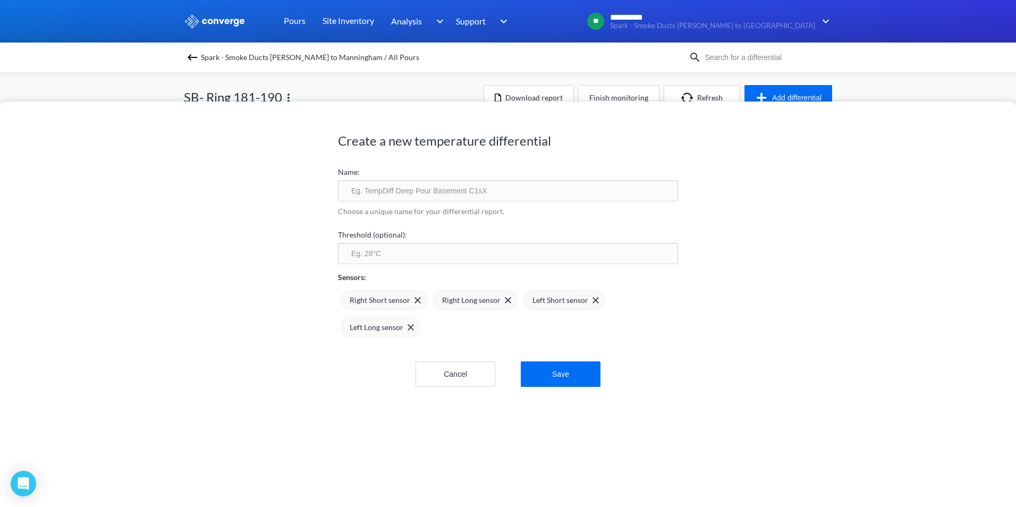
click at [402, 193] on input "text" at bounding box center [508, 190] width 340 height 21
type input "SB R181-190 TPD"
click at [593, 298] on img at bounding box center [596, 300] width 6 height 6
click at [0, 0] on img at bounding box center [0, 0] width 0 height 0
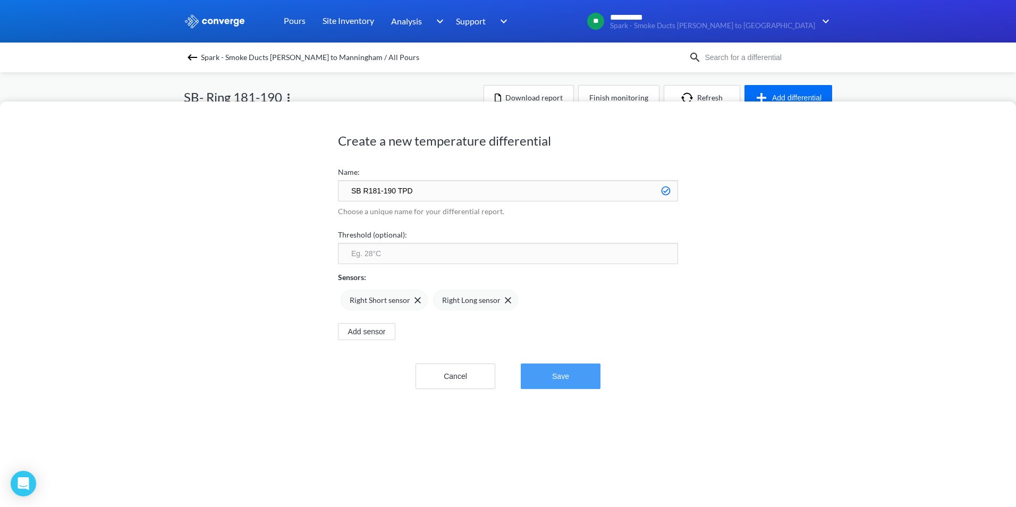
click at [546, 374] on button "Save" at bounding box center [561, 376] width 80 height 26
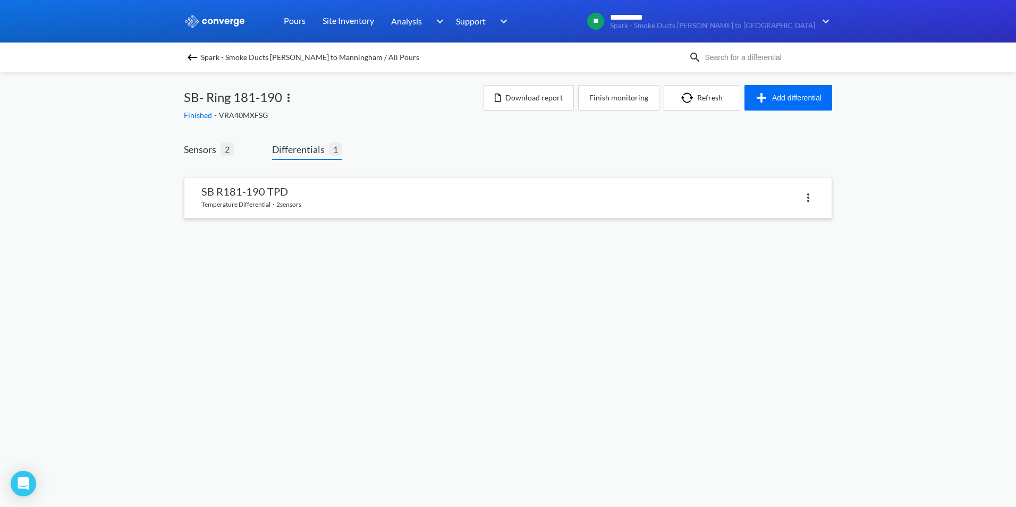
click at [236, 193] on link at bounding box center [507, 197] width 647 height 40
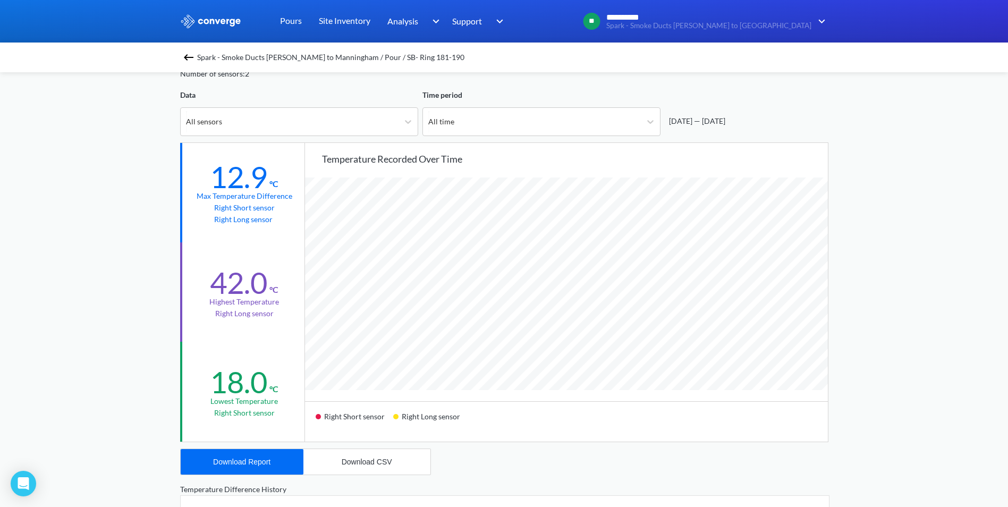
scroll to position [213, 0]
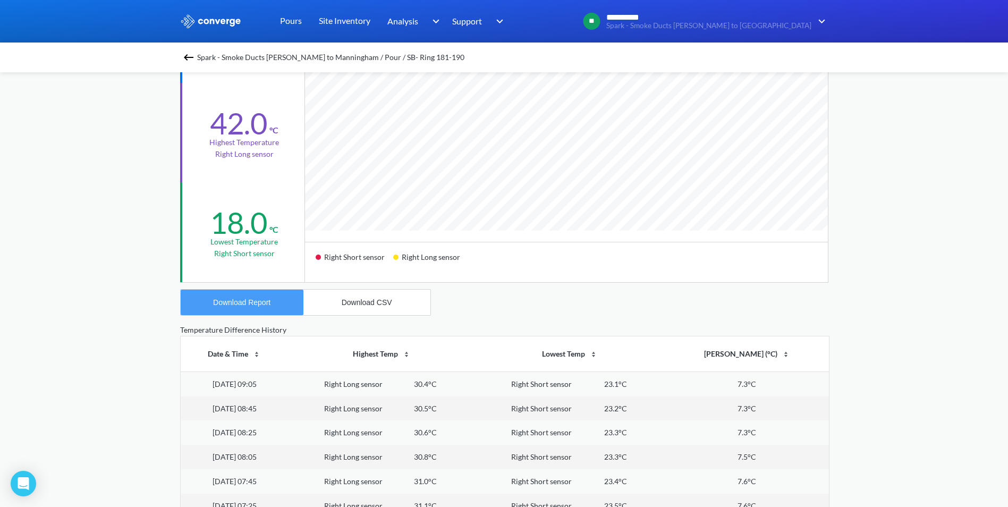
click at [261, 307] on button "Download Report" at bounding box center [242, 303] width 123 height 26
